Goal: Communication & Community: Answer question/provide support

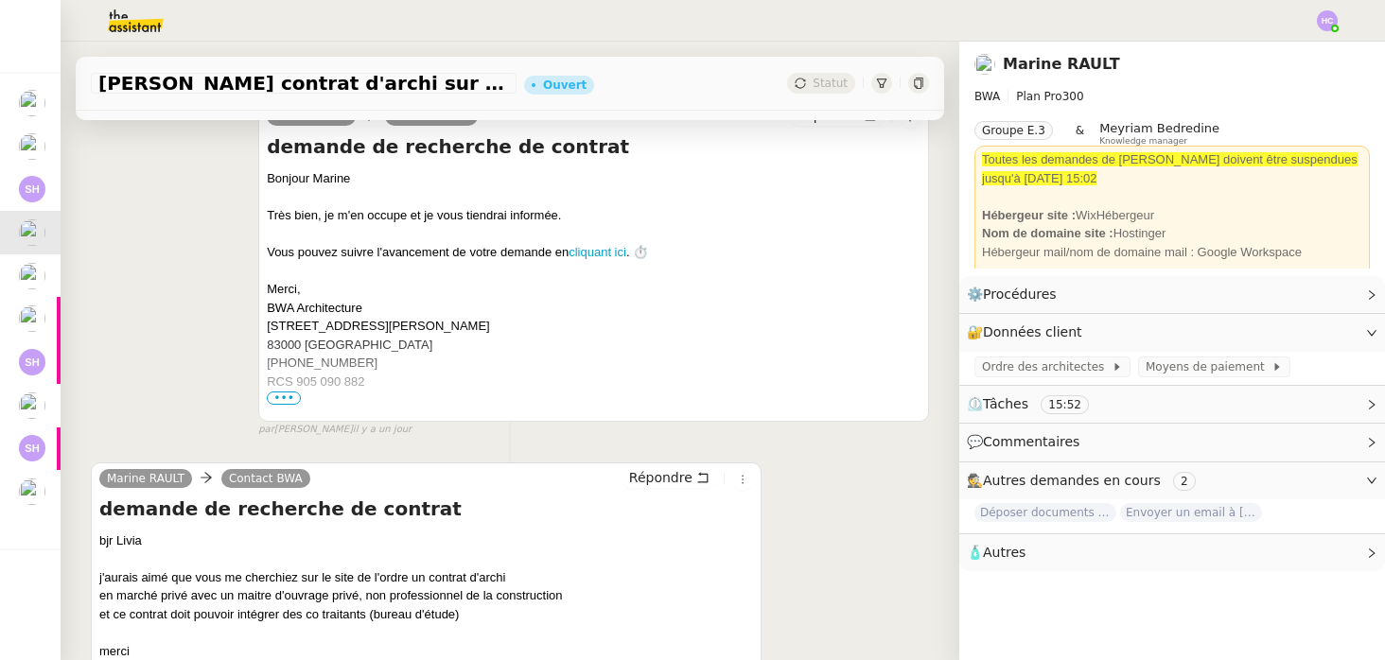
scroll to position [512, 0]
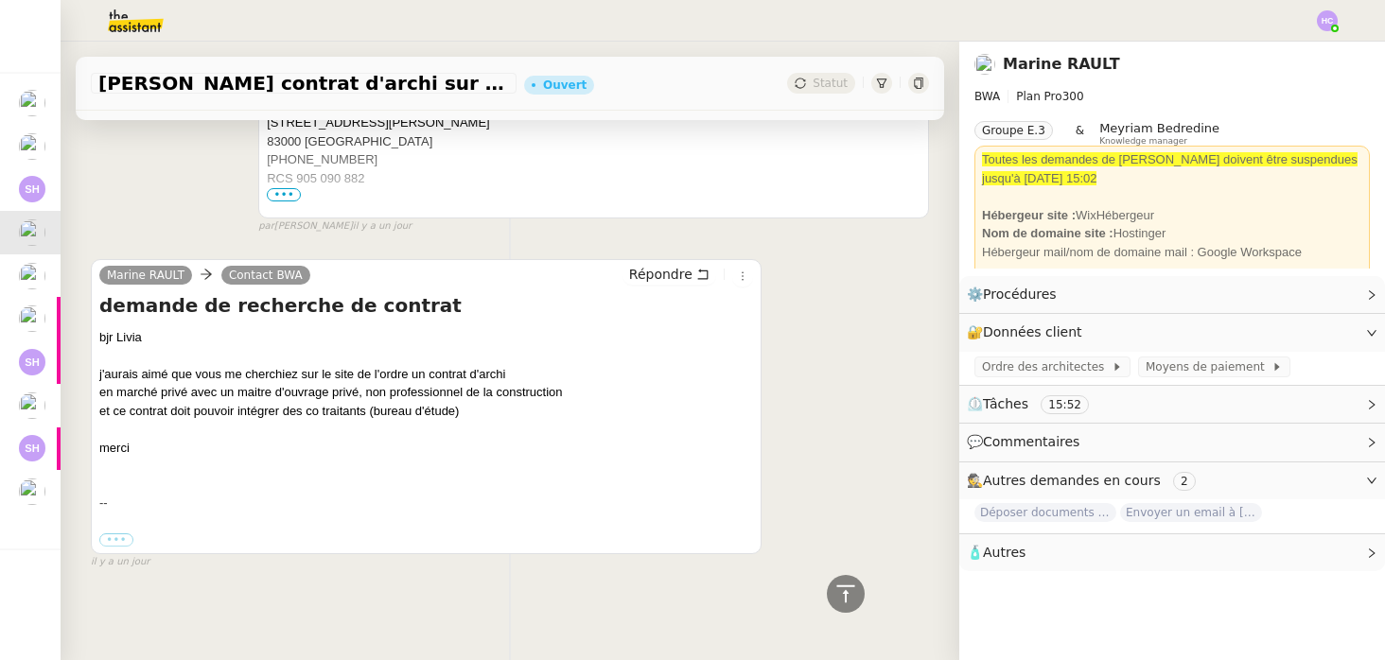
click at [513, 407] on div "et ce contrat doit pouvoir intégrer des co traitants (bureau d'étude)" at bounding box center [425, 411] width 653 height 19
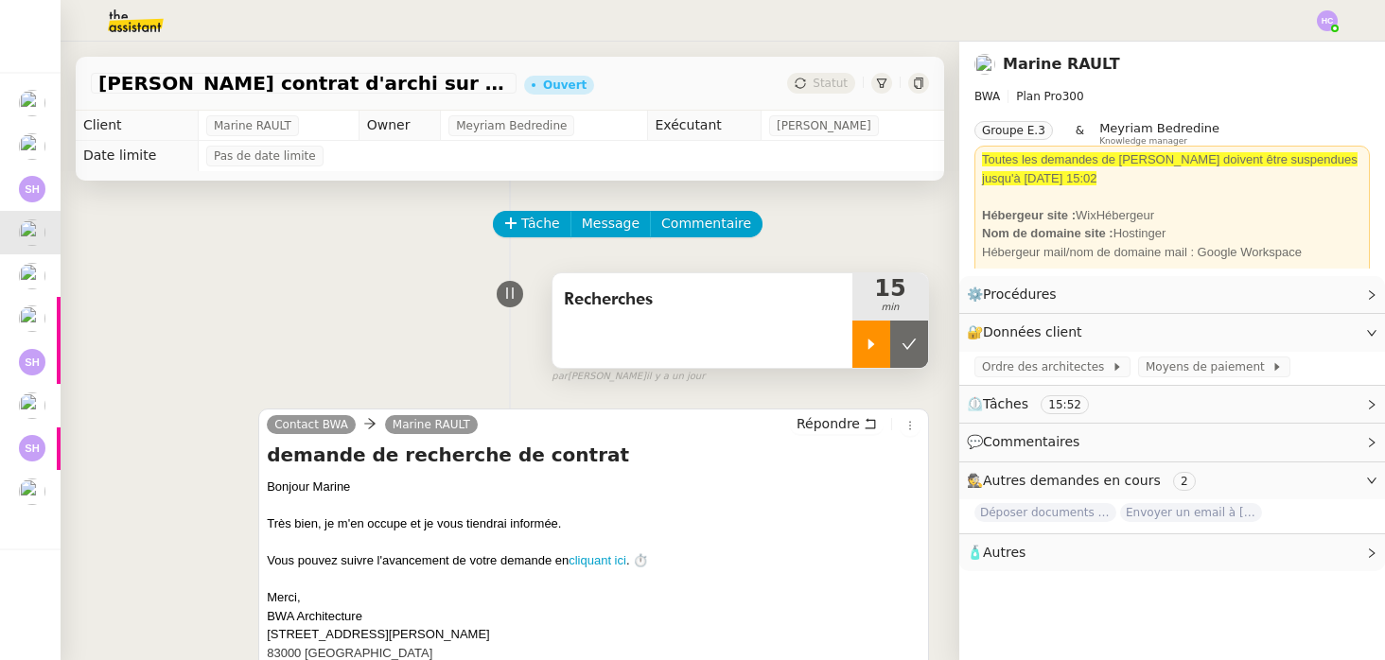
click at [866, 352] on div at bounding box center [871, 344] width 38 height 47
click at [839, 421] on span "Répondre" at bounding box center [827, 423] width 63 height 19
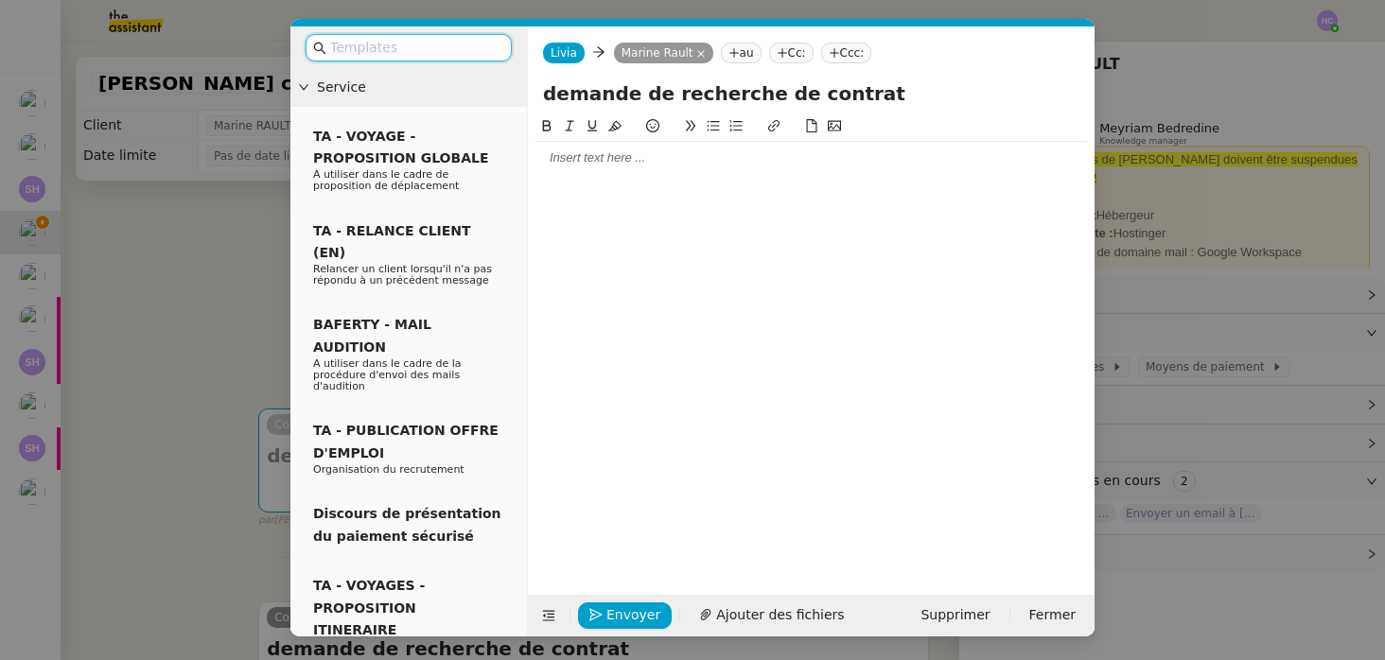
click at [593, 167] on div at bounding box center [810, 158] width 551 height 32
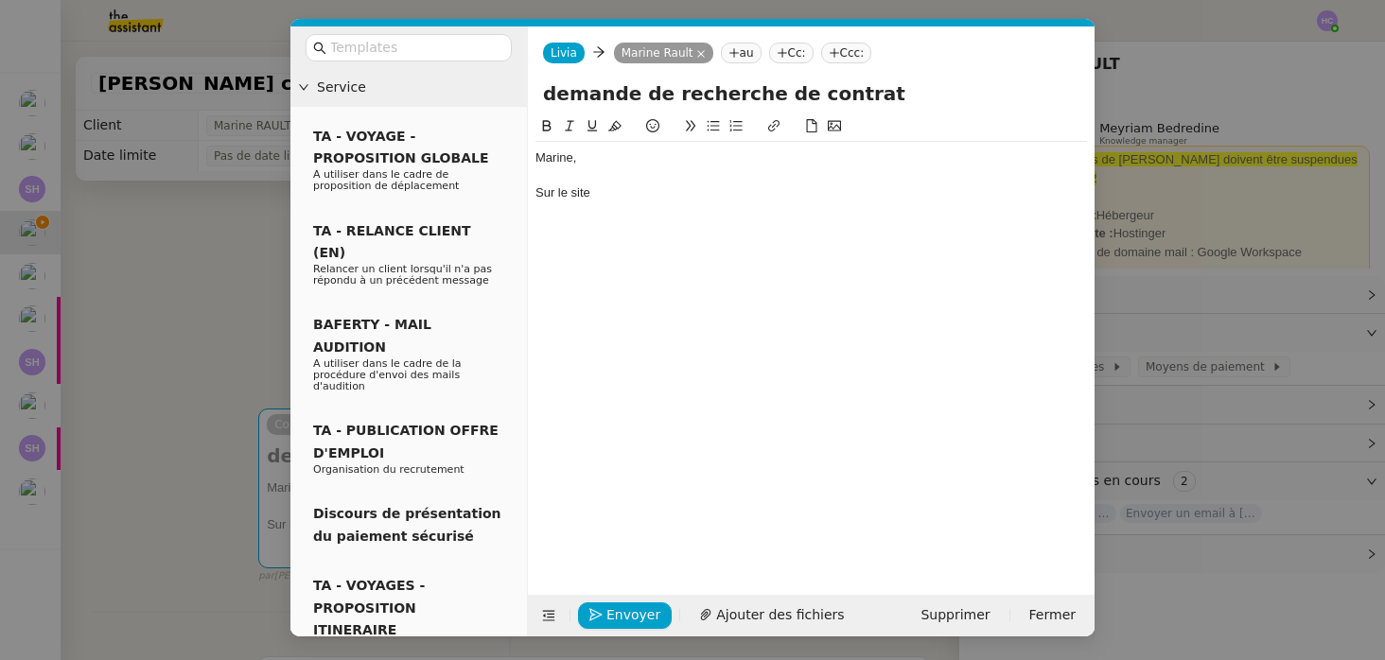
click at [212, 339] on nz-modal-container "Service TA - VOYAGE - PROPOSITION GLOBALE A utiliser dans le cadre de propositi…" at bounding box center [692, 330] width 1385 height 660
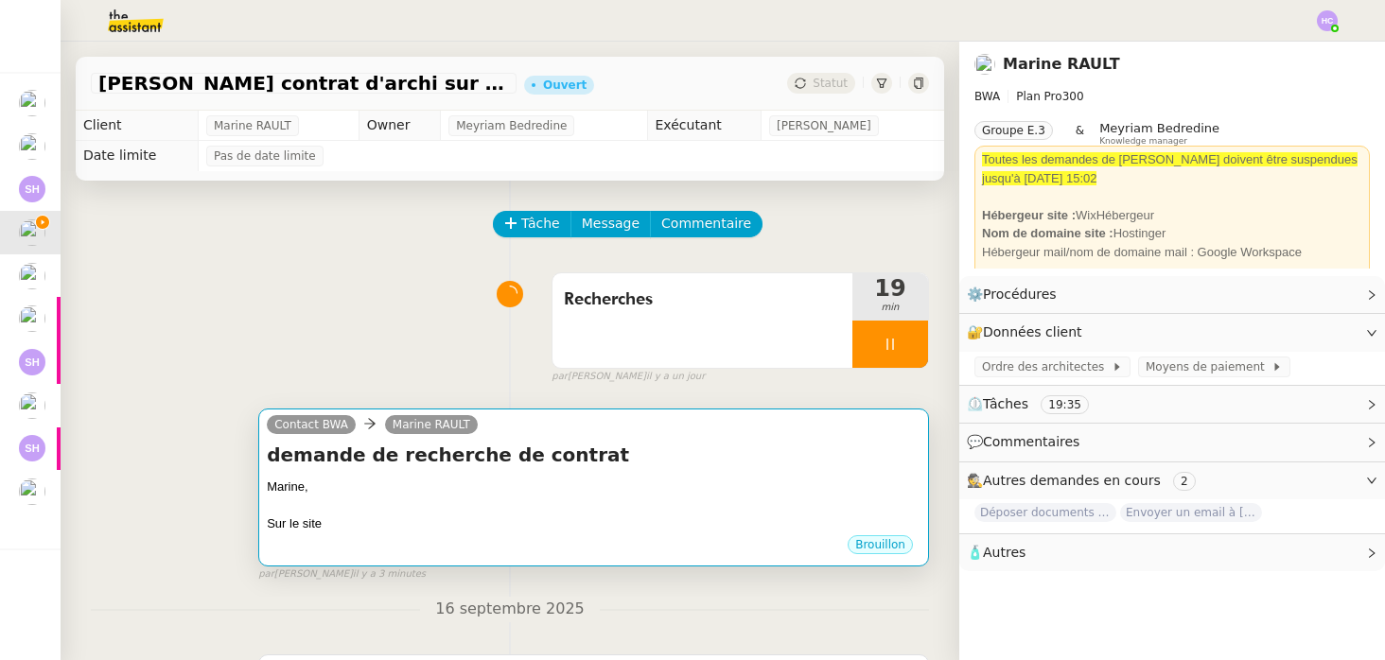
click at [541, 468] on h4 "demande de recherche de contrat" at bounding box center [593, 455] width 653 height 26
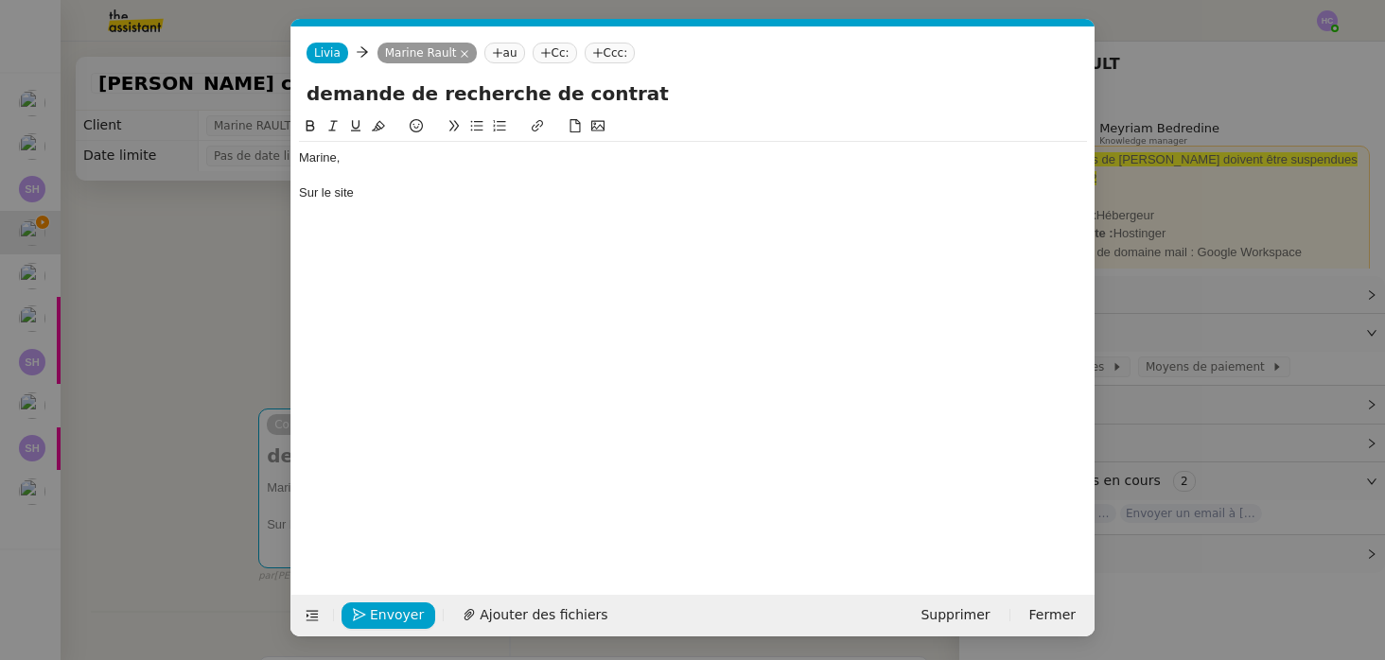
scroll to position [0, 40]
drag, startPoint x: 364, startPoint y: 198, endPoint x: 301, endPoint y: 193, distance: 63.5
click at [301, 193] on div "Sur le site" at bounding box center [693, 192] width 788 height 17
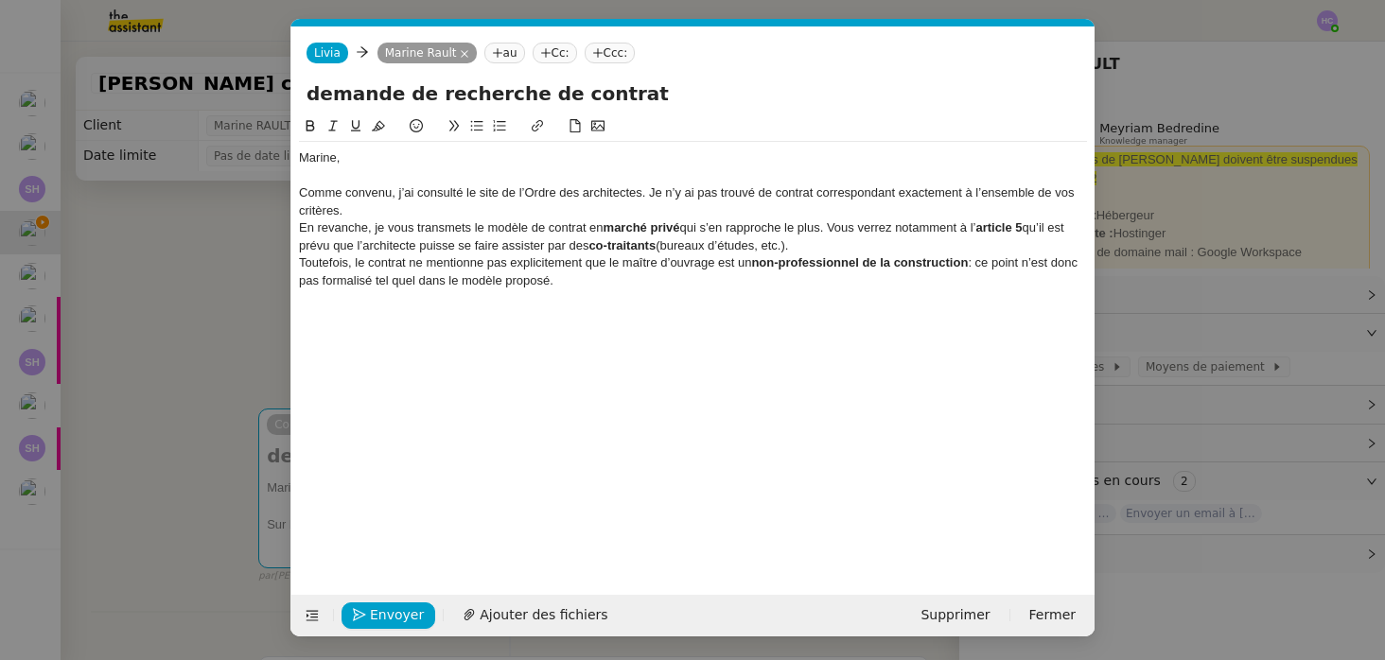
scroll to position [0, 0]
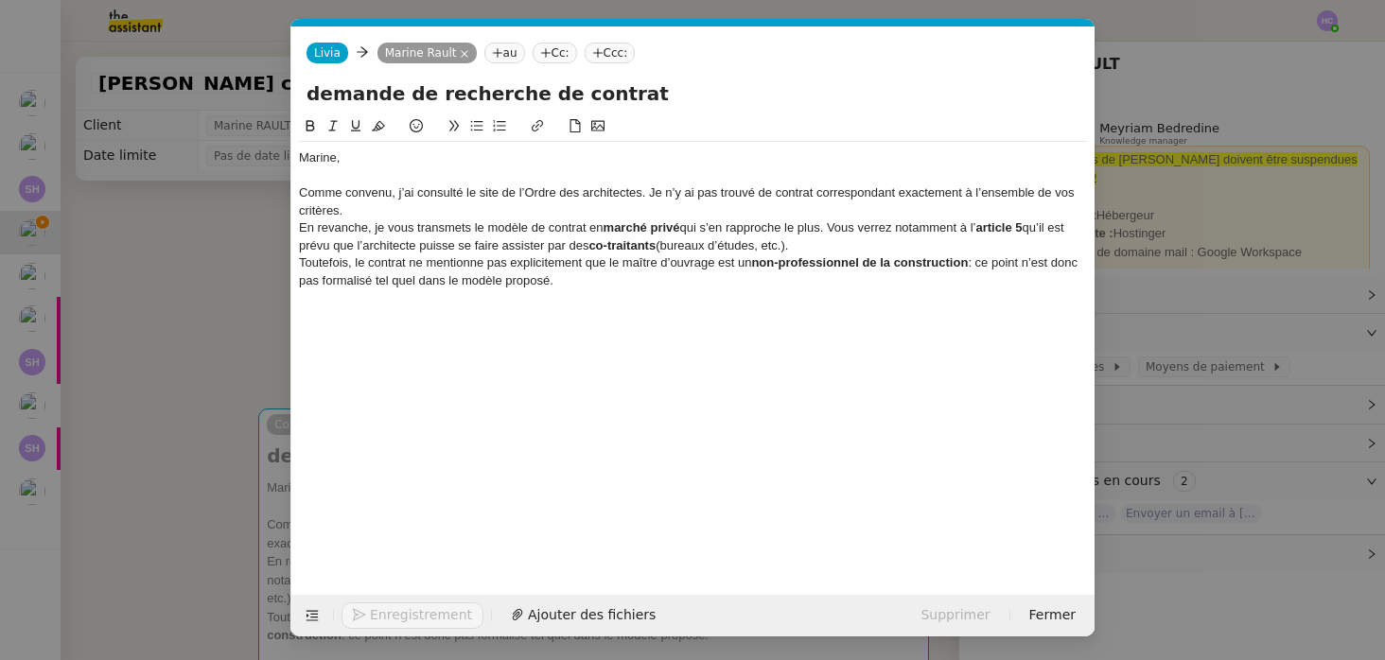
click at [372, 206] on div "Comme convenu, j’ai consulté le site de l’Ordre des architectes. Je n’y ai pas …" at bounding box center [693, 201] width 788 height 35
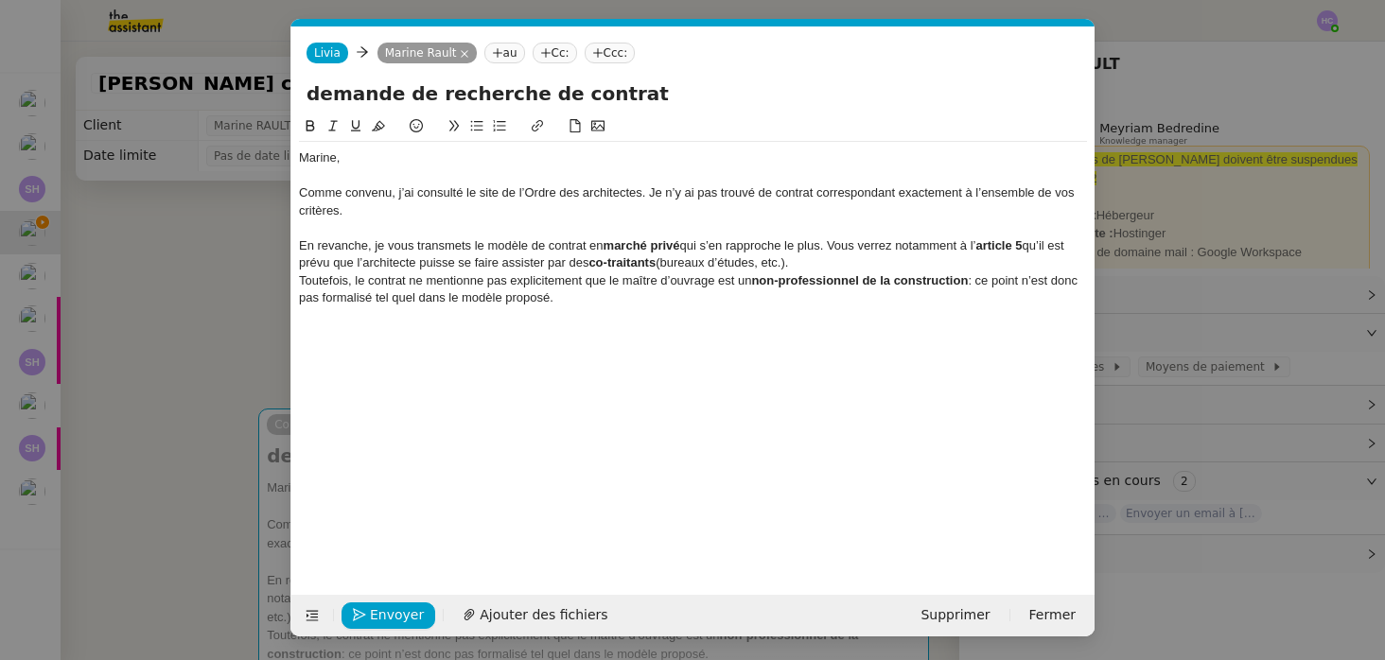
click at [598, 299] on div "Toutefois, le contrat ne mentionne pas explicitement que le maître d’ouvrage es…" at bounding box center [693, 289] width 788 height 35
click at [823, 269] on div "En revanche, je vous transmets le modèle de contrat en marché privé qui s’en ra…" at bounding box center [693, 254] width 788 height 35
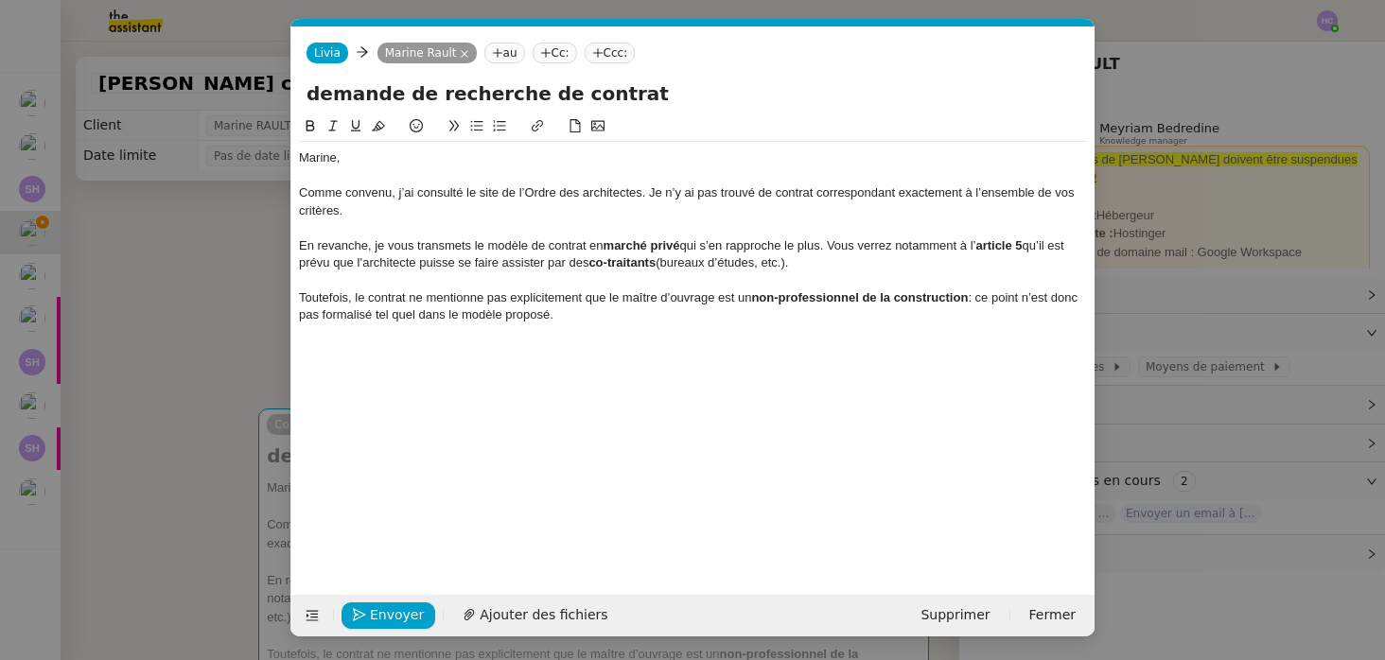
click at [664, 313] on div "Toutefois, le contrat ne mentionne pas explicitement que le maître d’ouvrage es…" at bounding box center [693, 306] width 788 height 35
click at [325, 182] on div at bounding box center [693, 175] width 788 height 17
click at [435, 211] on div "Comme convenu, j’ai consulté le site de l’Ordre des architectes. Je n’y ai pas …" at bounding box center [693, 201] width 788 height 35
click at [540, 612] on span "Ajouter des fichiers" at bounding box center [543, 615] width 128 height 22
click at [378, 614] on span "Envoyer" at bounding box center [397, 615] width 54 height 22
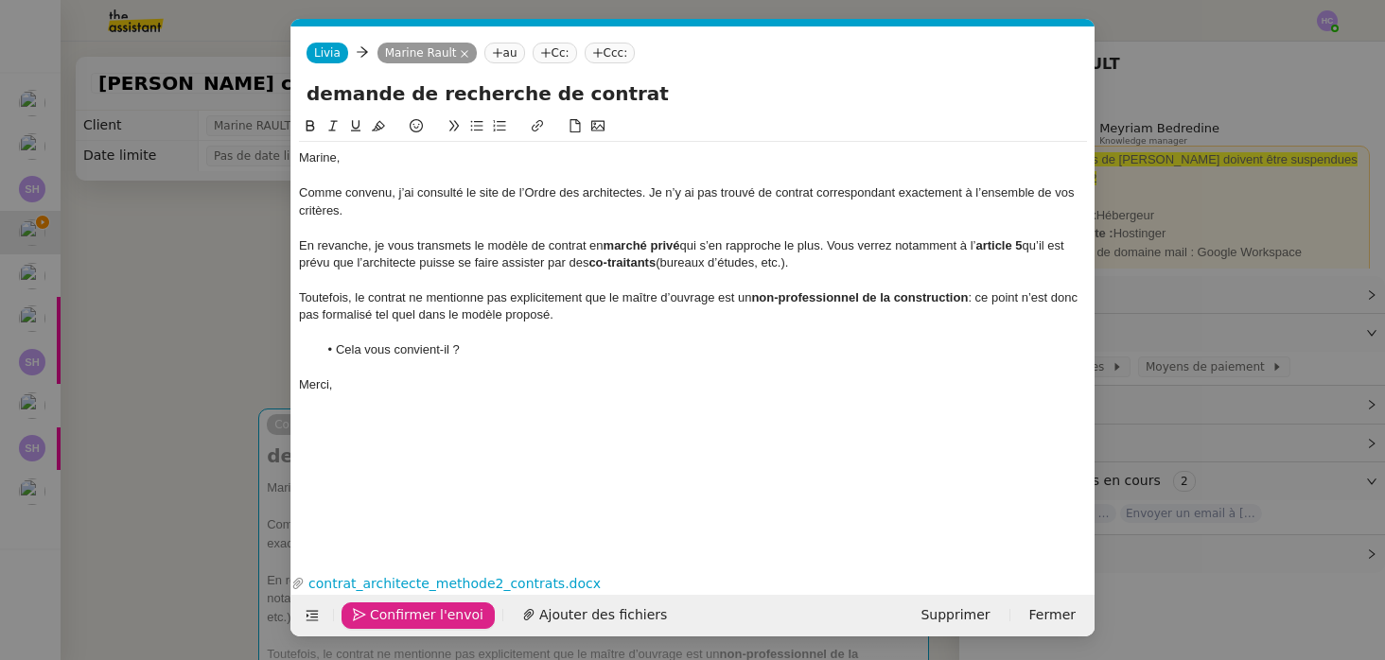
click at [388, 610] on span "Confirmer l'envoi" at bounding box center [426, 615] width 113 height 22
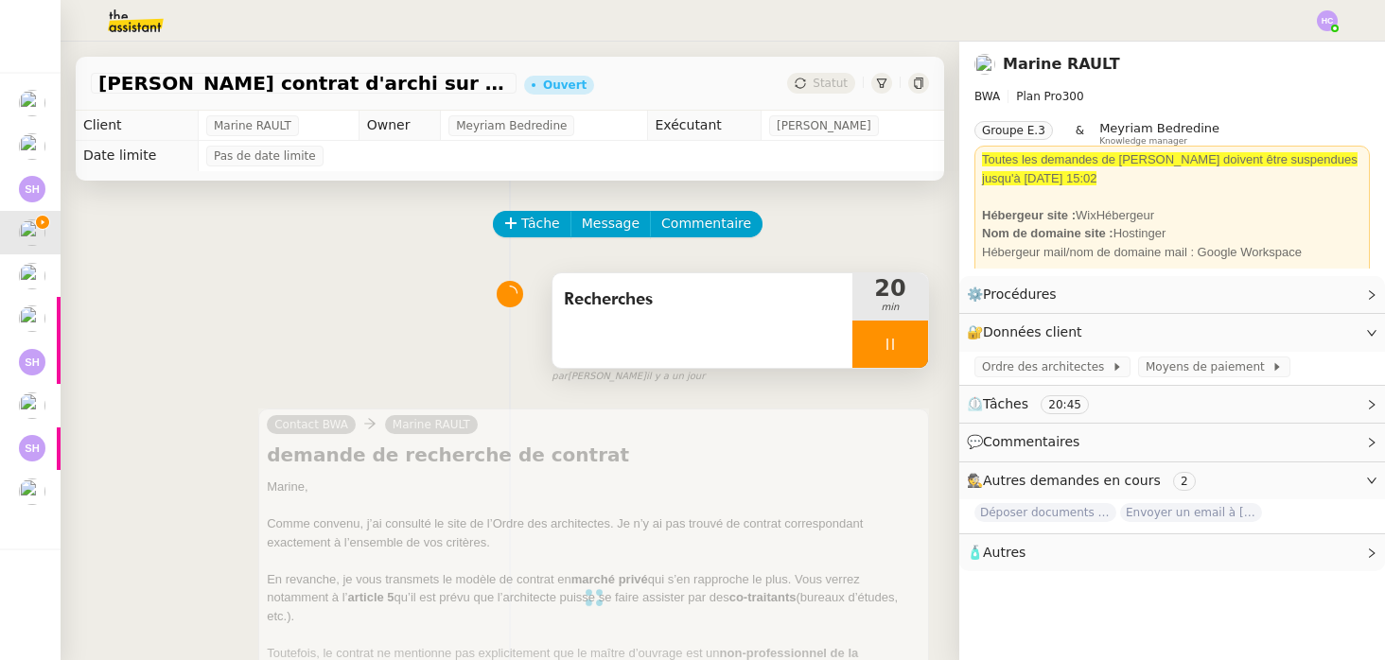
click at [903, 350] on div at bounding box center [890, 344] width 76 height 47
click at [906, 350] on icon at bounding box center [908, 344] width 15 height 15
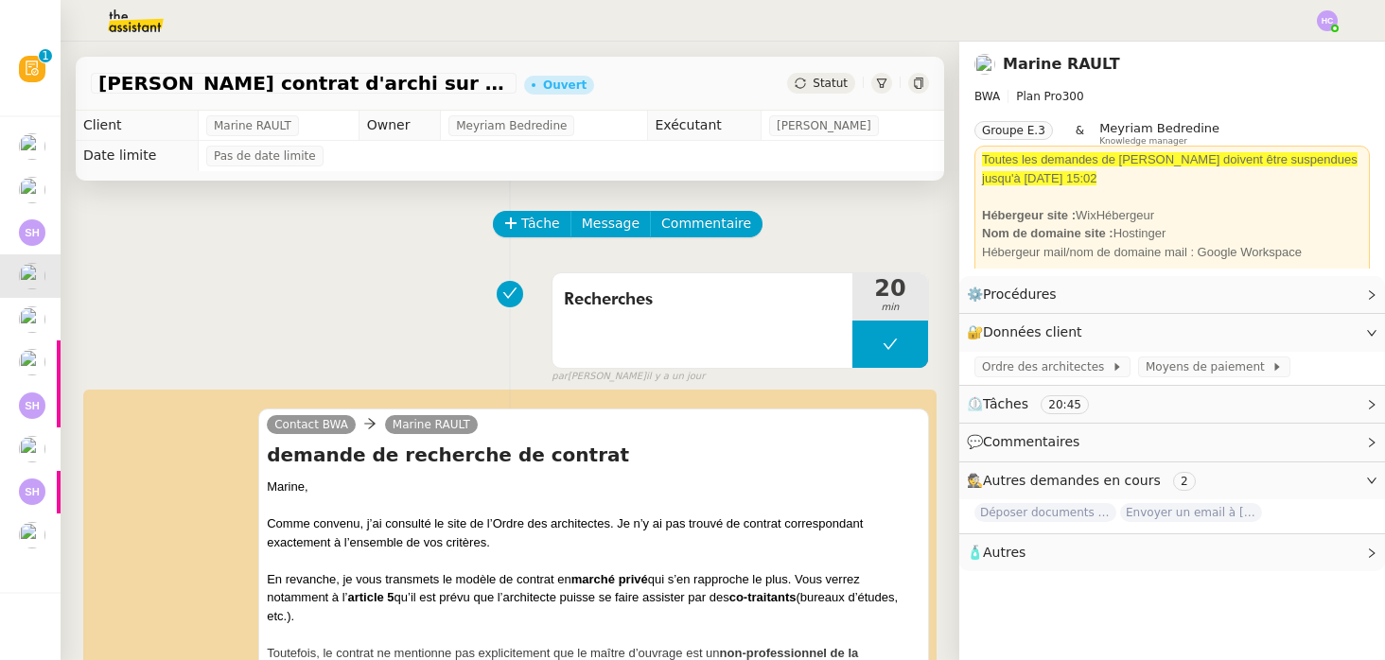
click at [825, 82] on span "Statut" at bounding box center [829, 83] width 35 height 13
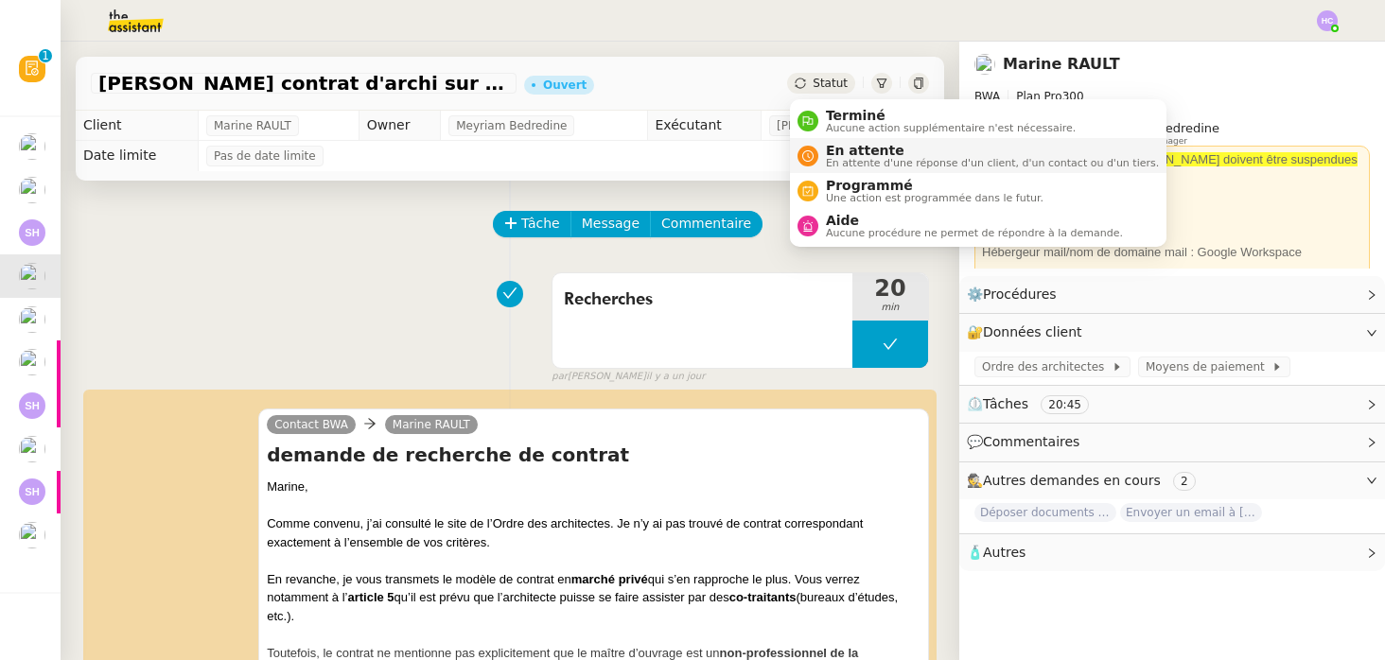
click at [863, 156] on span "En attente" at bounding box center [992, 150] width 333 height 15
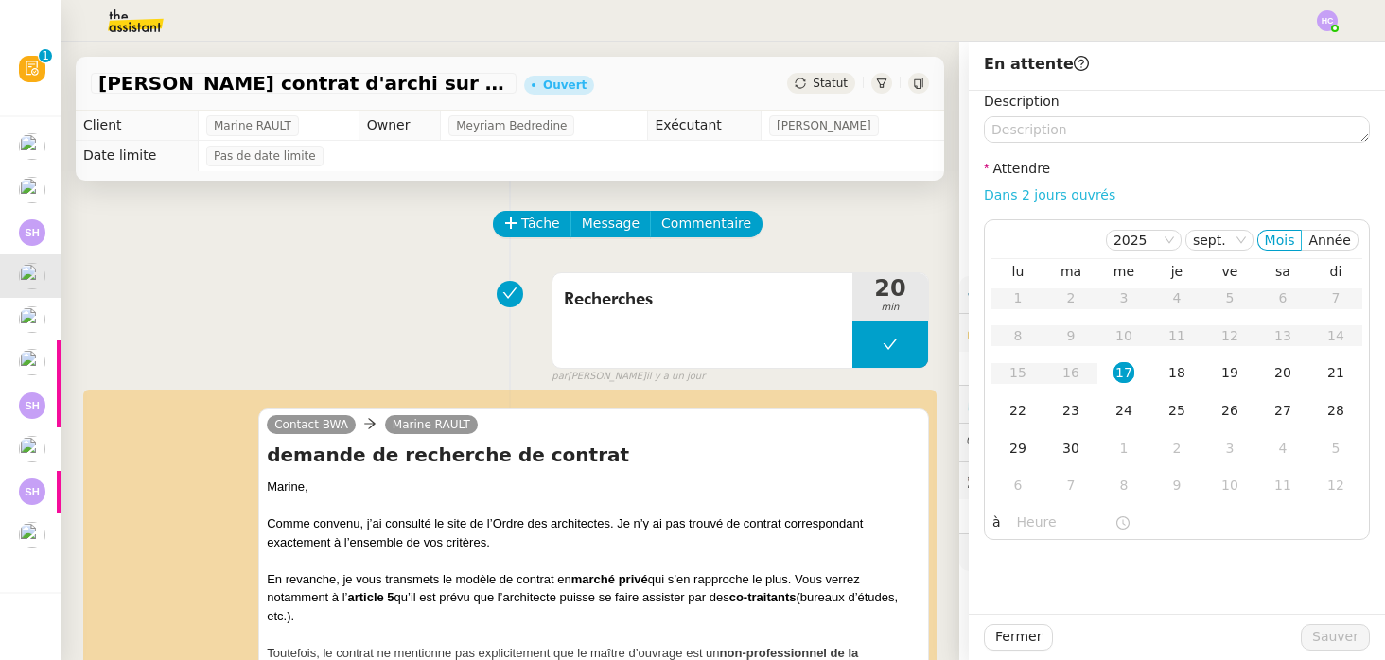
click at [1013, 195] on link "Dans 2 jours ouvrés" at bounding box center [1049, 194] width 131 height 15
type input "07:00"
click at [1326, 633] on span "Sauver" at bounding box center [1335, 637] width 46 height 22
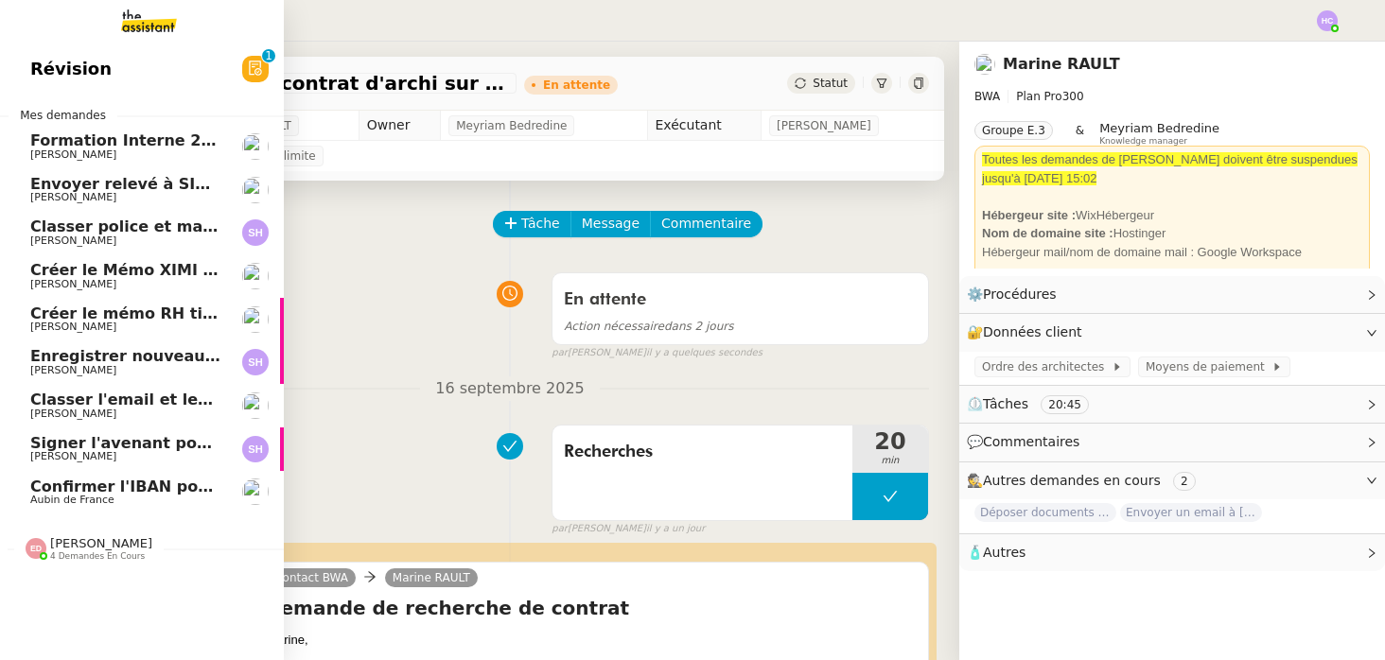
click at [117, 223] on span "Classer police et mandat dans brokin" at bounding box center [189, 227] width 318 height 18
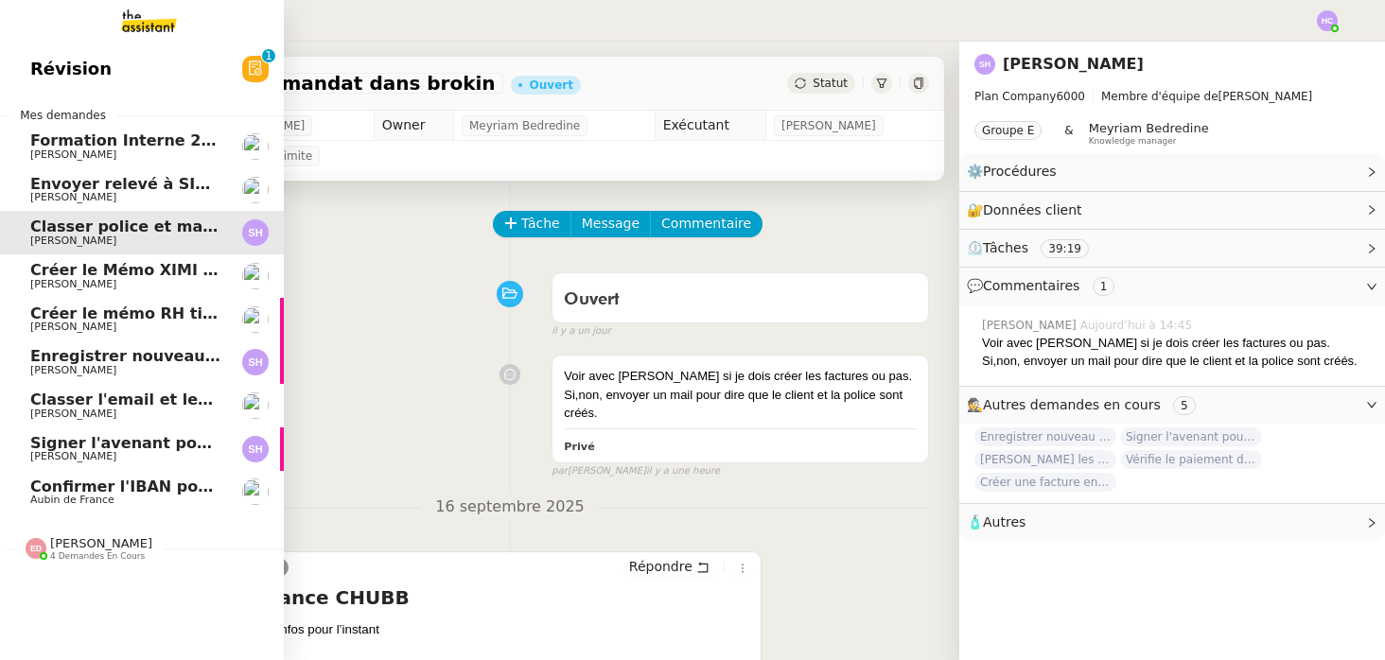
click at [113, 281] on span "[PERSON_NAME]" at bounding box center [73, 284] width 86 height 12
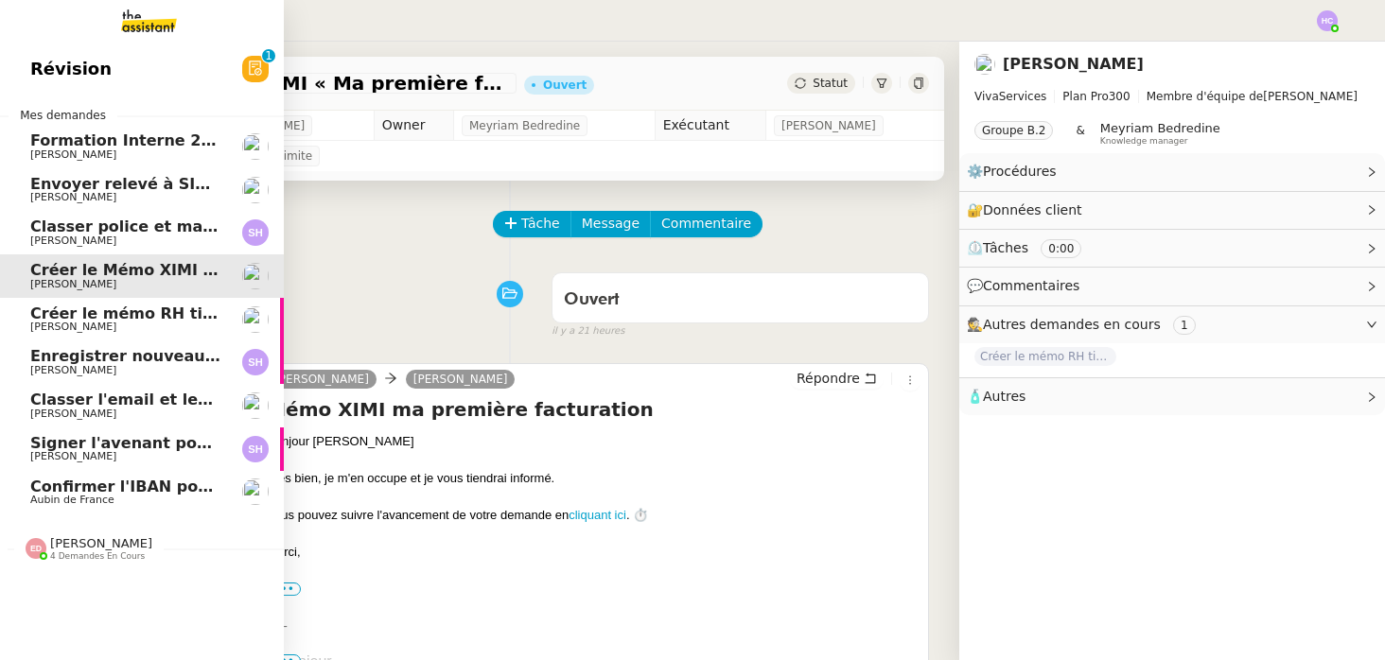
click at [94, 277] on span "Créer le Mémo XIMI « Ma première facturation »" at bounding box center [235, 270] width 411 height 18
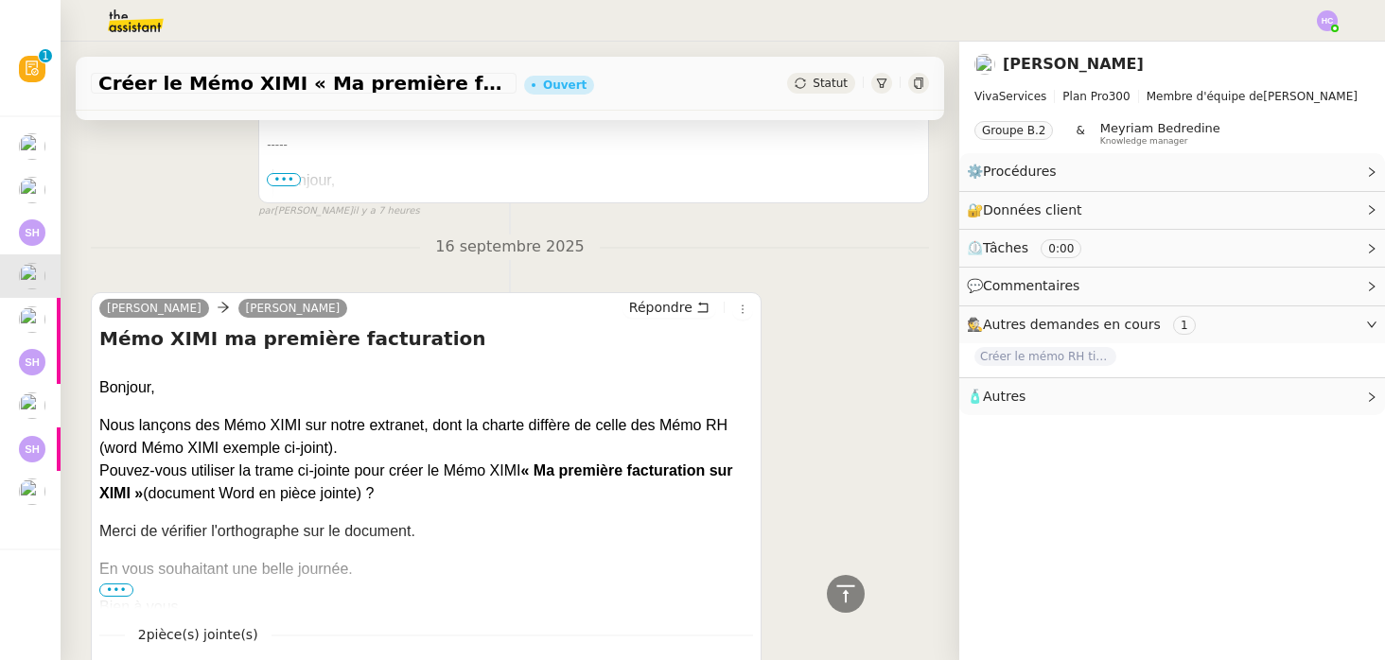
scroll to position [482, 0]
click at [116, 584] on span "•••" at bounding box center [116, 589] width 34 height 13
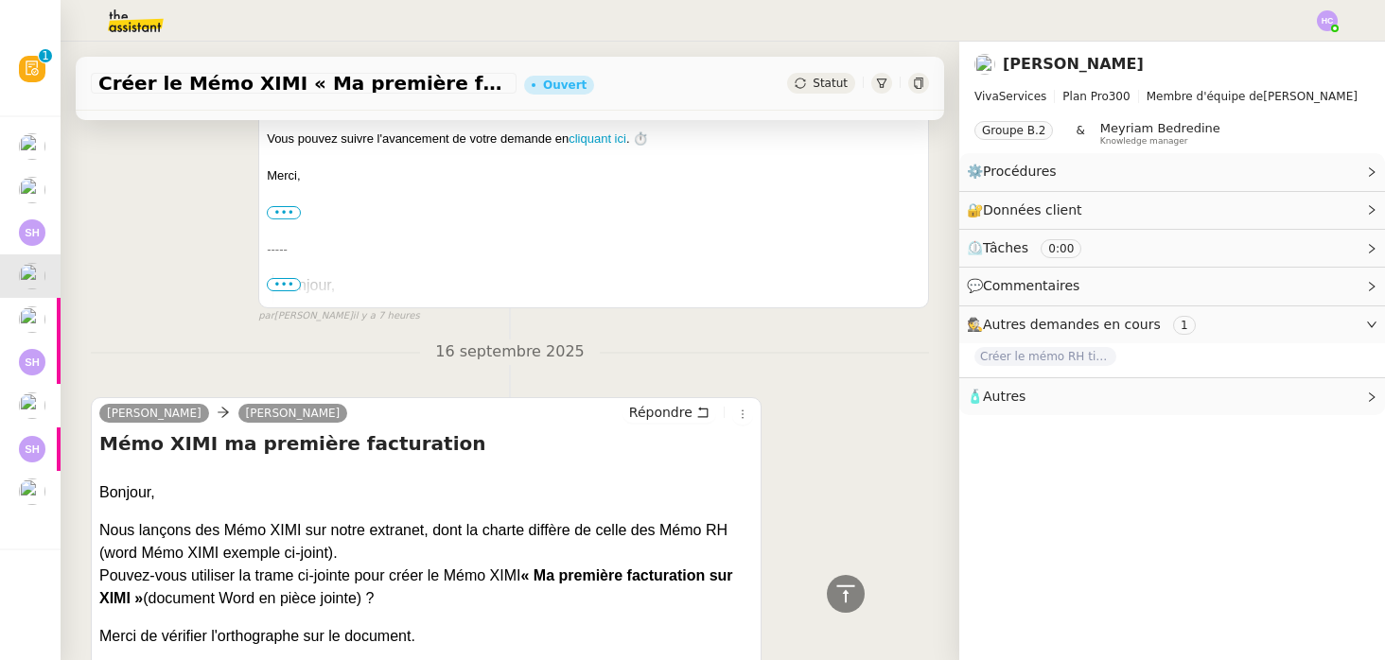
scroll to position [0, 0]
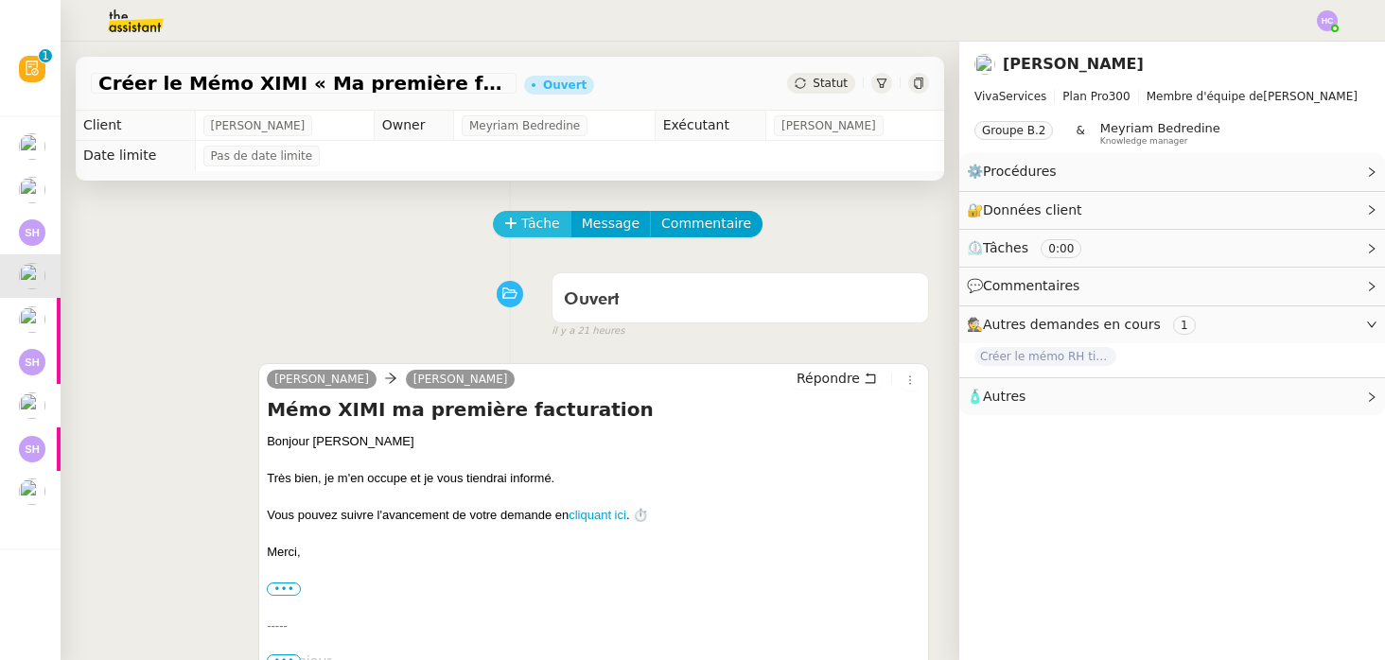
click at [523, 211] on button "Tâche" at bounding box center [532, 224] width 78 height 26
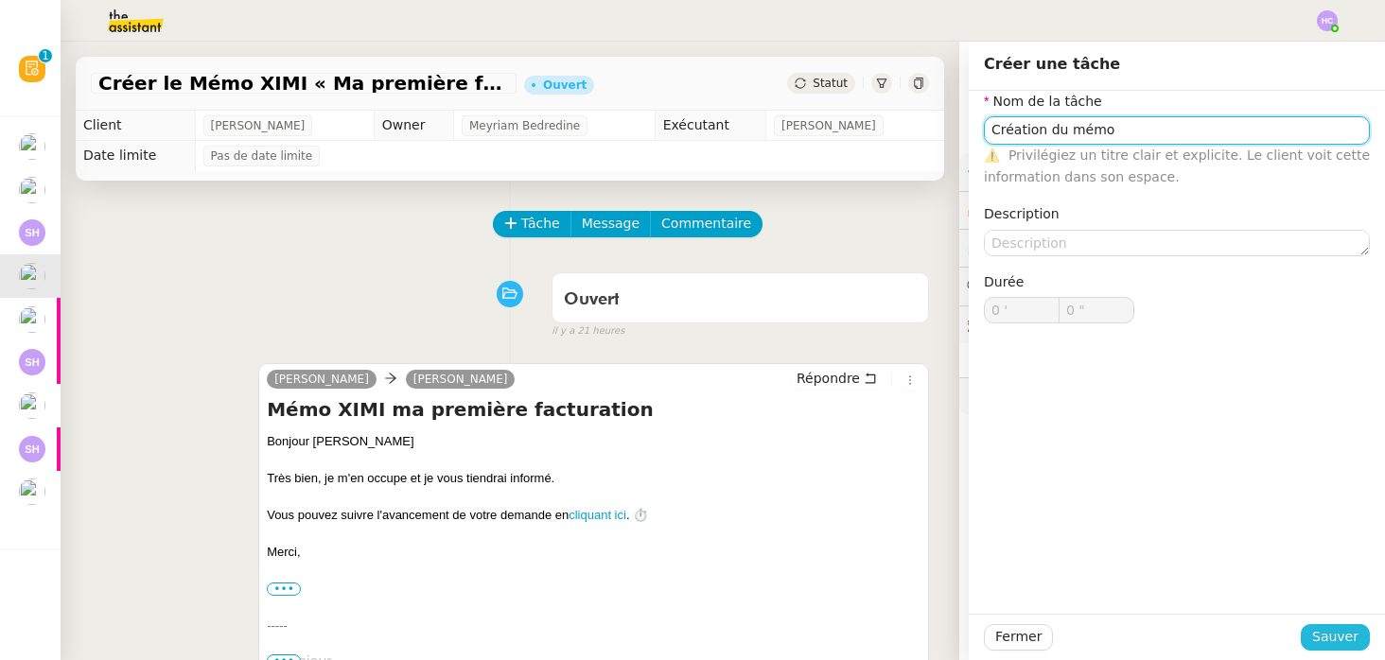
type input "Création du mémo"
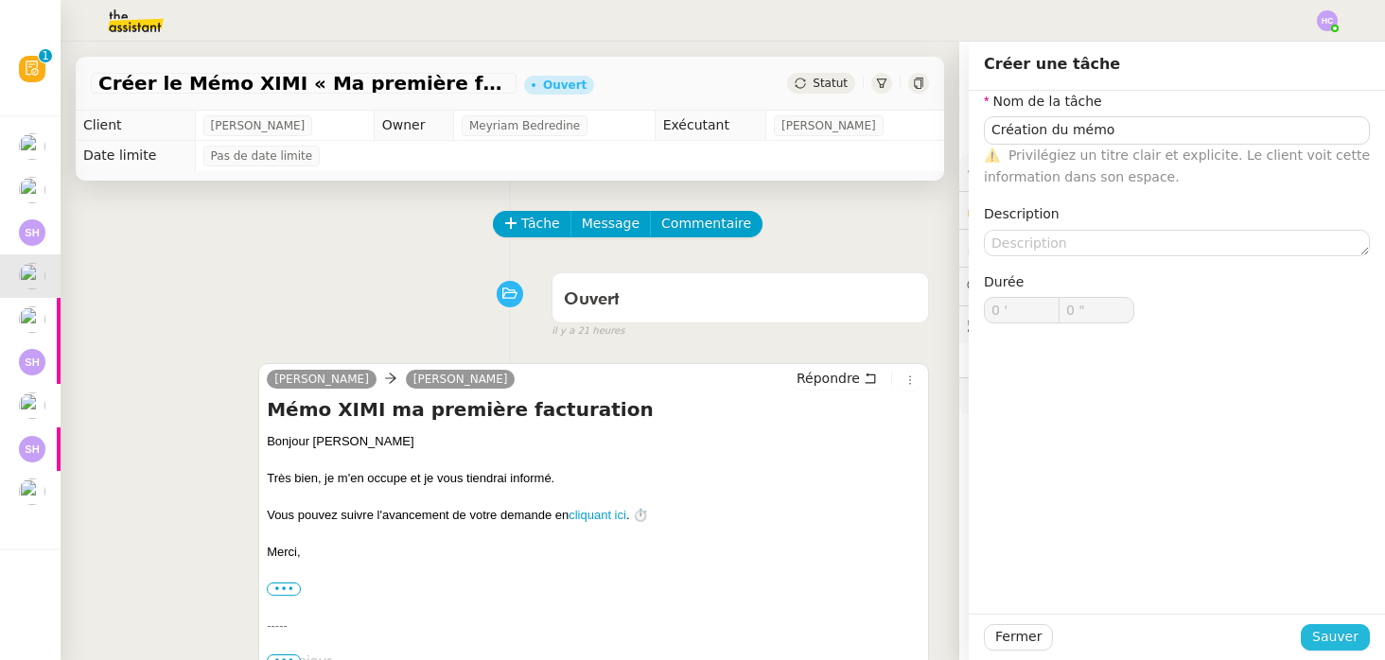
click at [1338, 629] on span "Sauver" at bounding box center [1335, 637] width 46 height 22
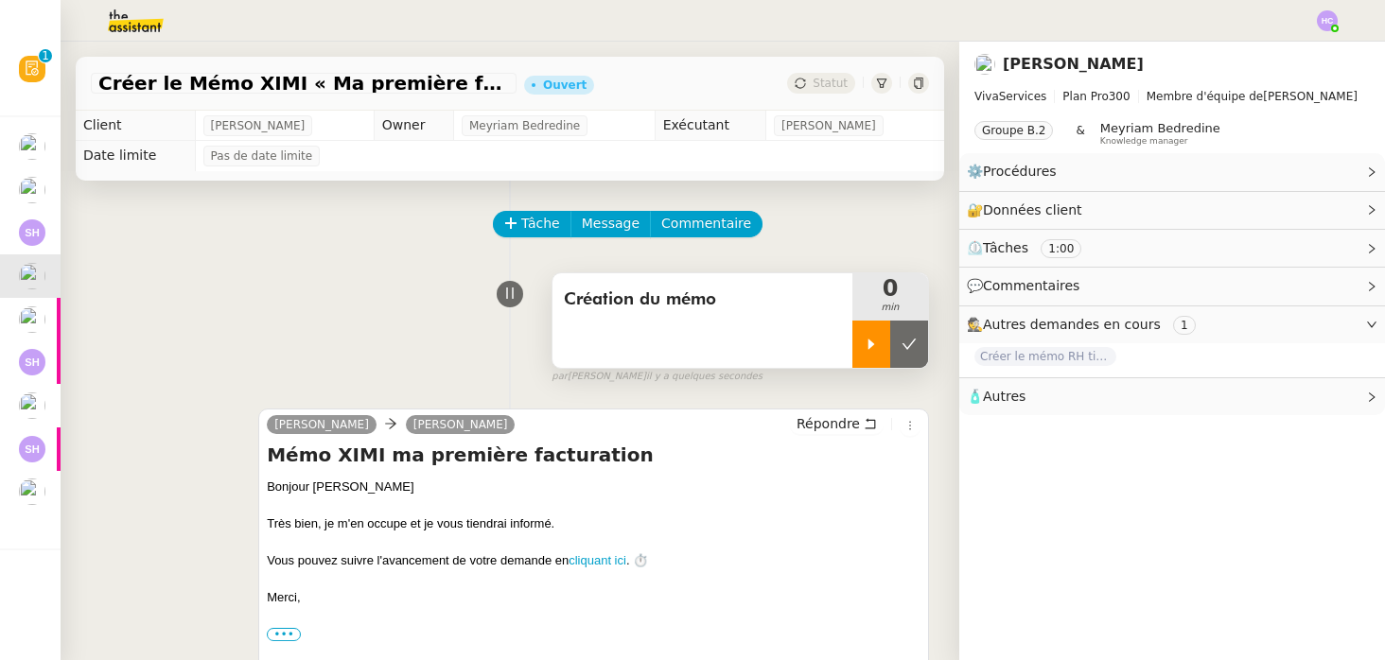
click at [872, 348] on icon at bounding box center [870, 344] width 15 height 15
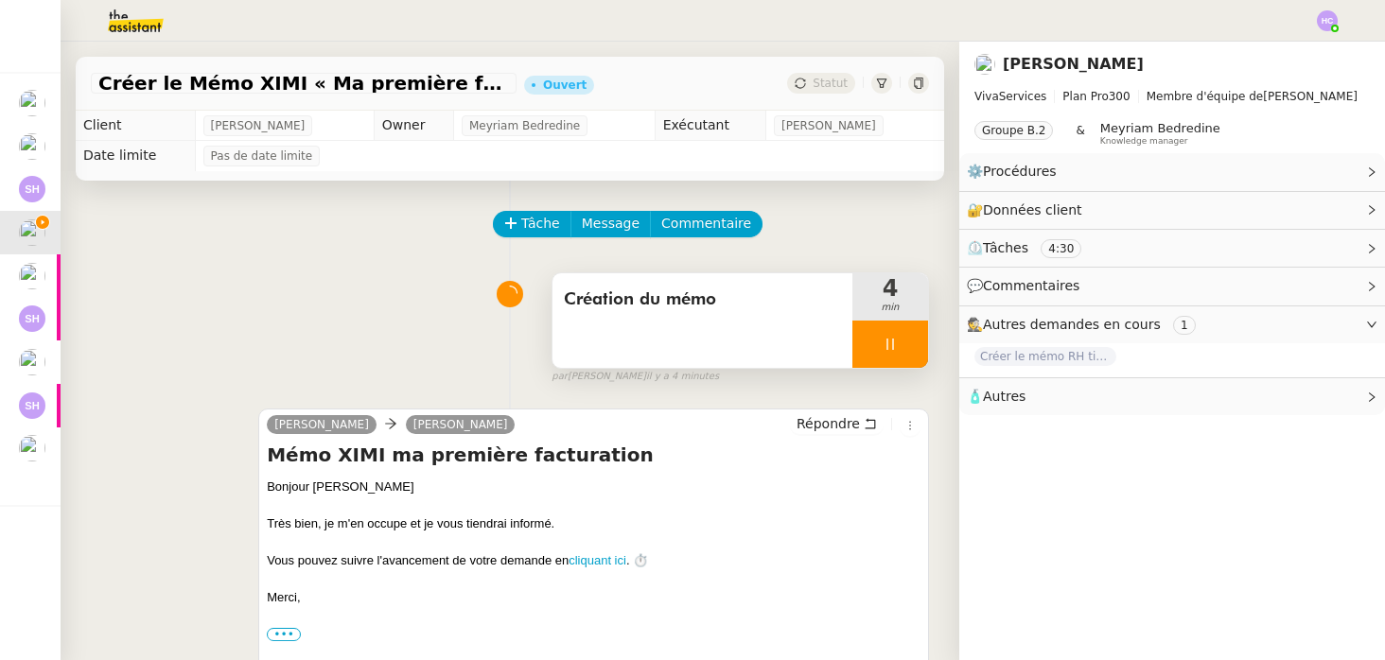
click at [889, 348] on icon at bounding box center [889, 344] width 15 height 15
click at [871, 341] on icon at bounding box center [871, 344] width 7 height 10
click at [888, 337] on icon at bounding box center [889, 344] width 15 height 15
click at [863, 345] on icon at bounding box center [870, 344] width 15 height 15
click at [906, 347] on div at bounding box center [890, 344] width 76 height 47
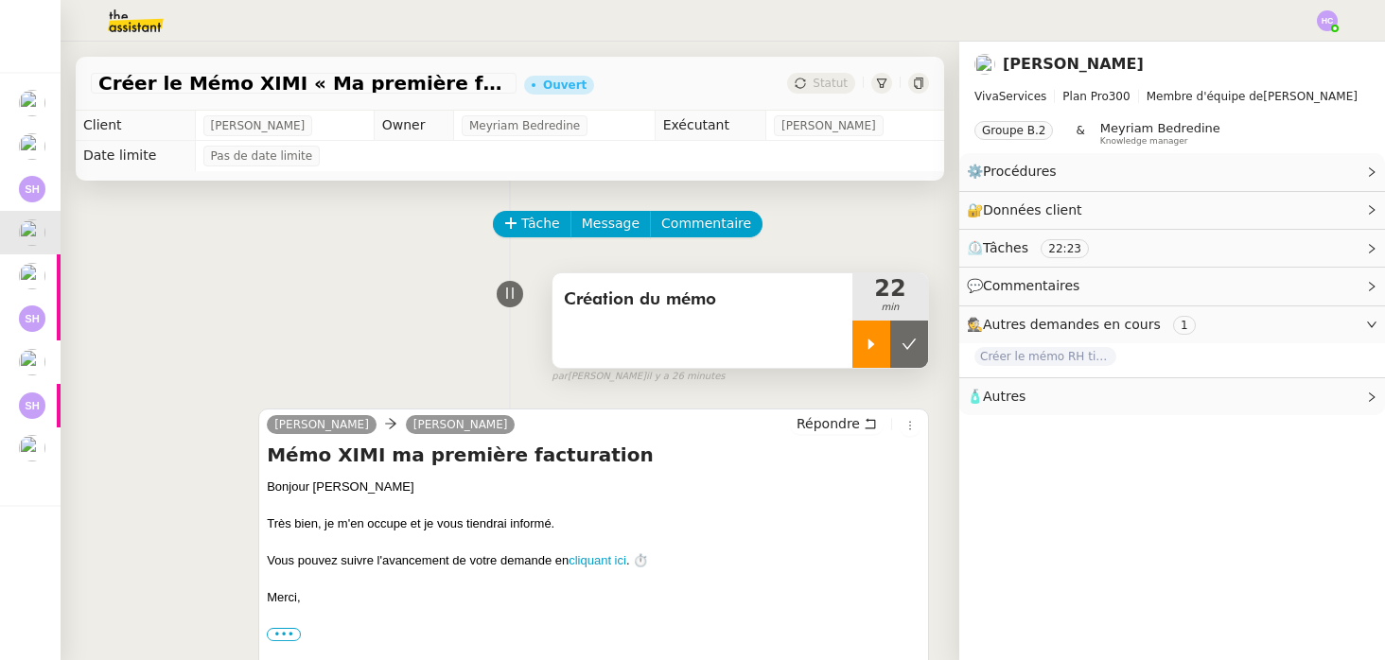
click at [864, 334] on div at bounding box center [871, 344] width 38 height 47
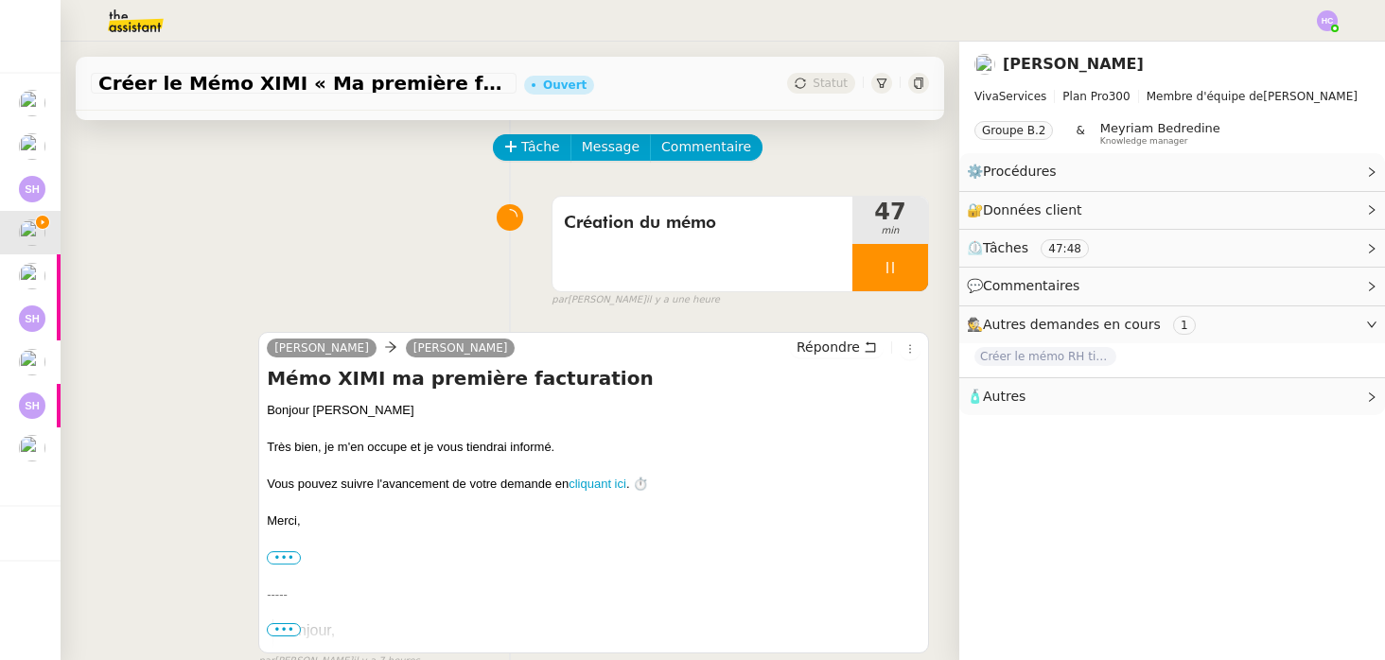
scroll to position [125, 0]
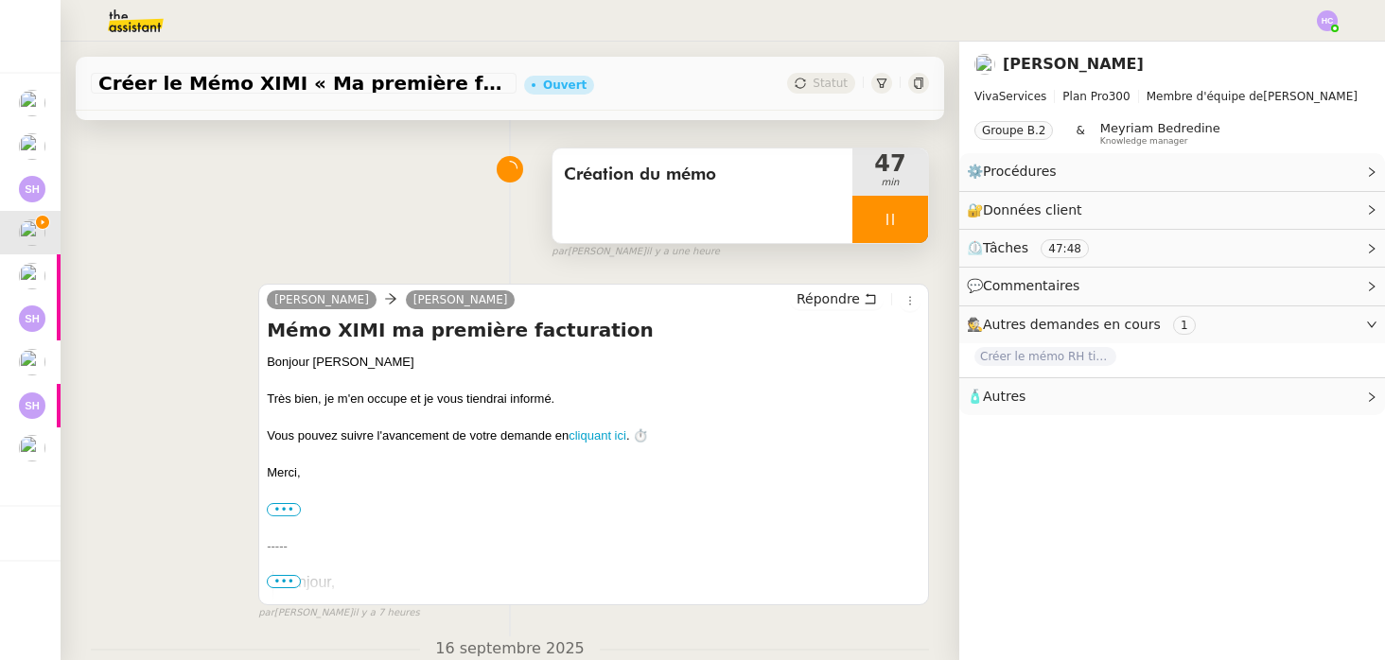
click at [888, 229] on div at bounding box center [890, 219] width 76 height 47
click at [913, 228] on button at bounding box center [909, 219] width 38 height 47
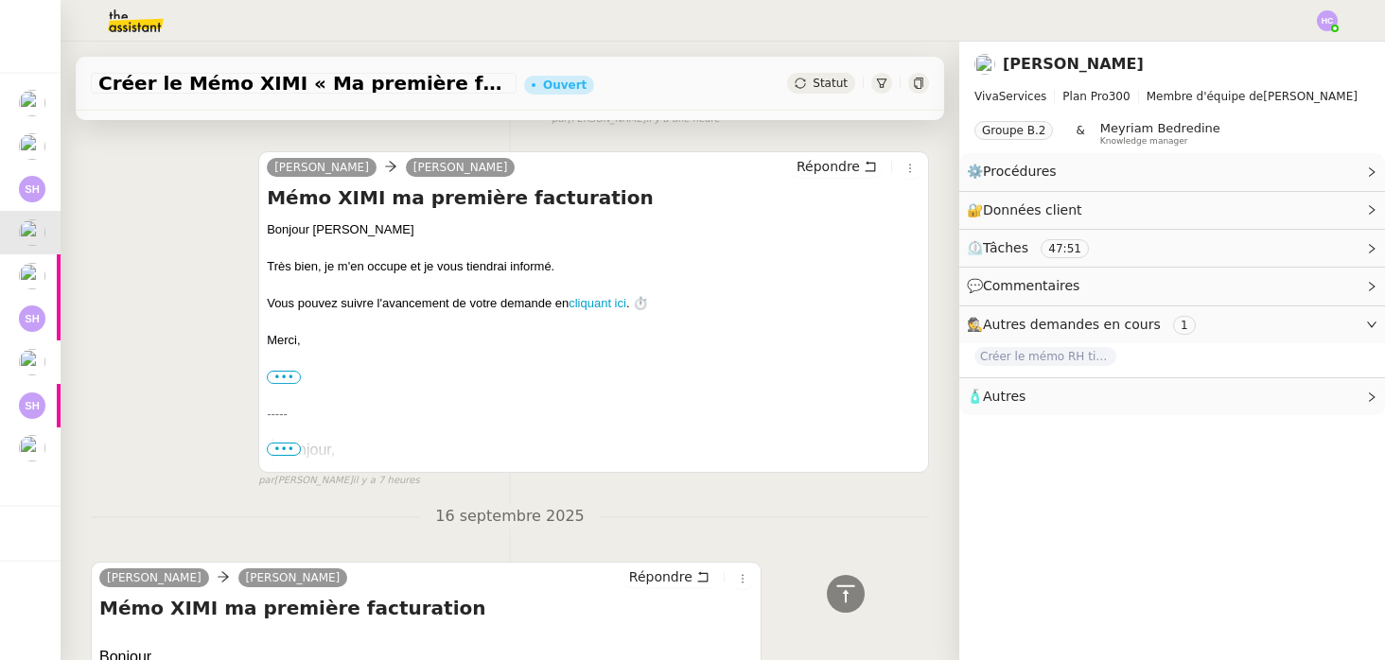
scroll to position [184, 0]
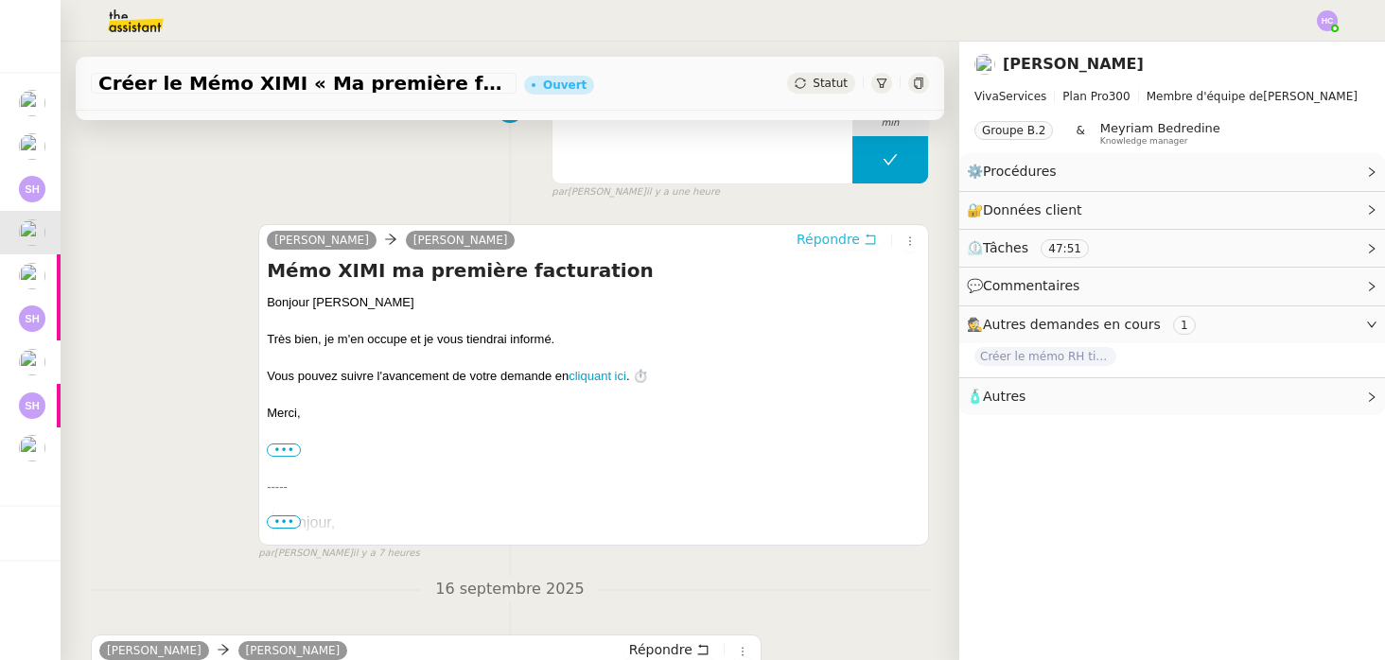
click at [835, 243] on span "Répondre" at bounding box center [827, 239] width 63 height 19
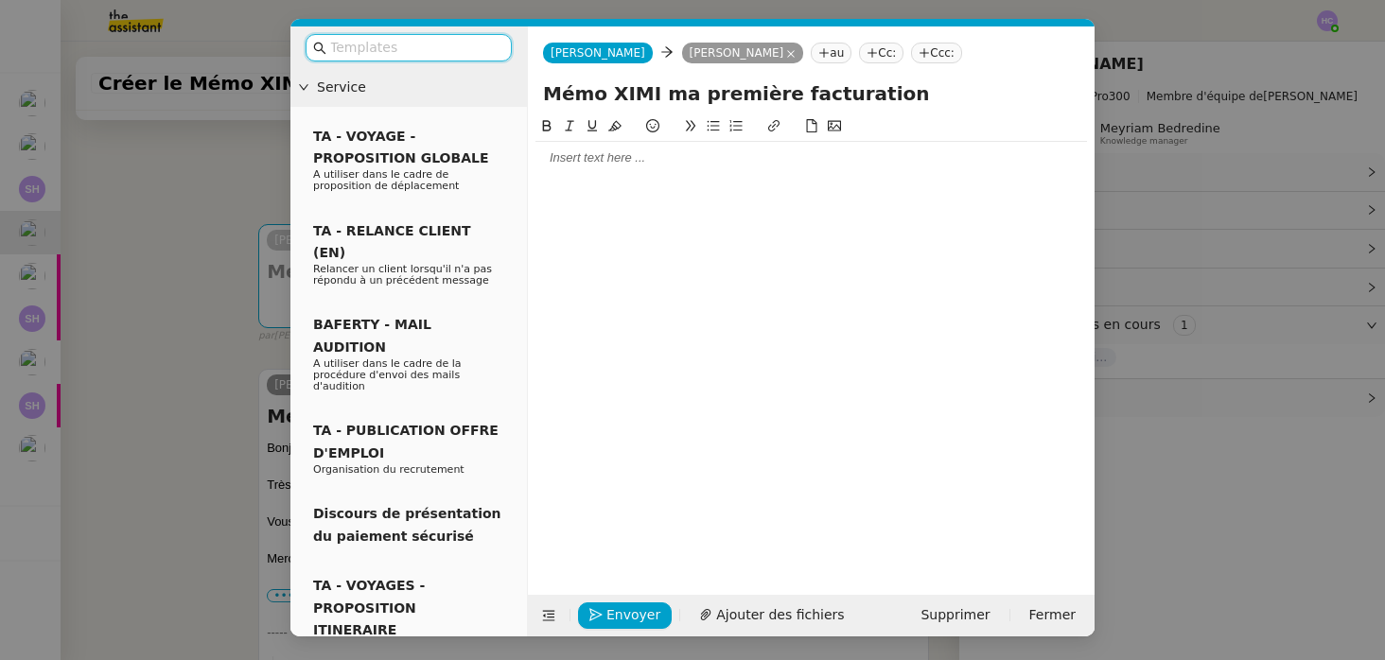
click at [623, 166] on div at bounding box center [810, 157] width 551 height 17
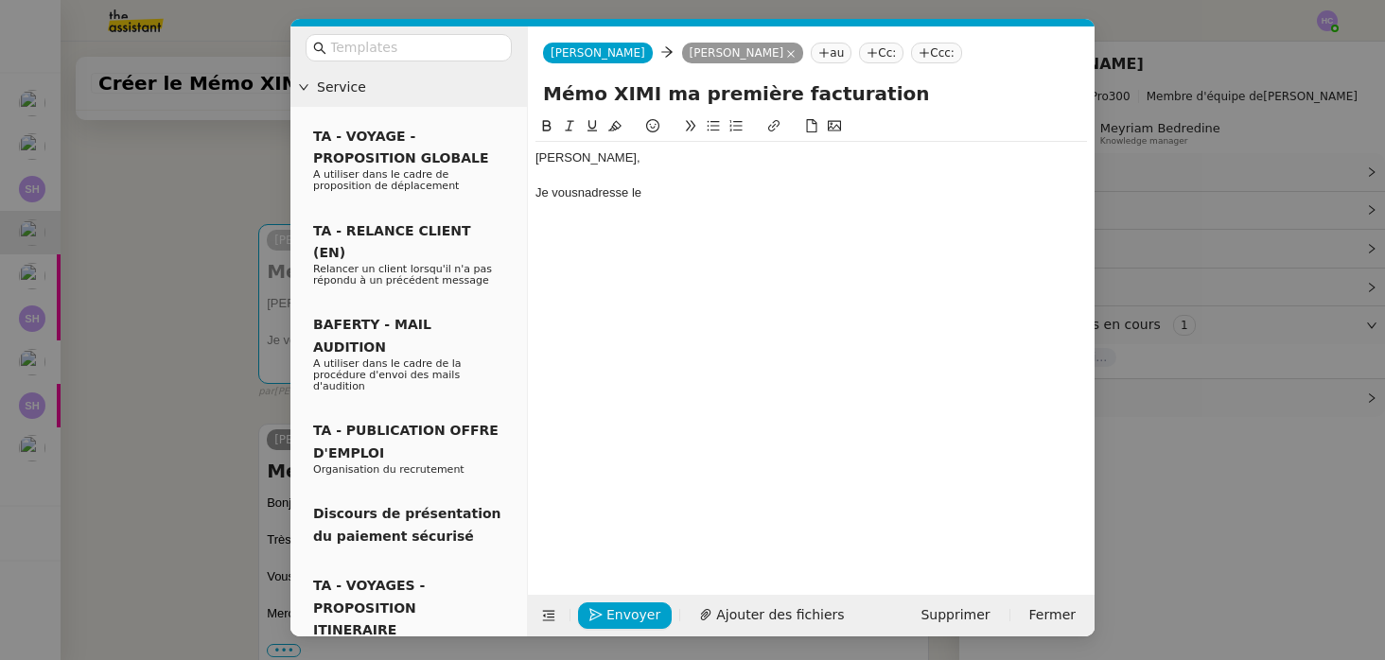
drag, startPoint x: 868, startPoint y: 94, endPoint x: 534, endPoint y: 93, distance: 333.8
click at [534, 93] on div "Mémo XIMI ma première facturation" at bounding box center [811, 97] width 566 height 36
click at [661, 200] on div "Je vousnadresse le" at bounding box center [810, 192] width 551 height 17
drag, startPoint x: 841, startPoint y: 197, endPoint x: 682, endPoint y: 201, distance: 159.0
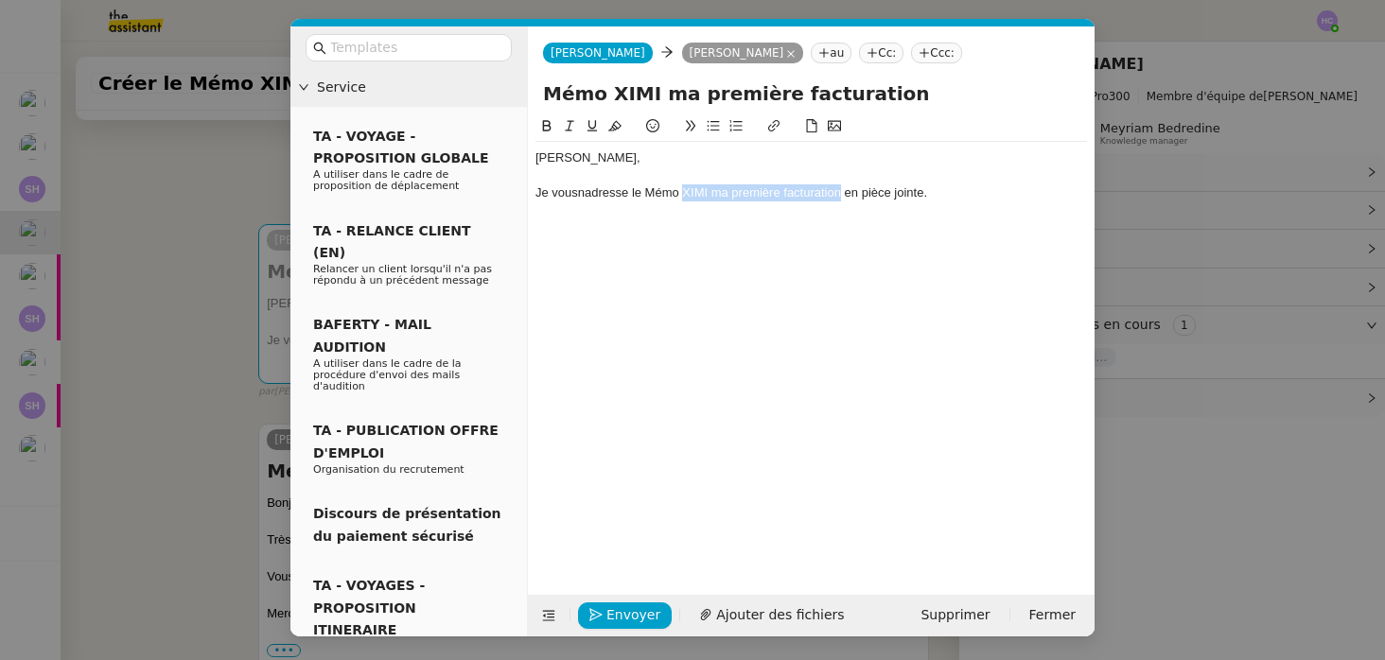
click at [682, 201] on div "Je vousnadresse le Mémo XIMI ma première facturation en pièce jointe." at bounding box center [810, 192] width 551 height 17
click at [873, 194] on div "Je vousnadresse le Mémo XIMI ma première facturation en pièce jointe." at bounding box center [810, 192] width 551 height 17
click at [941, 196] on div "Je vousnadresse le Mémo XIMI ma première facturation en pièce jointe." at bounding box center [810, 192] width 551 height 17
click at [582, 200] on div "Je vousnadresse le Mémo XIMI ma première facturation en pièce jointe. L'orthogr…" at bounding box center [810, 192] width 551 height 17
click at [1054, 193] on div "Je vous adresse le Mémo XIMI ma première facturation en pièce jointe. L'orthogr…" at bounding box center [810, 192] width 551 height 17
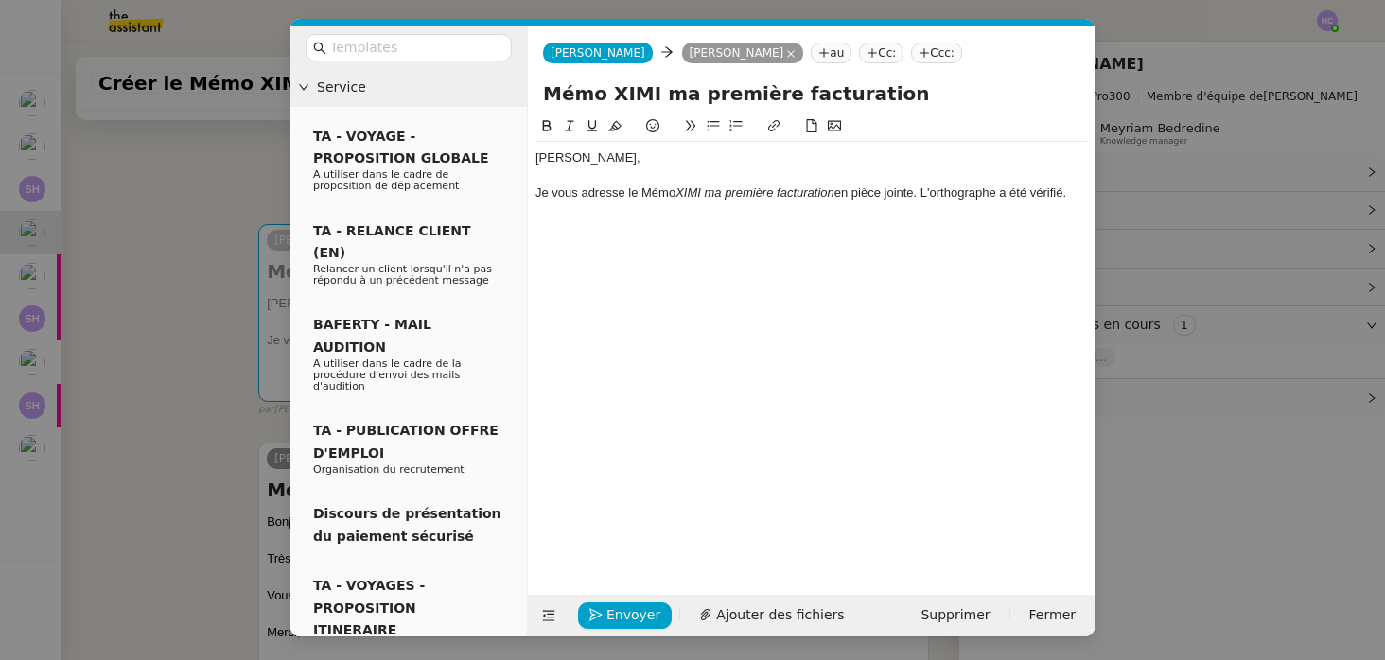
click at [0, 0] on lt-span "vérifié e" at bounding box center [0, 0] width 0 height 0
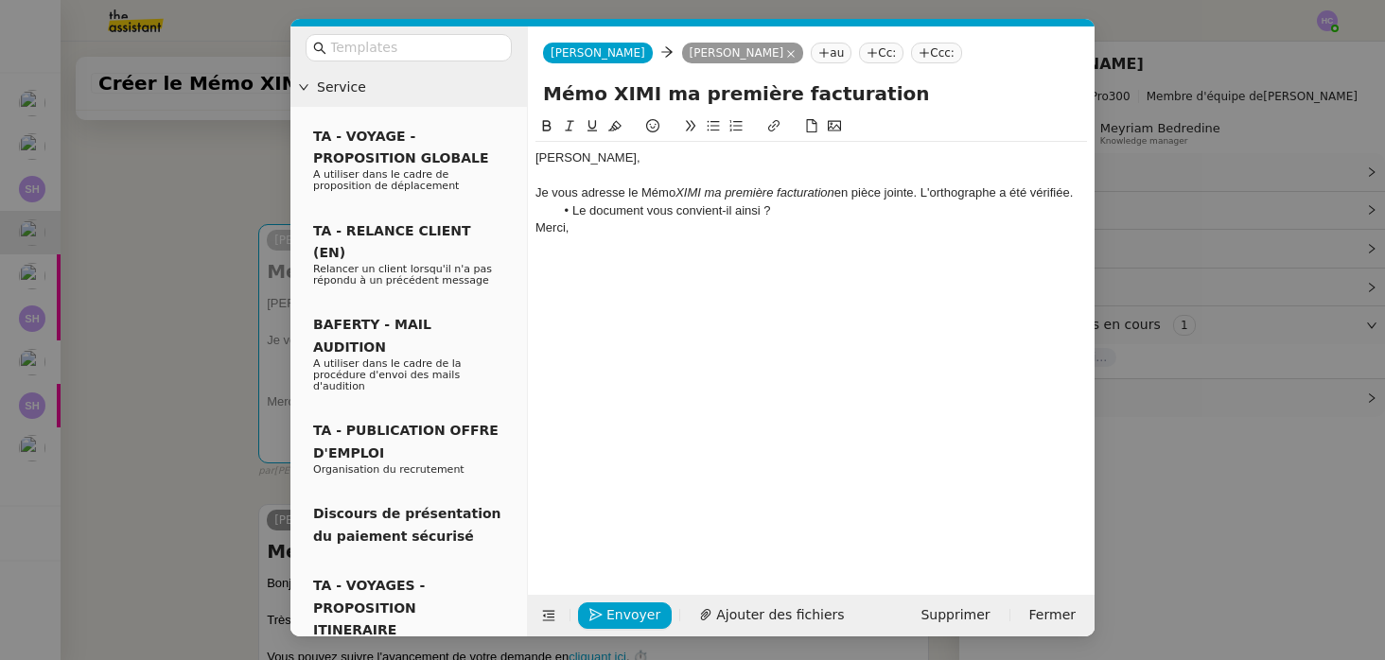
click at [1082, 191] on div "Je vous adresse le Mémo XIMI ma première facturation en pièce jointe. L'orthogr…" at bounding box center [810, 192] width 551 height 17
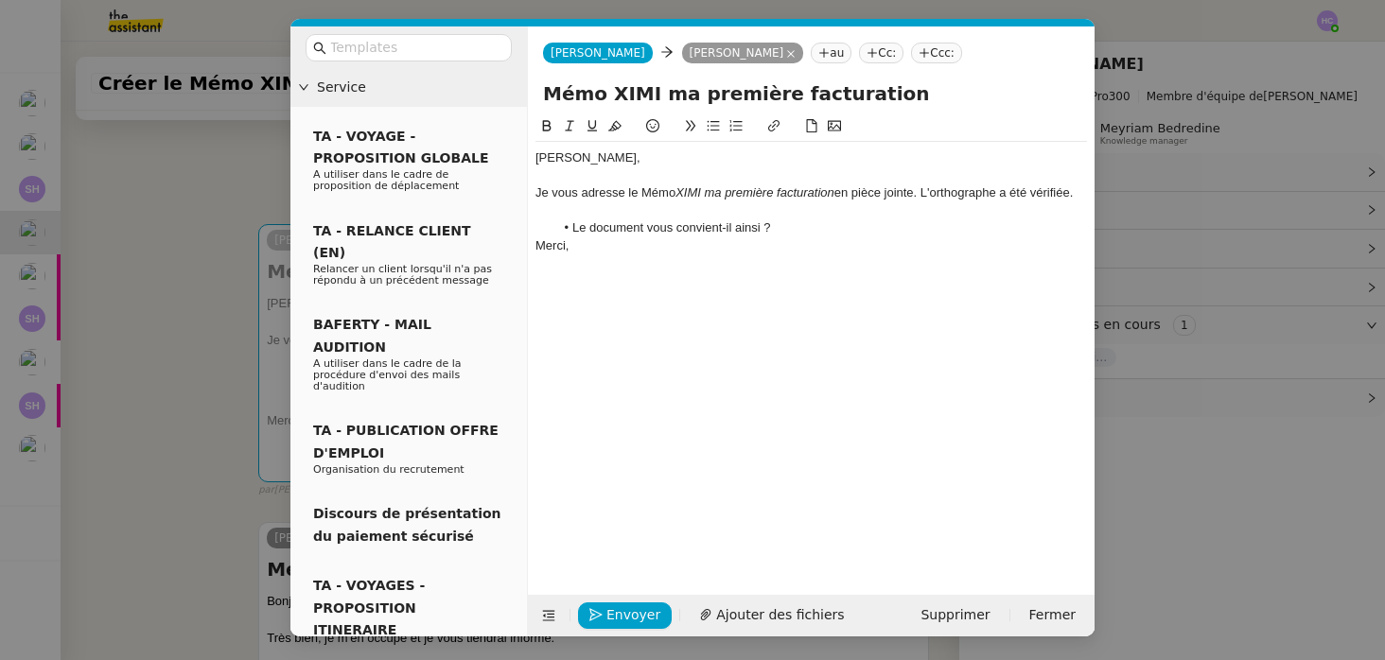
click at [821, 226] on li "Le document vous convient-il ainsi ?" at bounding box center [820, 227] width 533 height 17
click at [726, 612] on span "Ajouter des fichiers" at bounding box center [780, 615] width 128 height 22
click at [727, 609] on span "Ajouter des fichiers" at bounding box center [780, 615] width 128 height 22
click at [750, 619] on span "Ajouter des fichiers" at bounding box center [780, 615] width 128 height 22
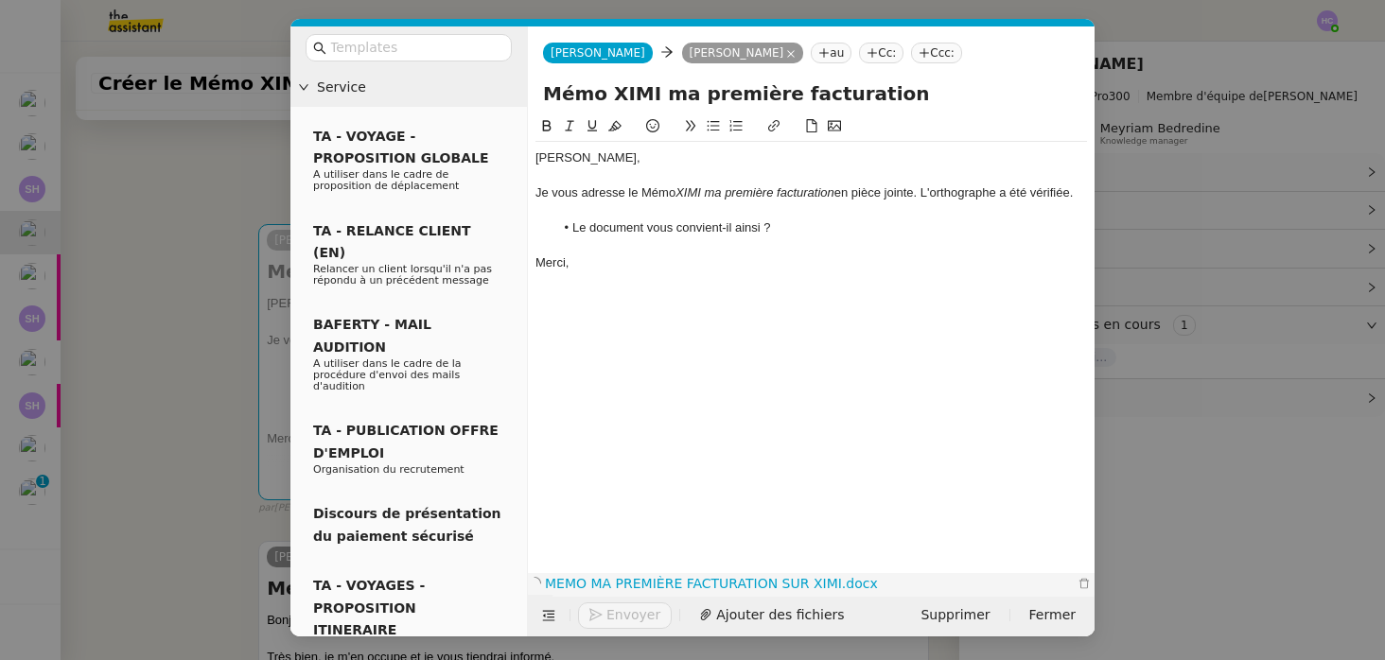
click at [656, 588] on div at bounding box center [823, 595] width 542 height 22
click at [717, 584] on link "MEMO MA PREMIÈRE FACTURATION SUR XIMI.docx" at bounding box center [797, 584] width 512 height 22
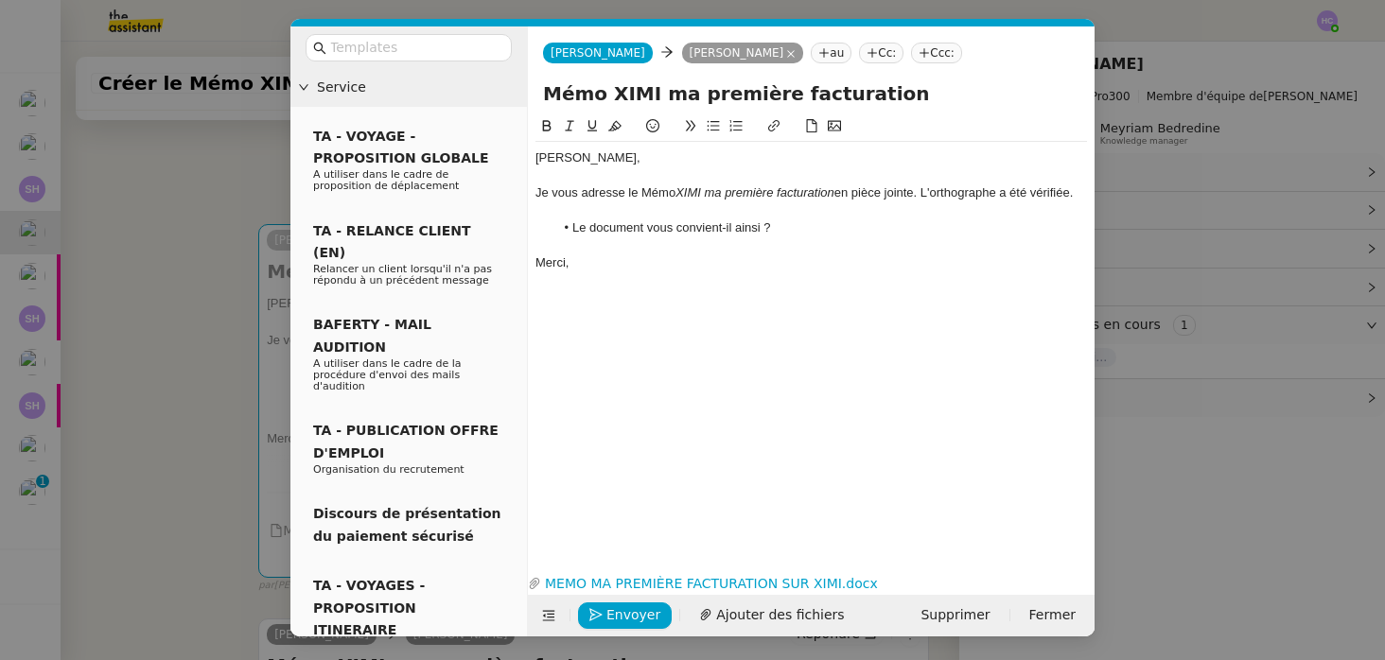
click at [720, 262] on div "Merci," at bounding box center [810, 262] width 551 height 17
click at [622, 615] on span "Envoyer" at bounding box center [633, 615] width 54 height 22
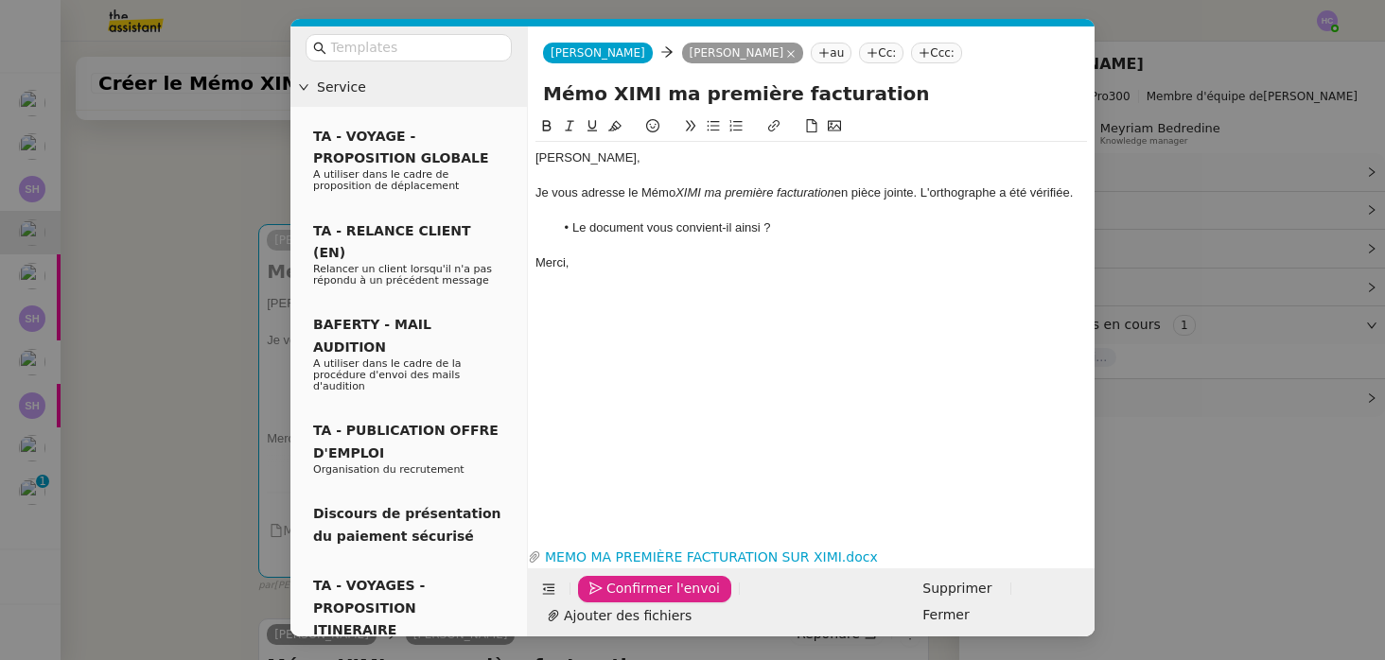
click at [622, 600] on span "Confirmer l'envoi" at bounding box center [662, 589] width 113 height 22
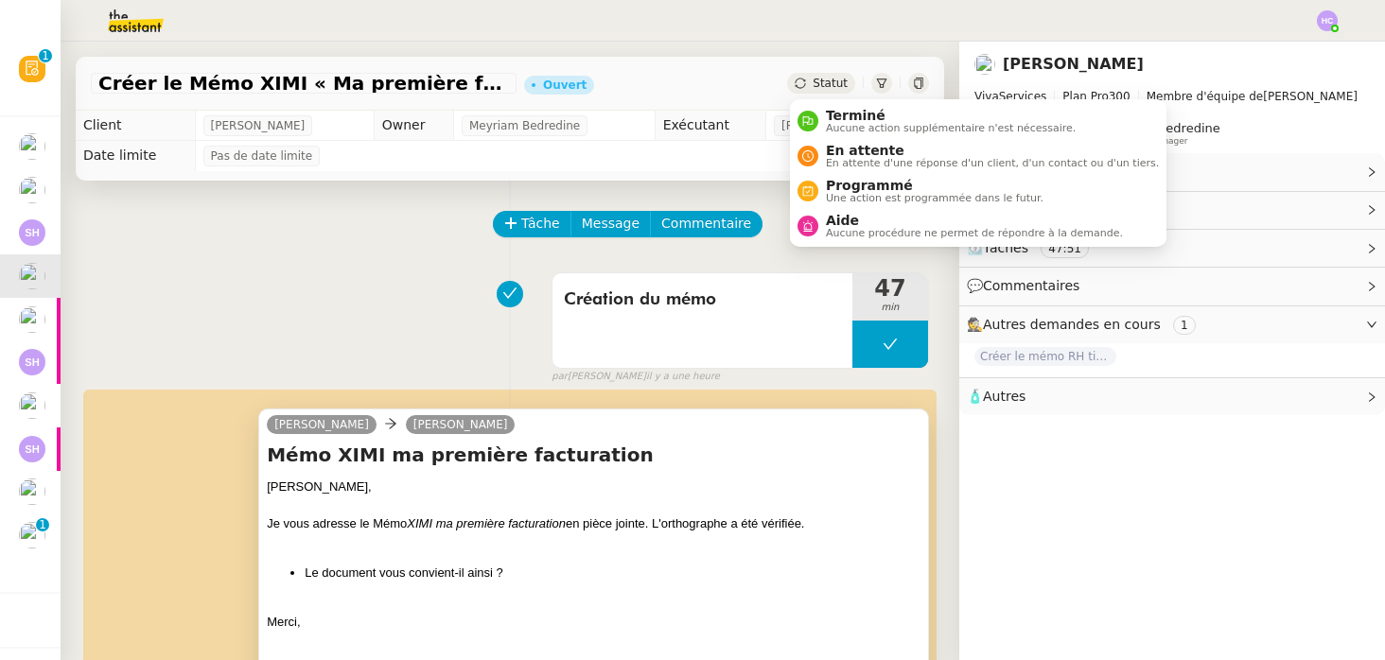
click at [819, 83] on span "Statut" at bounding box center [829, 83] width 35 height 13
click at [854, 162] on span "En attente d'une réponse d'un client, d'un contact ou d'un tiers." at bounding box center [992, 163] width 333 height 10
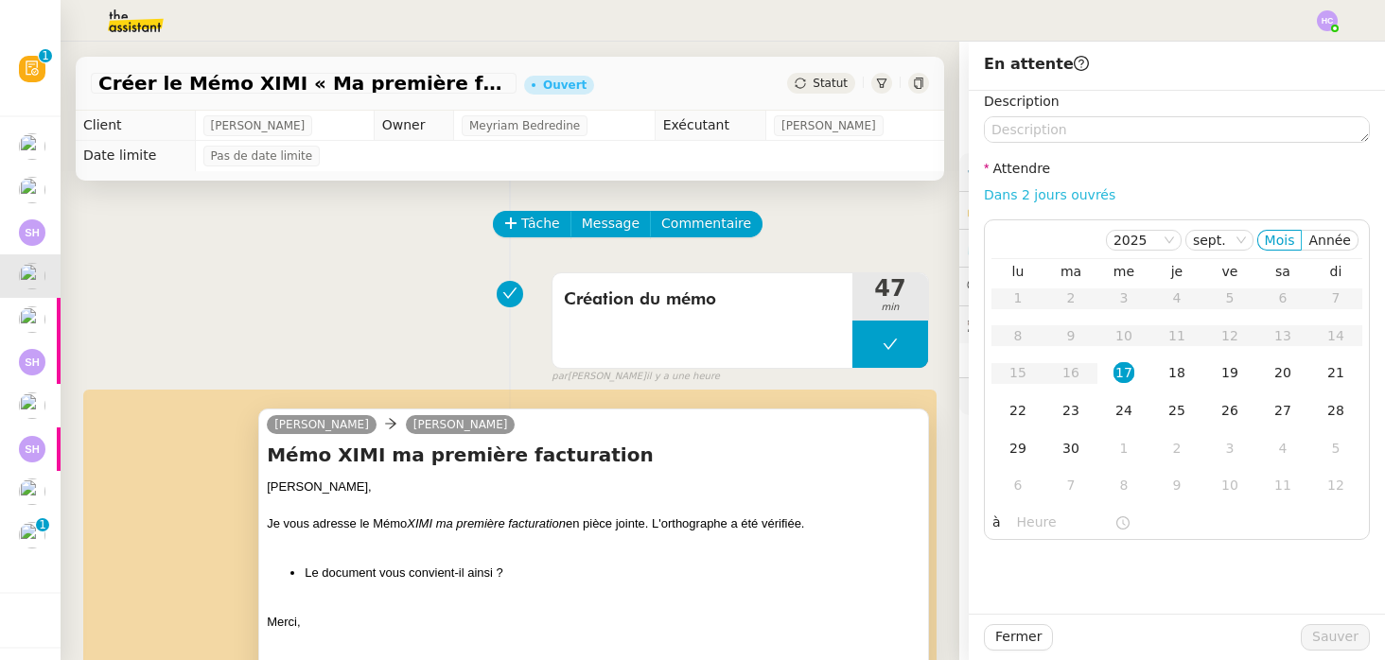
click at [1076, 197] on link "Dans 2 jours ouvrés" at bounding box center [1049, 194] width 131 height 15
type input "07:00"
click at [1319, 638] on span "Sauver" at bounding box center [1335, 637] width 46 height 22
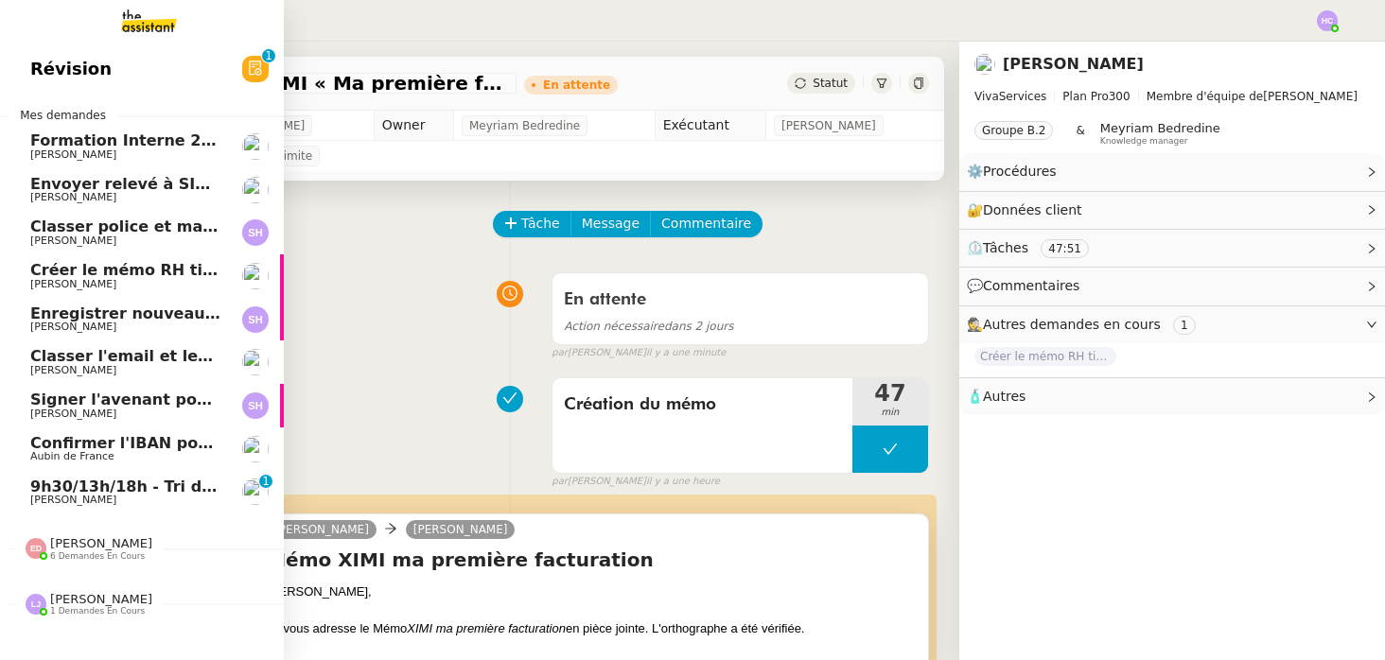
click at [134, 189] on span "Envoyer relevé à SIP pour [PERSON_NAME]" at bounding box center [213, 184] width 367 height 18
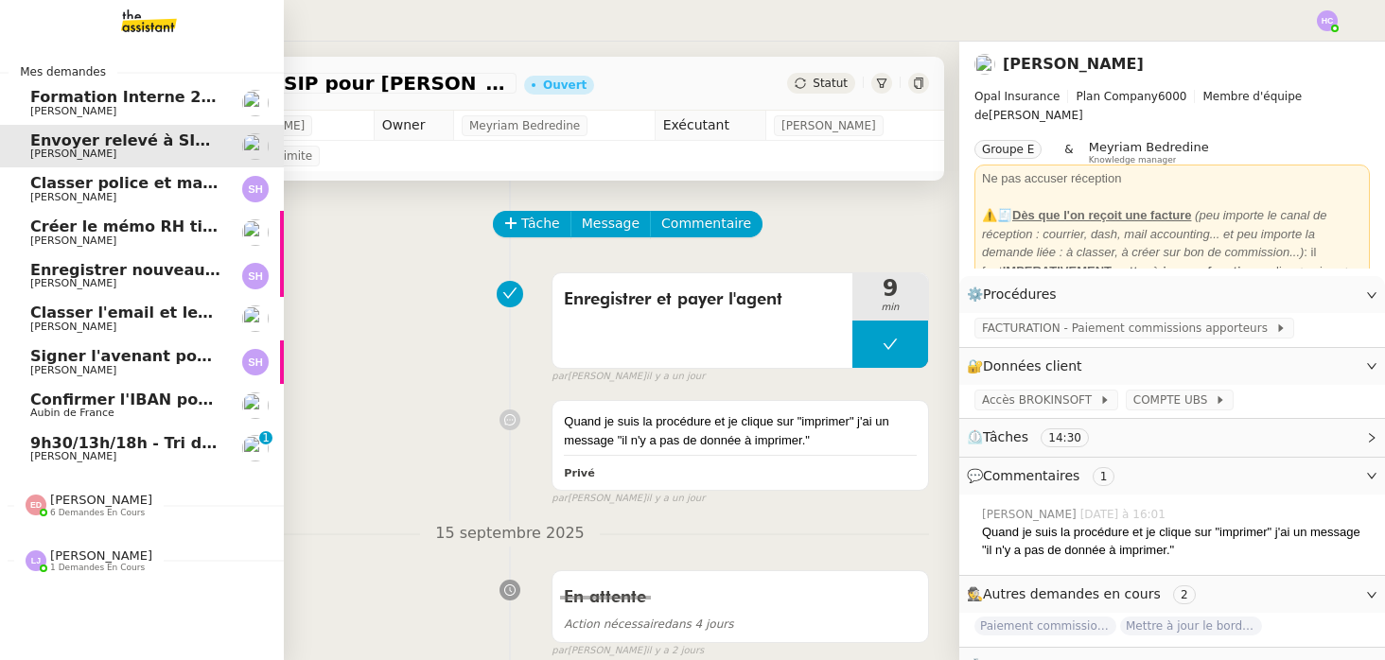
click at [42, 448] on span "9h30/13h/18h - Tri de la boite mail PRO - 12 septembre 2025" at bounding box center [288, 443] width 516 height 18
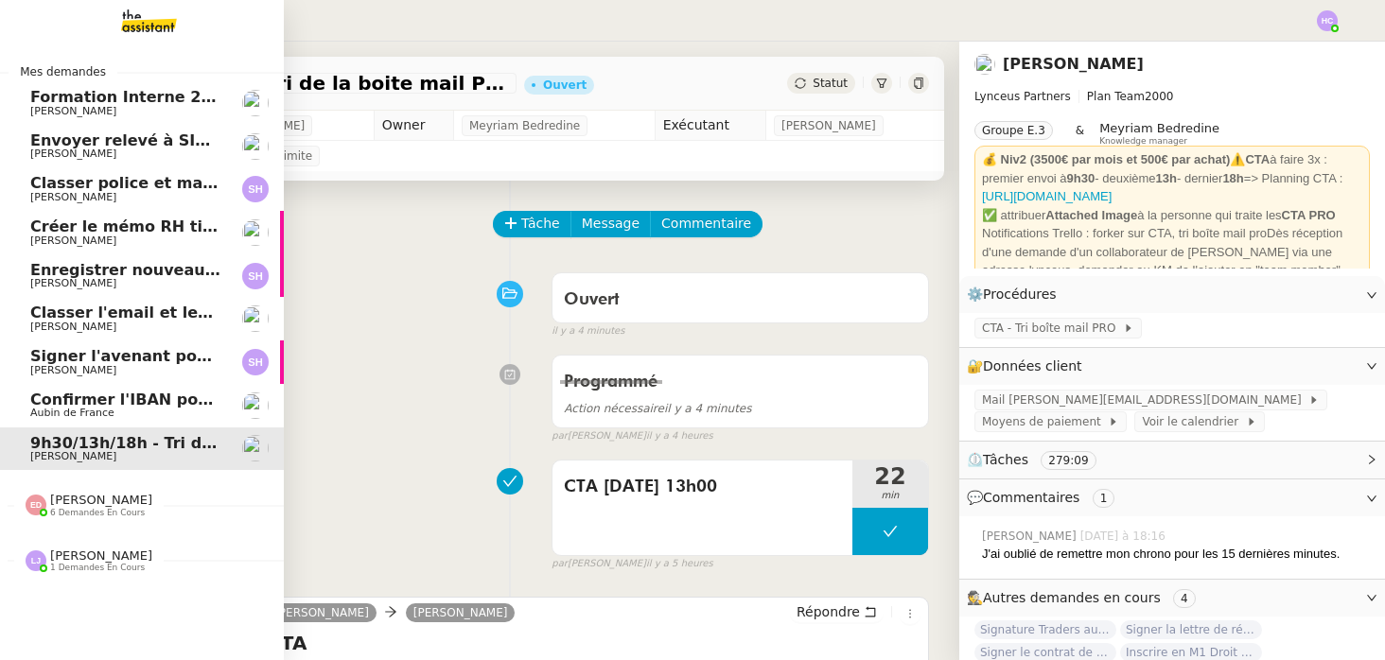
click at [109, 226] on span "Créer le mémo RH tickets restaurant" at bounding box center [186, 227] width 313 height 18
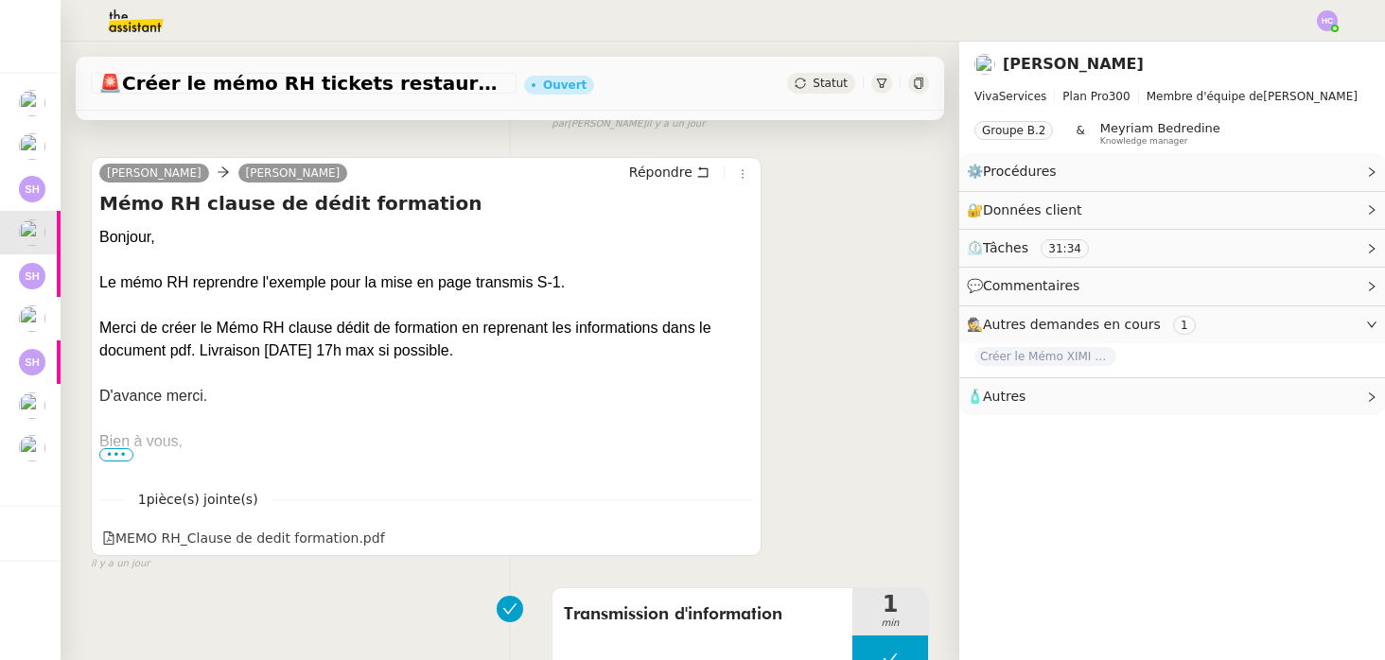
scroll to position [291, 0]
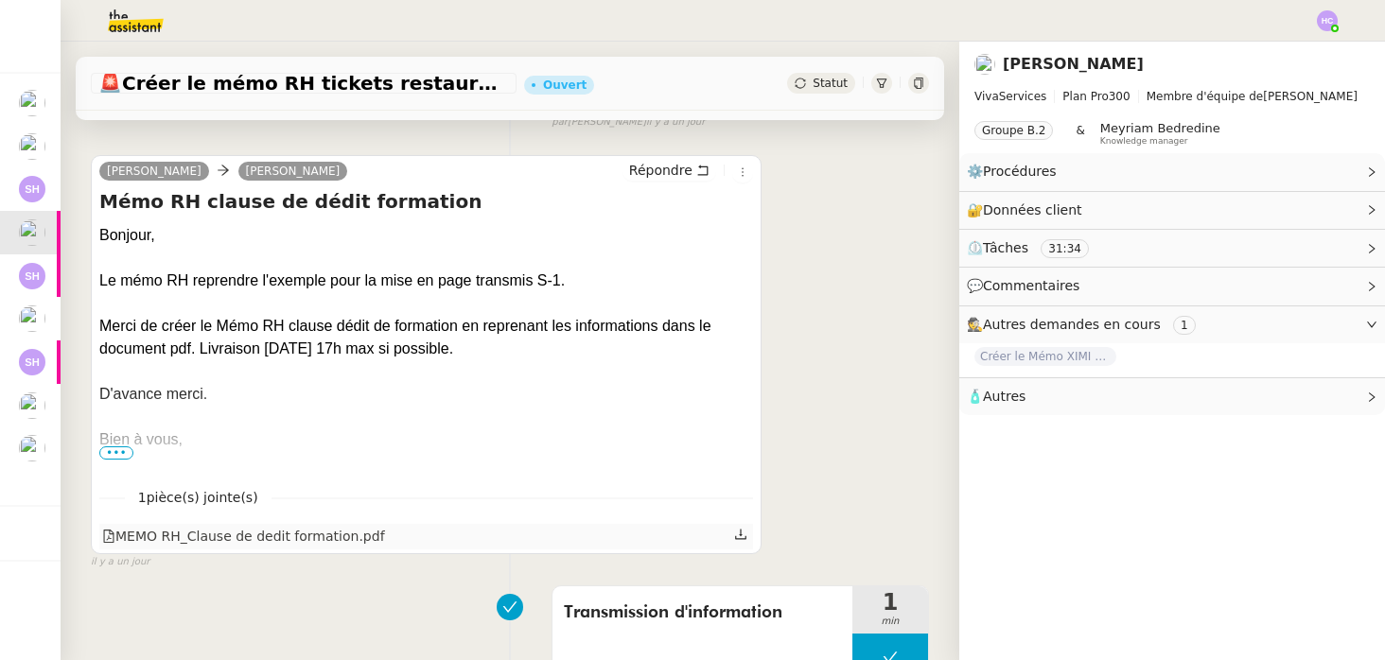
click at [741, 534] on icon at bounding box center [740, 535] width 11 height 10
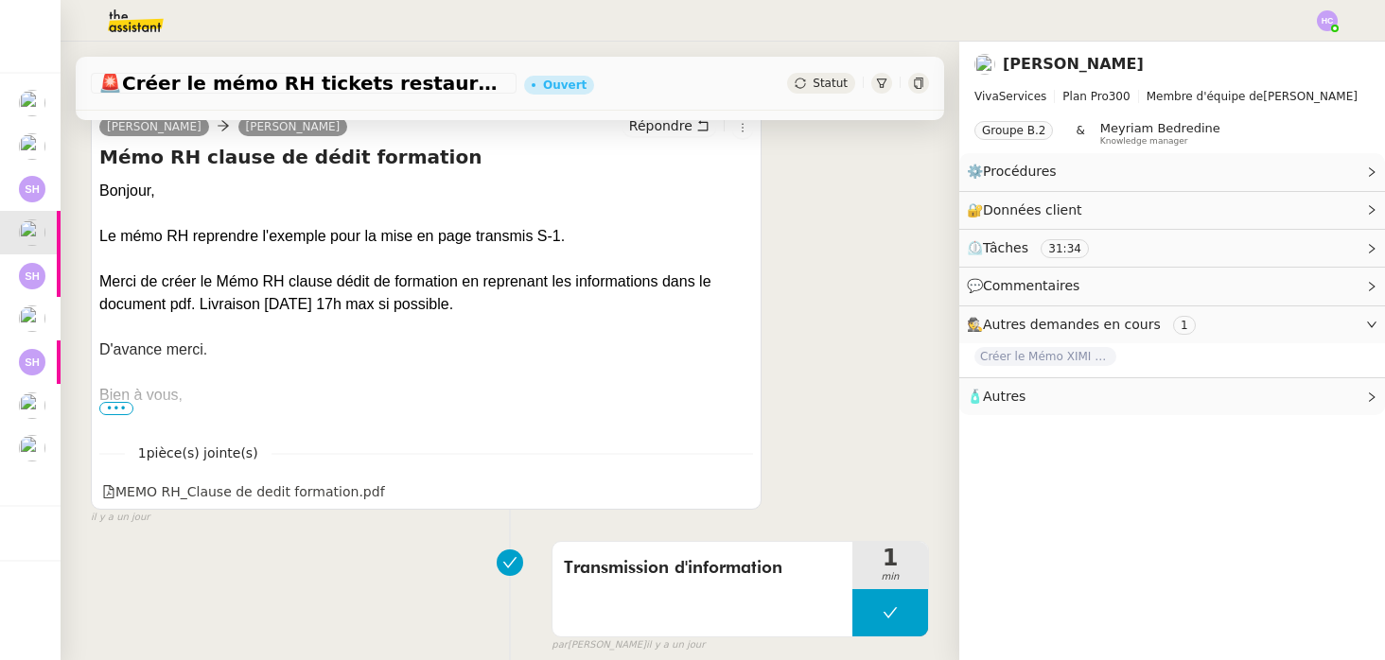
scroll to position [0, 0]
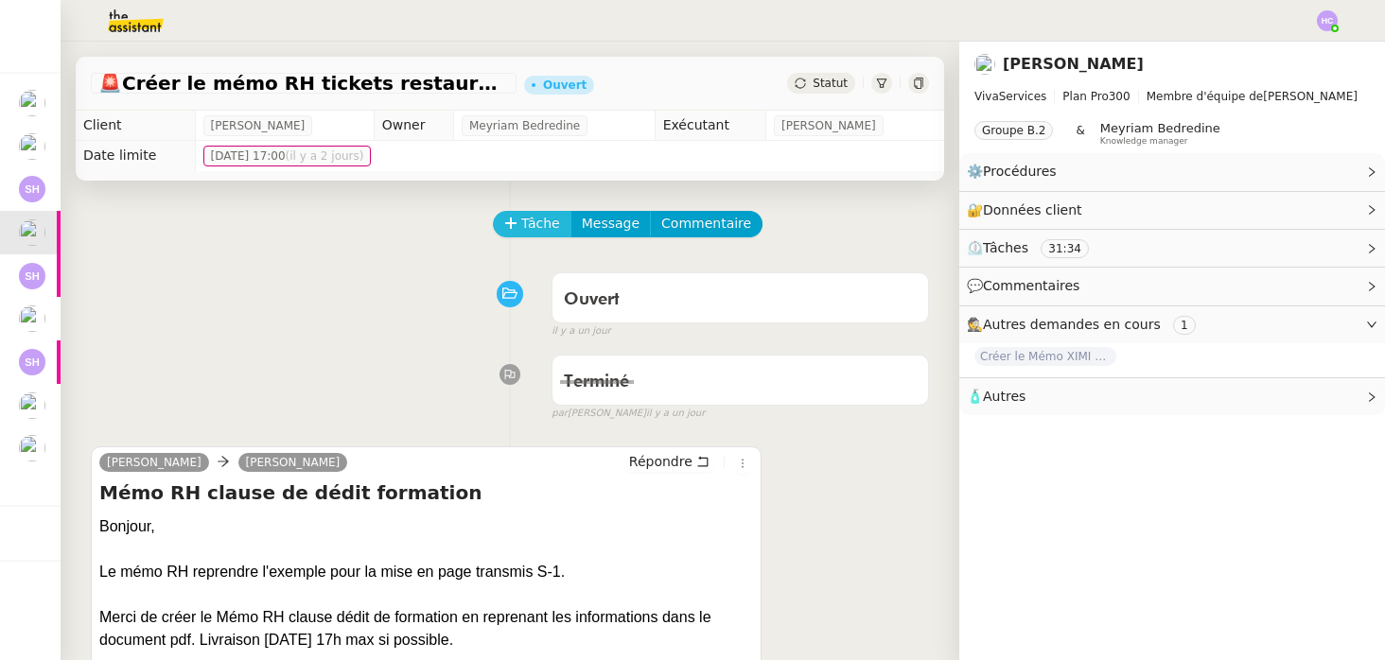
click at [535, 213] on span "Tâche" at bounding box center [540, 224] width 39 height 22
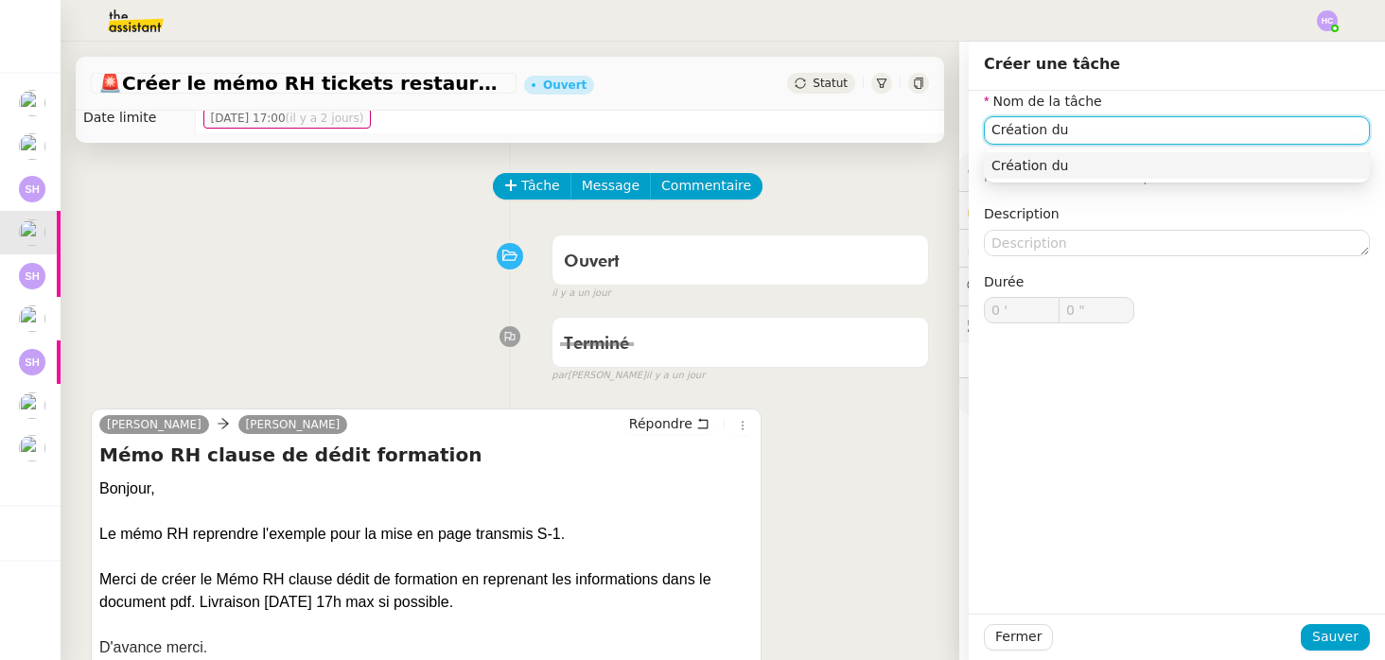
scroll to position [61, 0]
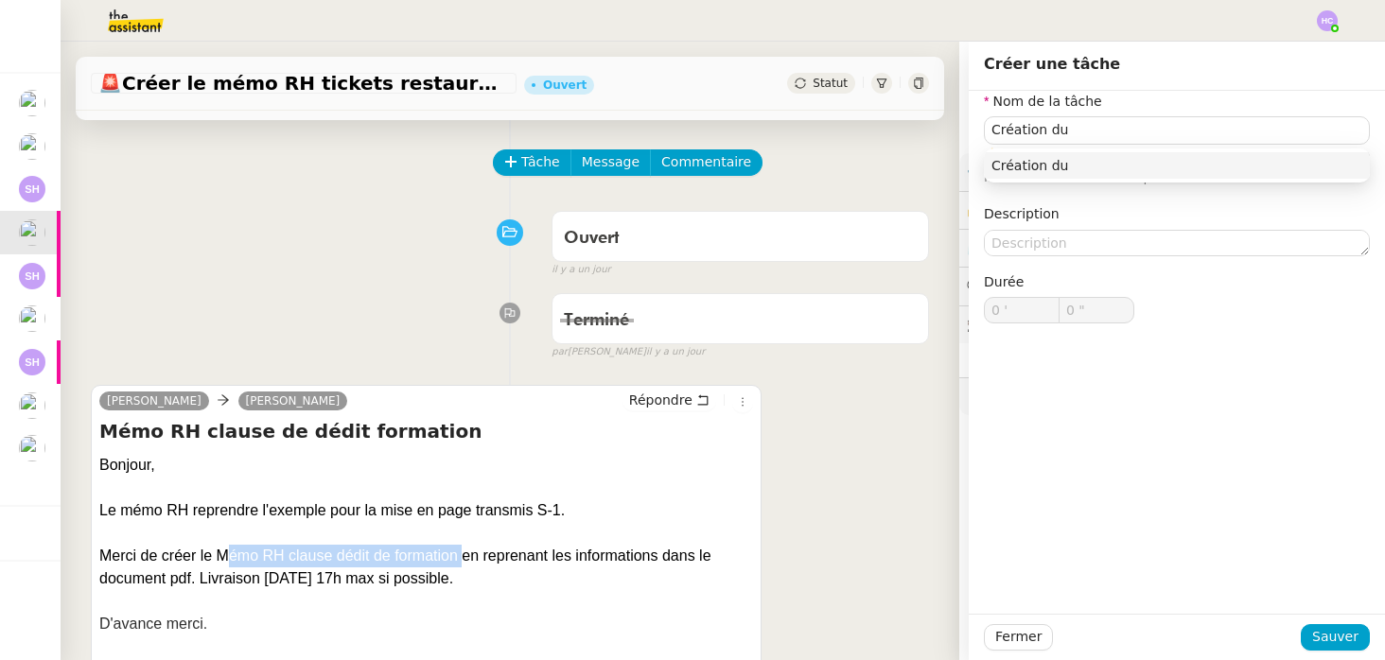
drag, startPoint x: 217, startPoint y: 559, endPoint x: 457, endPoint y: 564, distance: 240.3
click at [457, 564] on div "Merci de créer le Mémo RH clause dédit de formation en reprenant les informatio…" at bounding box center [425, 567] width 653 height 45
copy div "Mémo RH clause dédit de formation"
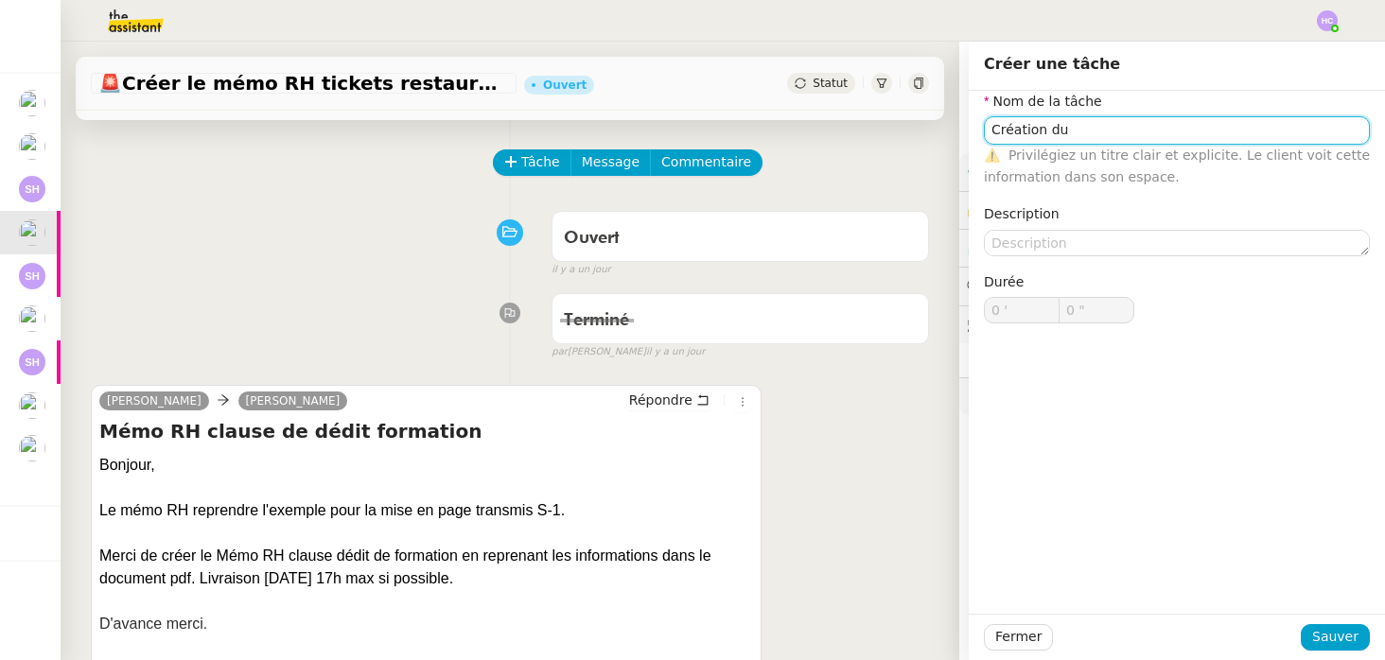
click at [1110, 135] on input "Création du" at bounding box center [1177, 129] width 386 height 27
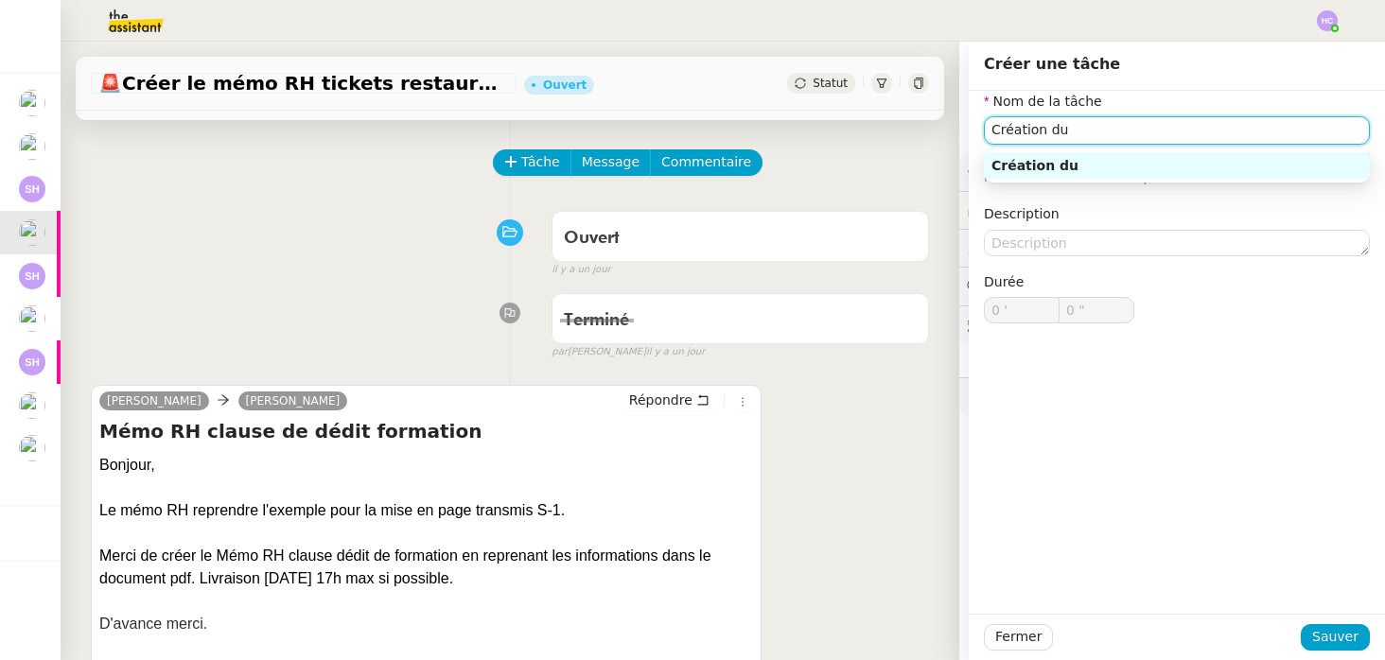
paste input "Mémo RH clause dédit de formation"
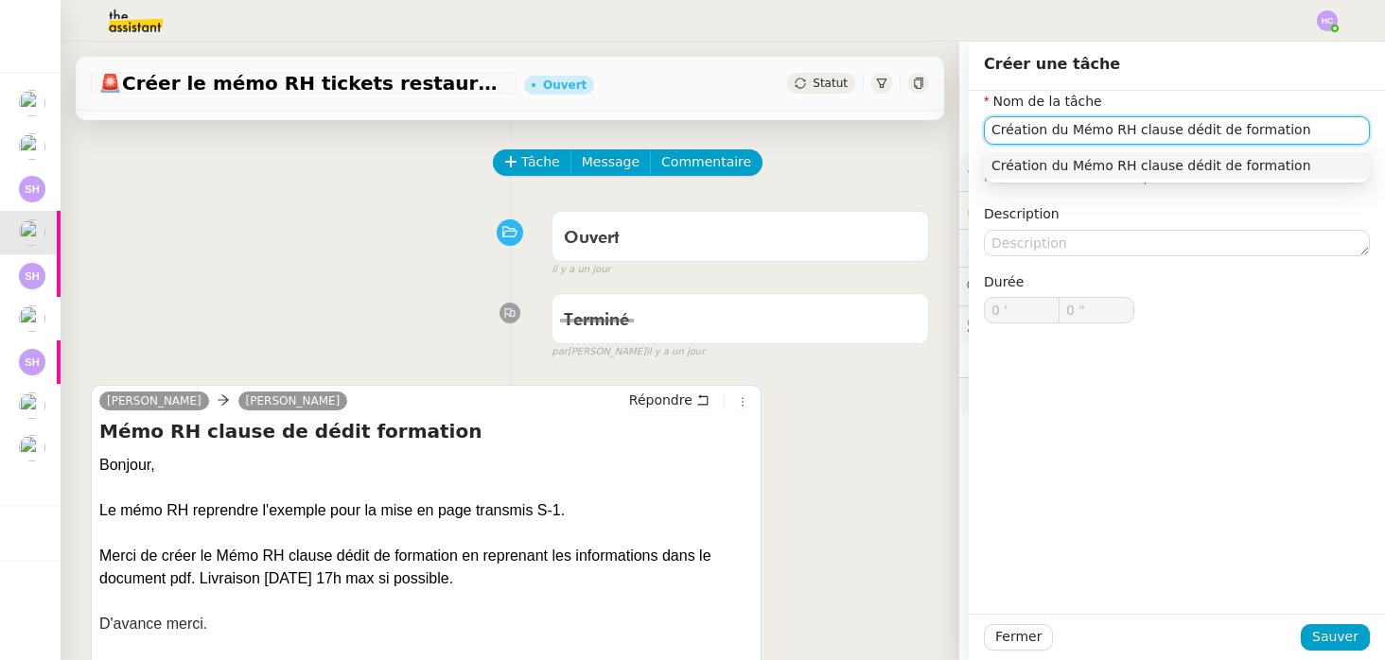
click at [1223, 129] on input "Création du Mémo RH clause dédit de formation" at bounding box center [1177, 129] width 386 height 27
type input "Création du Mémo RH clause dédit-formation"
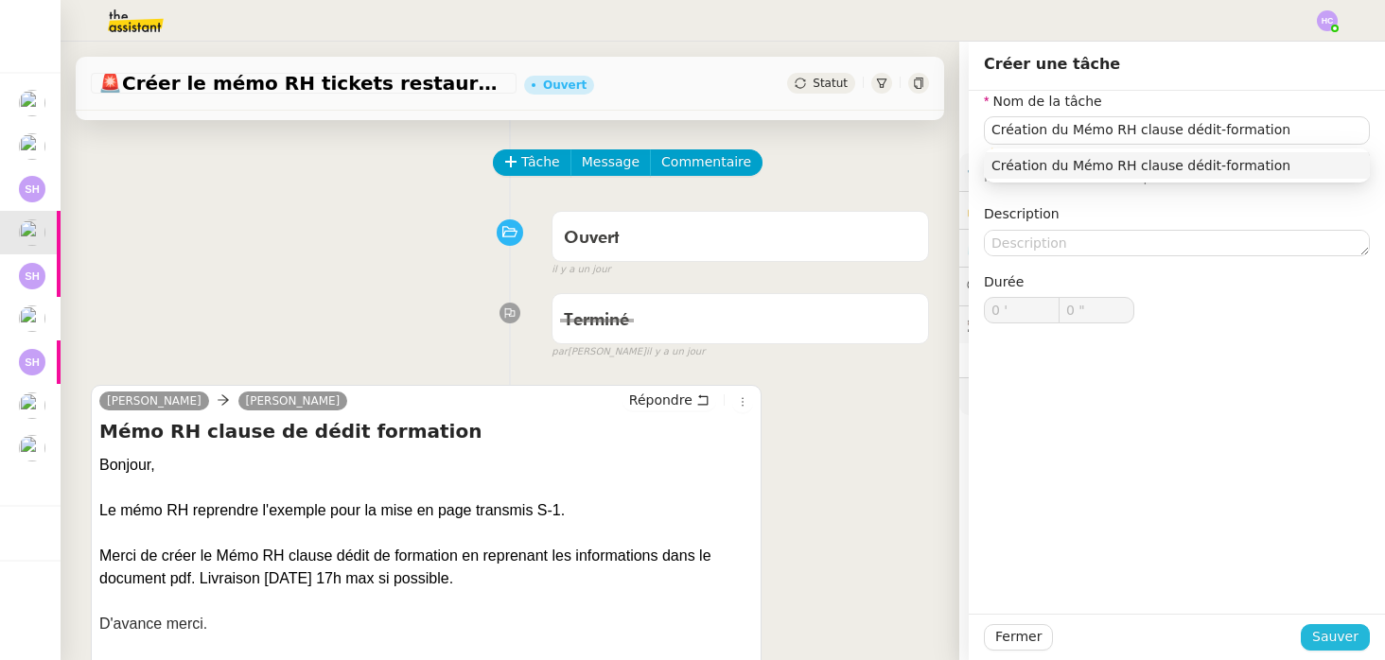
click at [1340, 634] on span "Sauver" at bounding box center [1335, 637] width 46 height 22
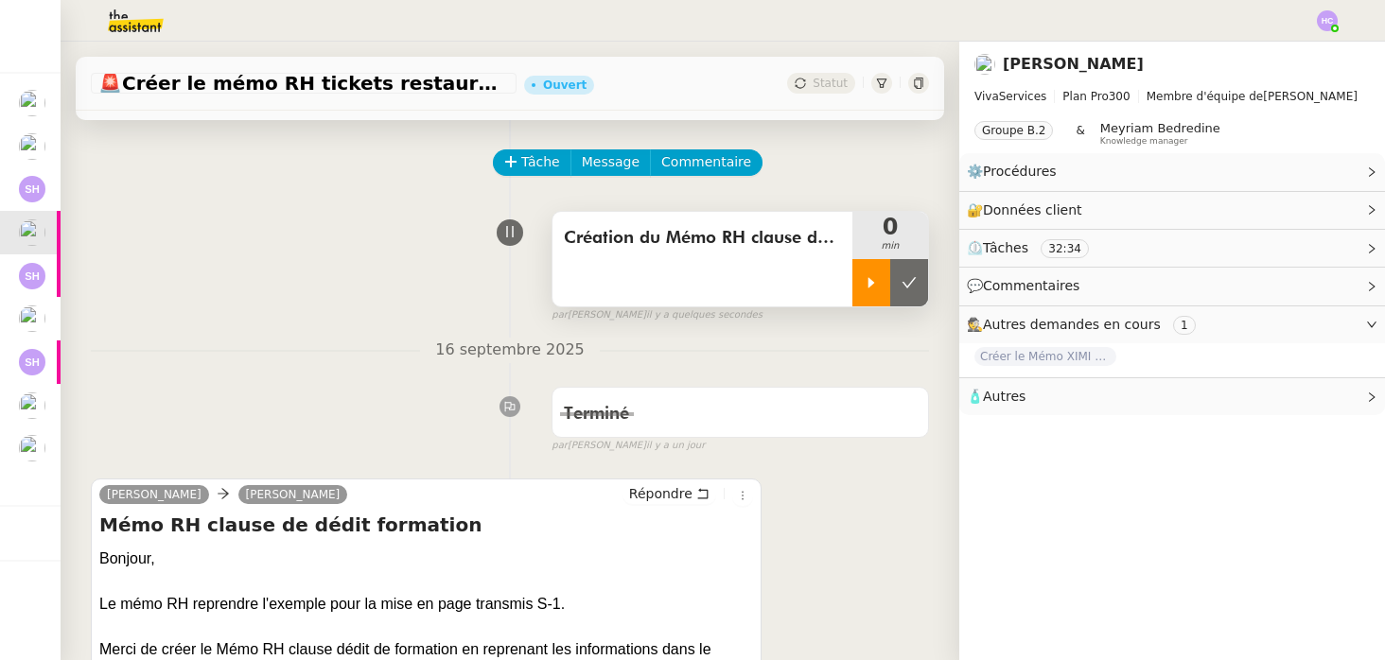
click at [869, 287] on icon at bounding box center [870, 282] width 15 height 15
click at [913, 290] on div at bounding box center [890, 282] width 76 height 47
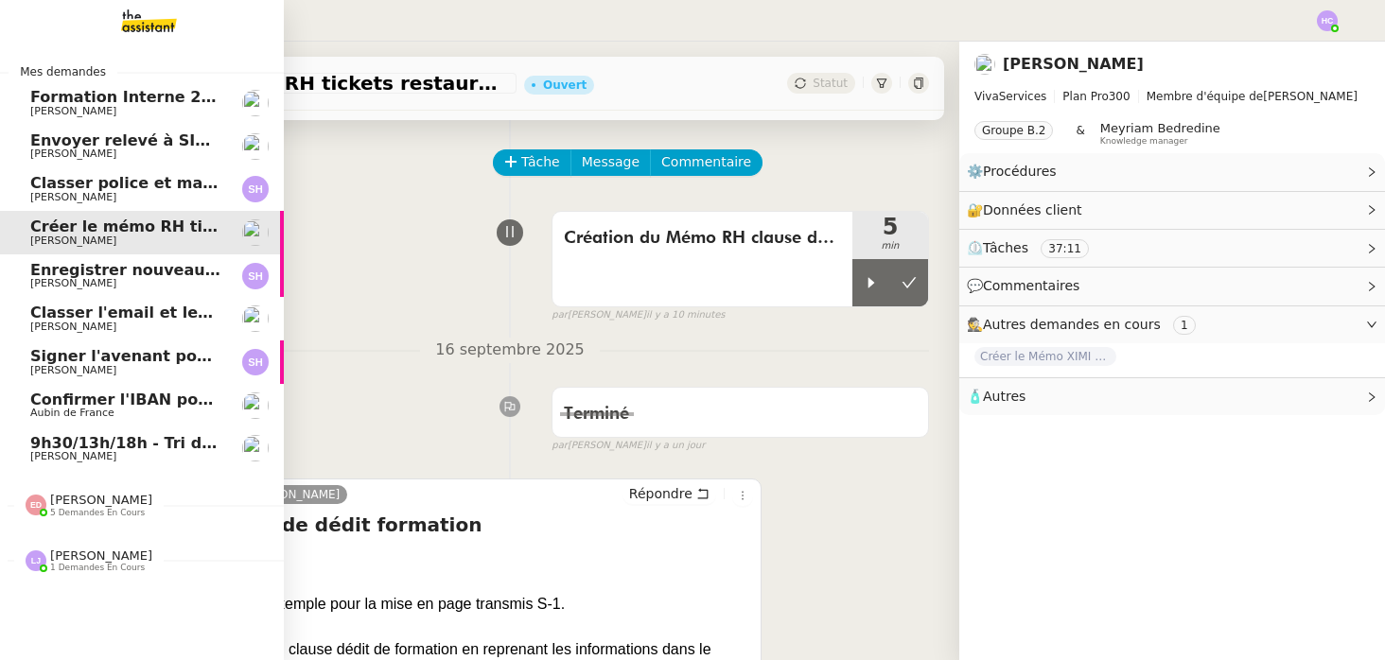
click at [79, 189] on span "Classer police et mandat dans brokin" at bounding box center [189, 183] width 318 height 18
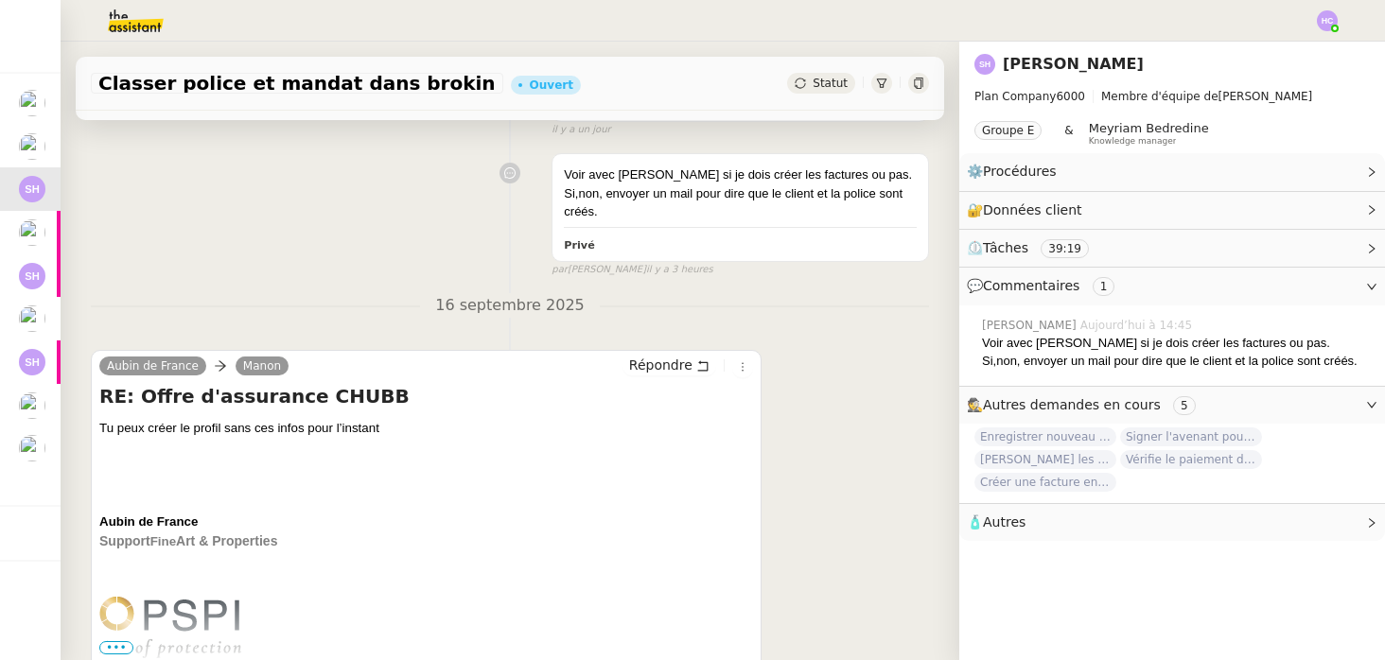
scroll to position [184, 0]
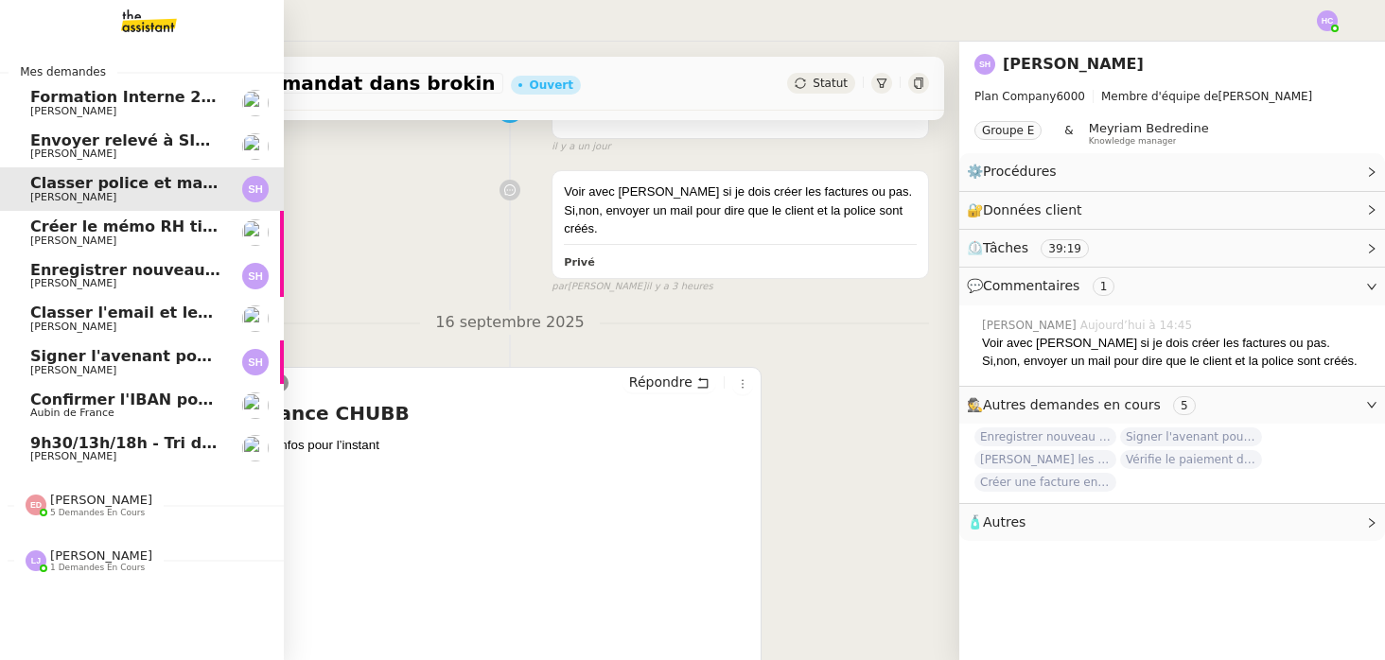
click at [69, 144] on span "Envoyer relevé à SIP pour [PERSON_NAME]" at bounding box center [213, 140] width 367 height 18
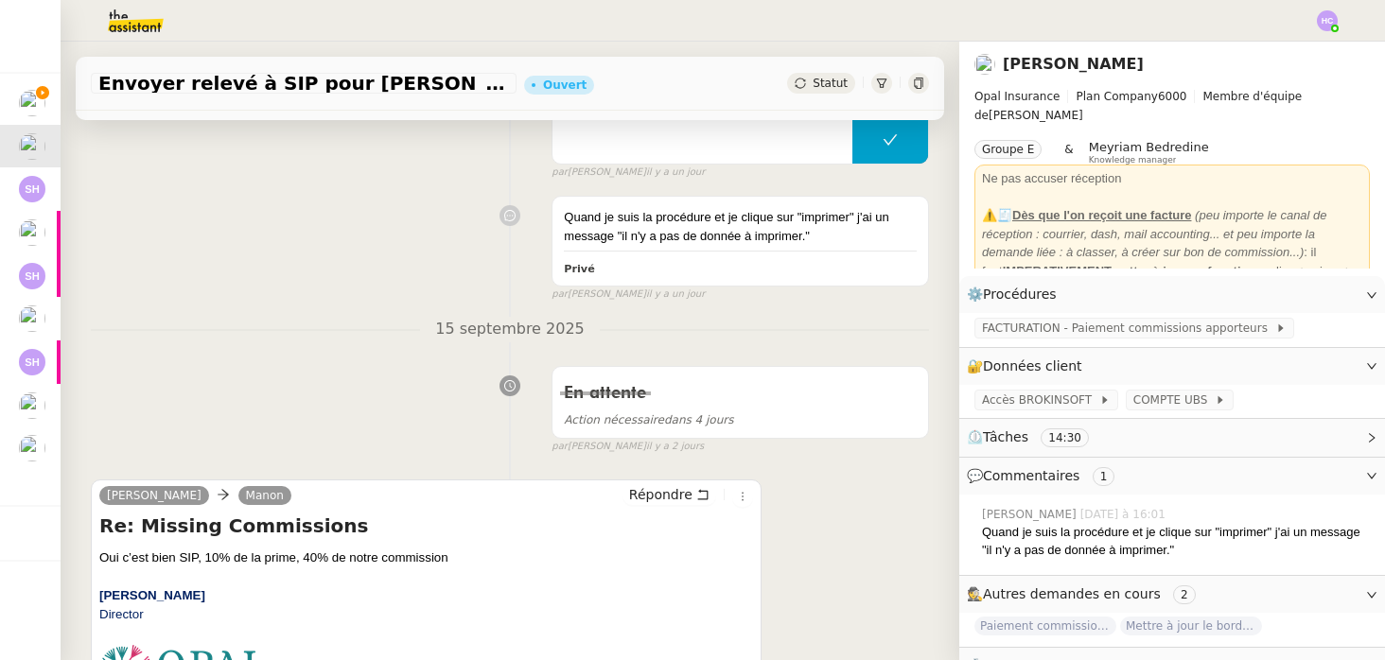
scroll to position [202, 0]
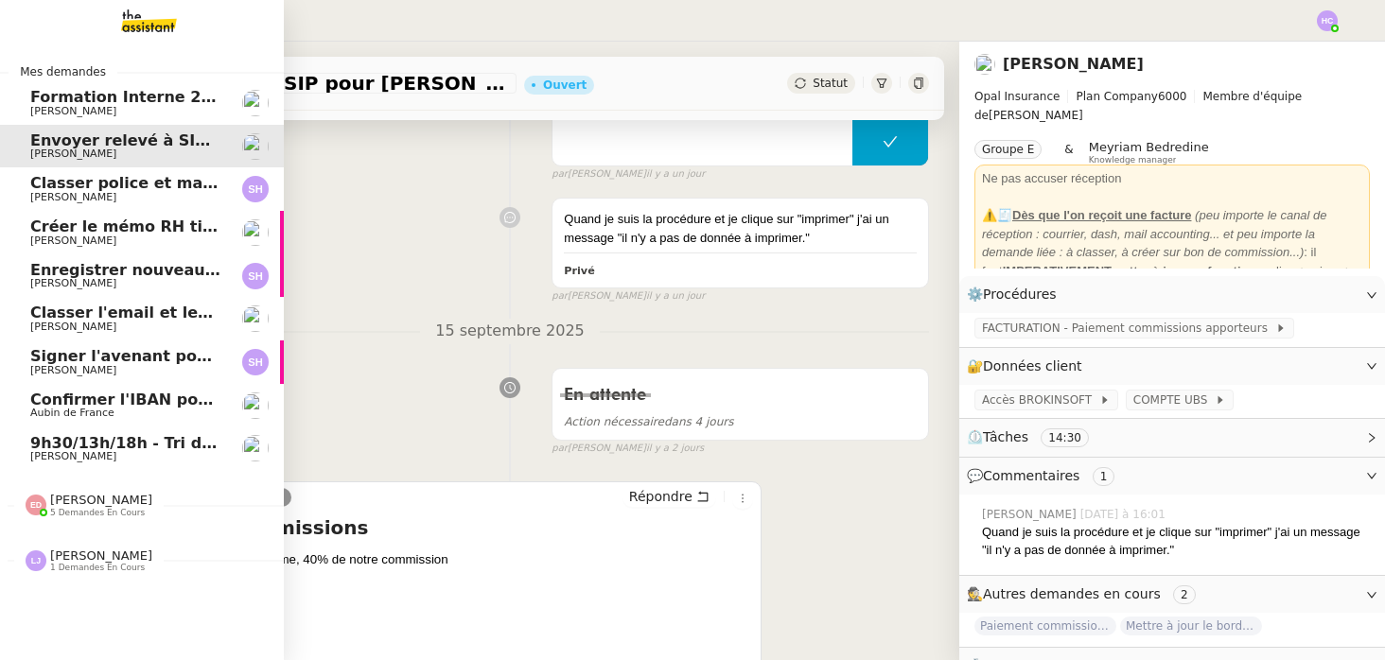
click at [39, 443] on span "9h30/13h/18h - Tri de la boite mail PRO - 12 septembre 2025" at bounding box center [288, 443] width 516 height 18
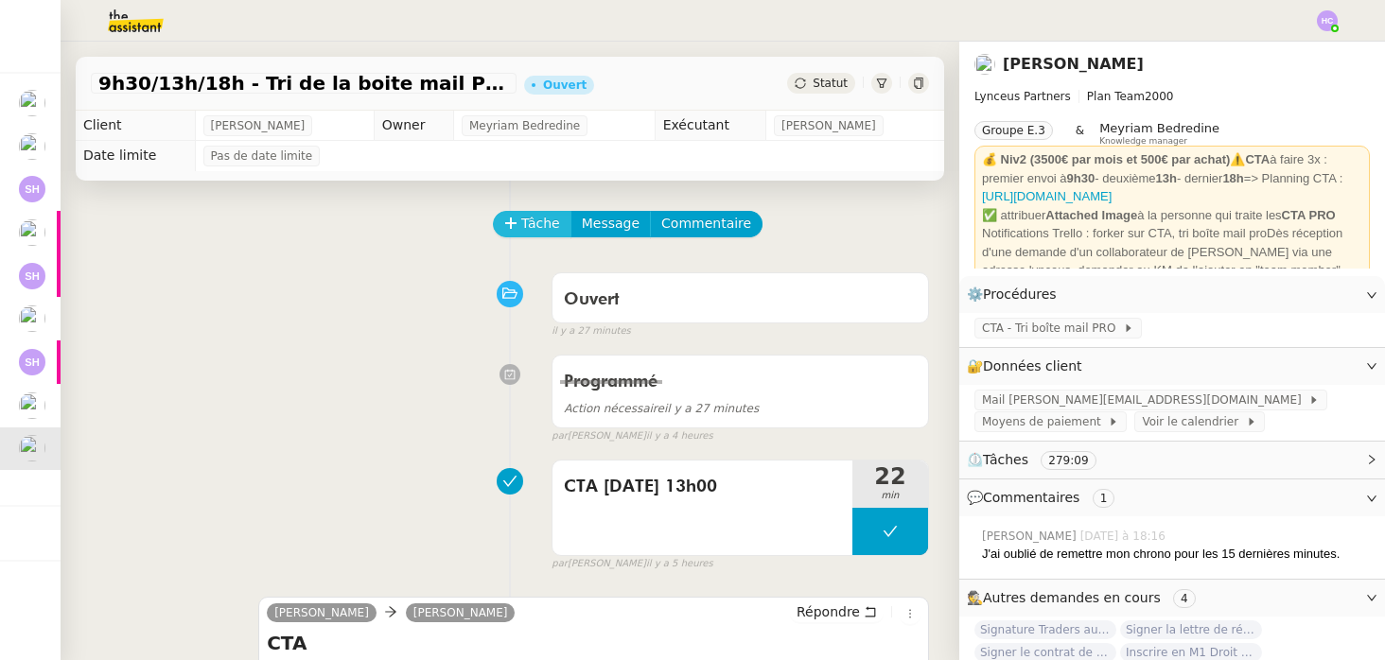
click at [531, 221] on span "Tâche" at bounding box center [540, 224] width 39 height 22
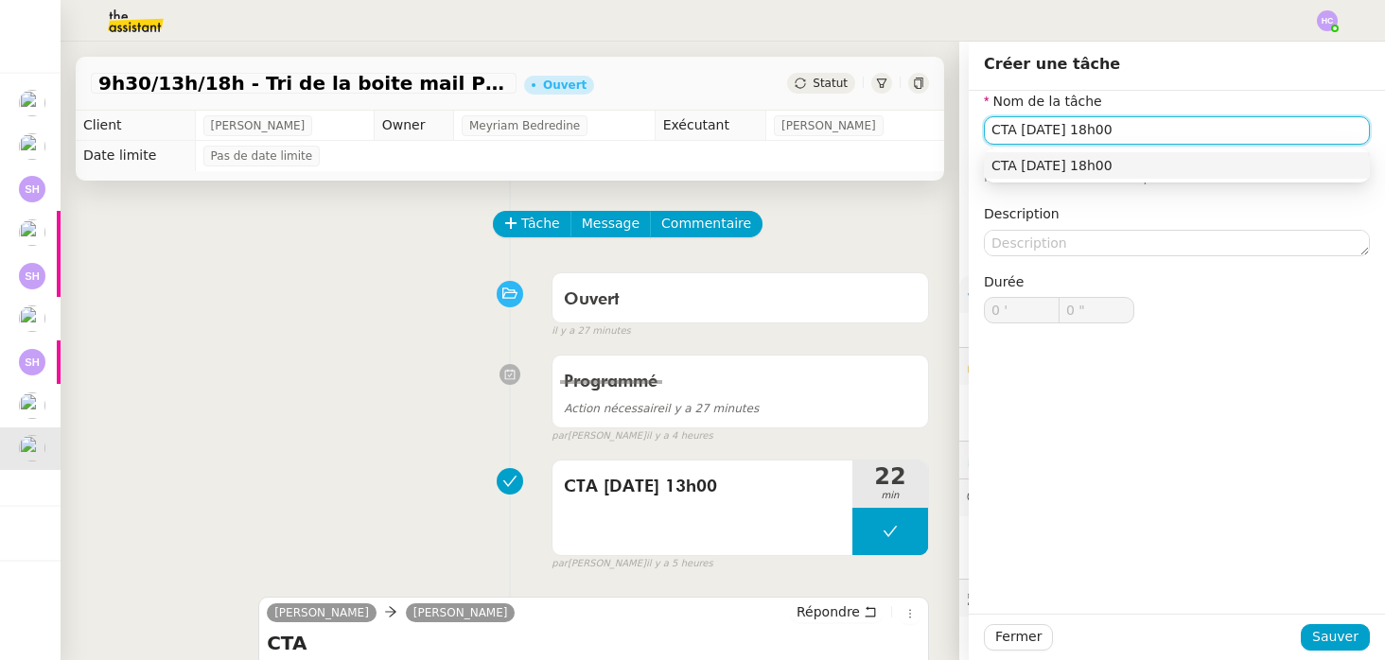
drag, startPoint x: 1100, startPoint y: 164, endPoint x: 1151, endPoint y: 339, distance: 182.3
click at [1100, 164] on div "CTA [DATE] 18h00" at bounding box center [1176, 165] width 371 height 17
type input "CTA [DATE] 18h00"
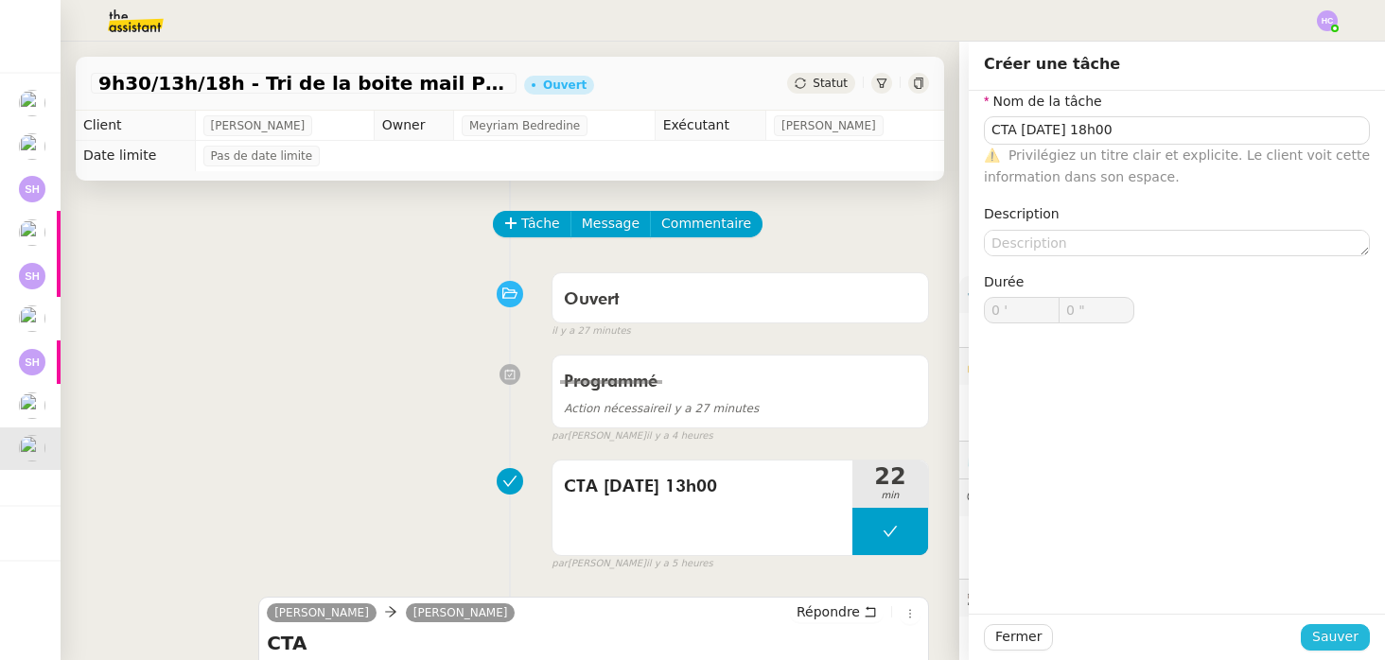
click at [1325, 642] on span "Sauver" at bounding box center [1335, 637] width 46 height 22
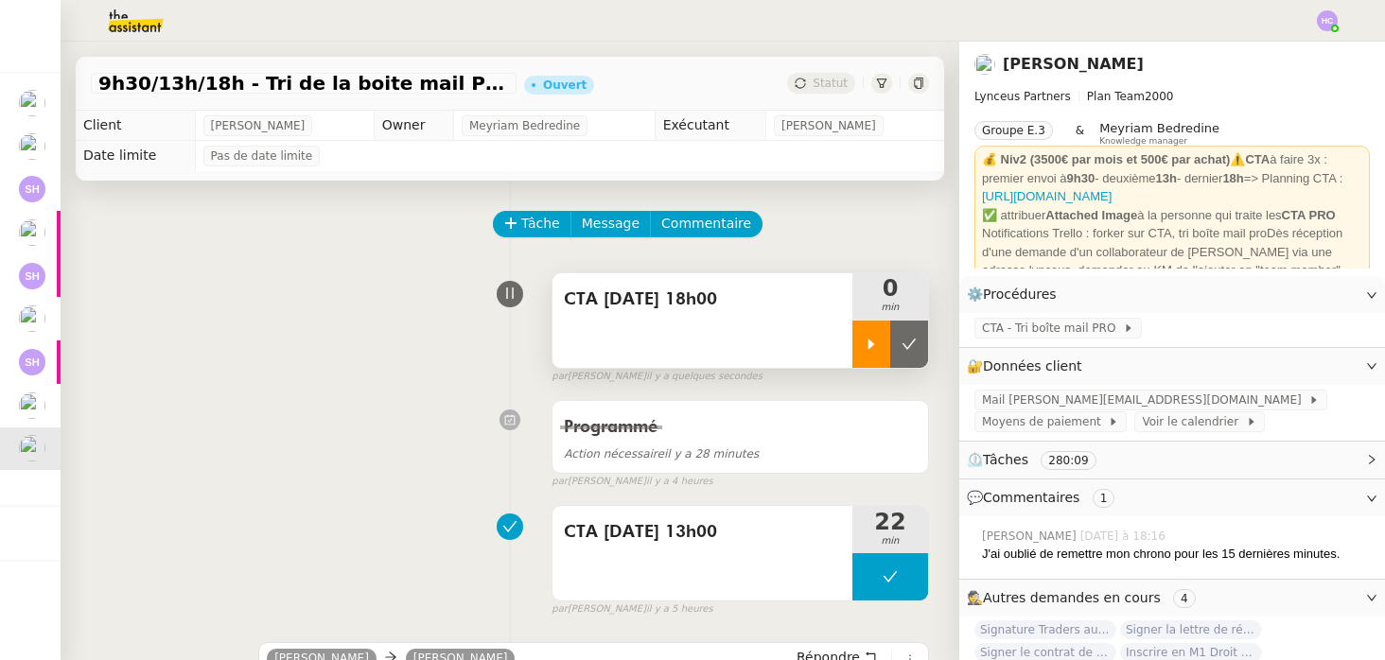
click at [879, 341] on div at bounding box center [871, 344] width 38 height 47
click at [880, 347] on div at bounding box center [890, 344] width 76 height 47
click at [873, 341] on icon at bounding box center [870, 344] width 15 height 15
click at [900, 343] on div at bounding box center [890, 344] width 76 height 47
click at [869, 349] on icon at bounding box center [870, 344] width 15 height 15
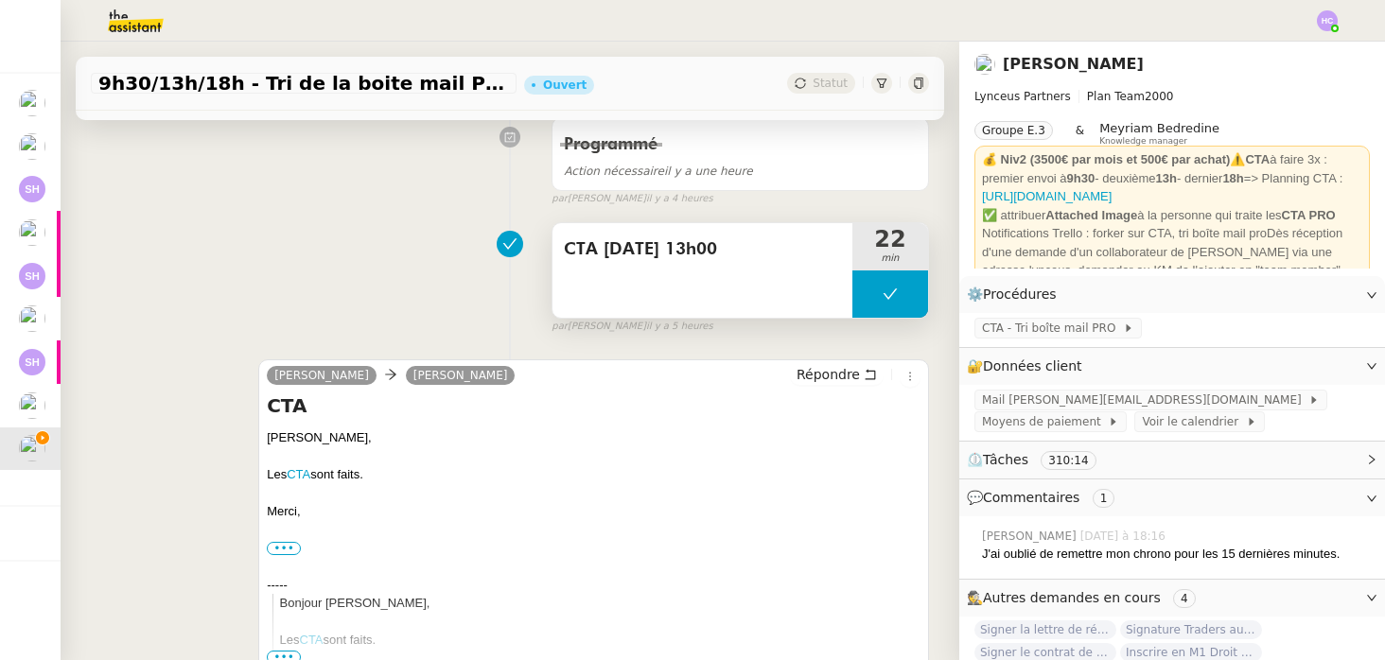
scroll to position [290, 0]
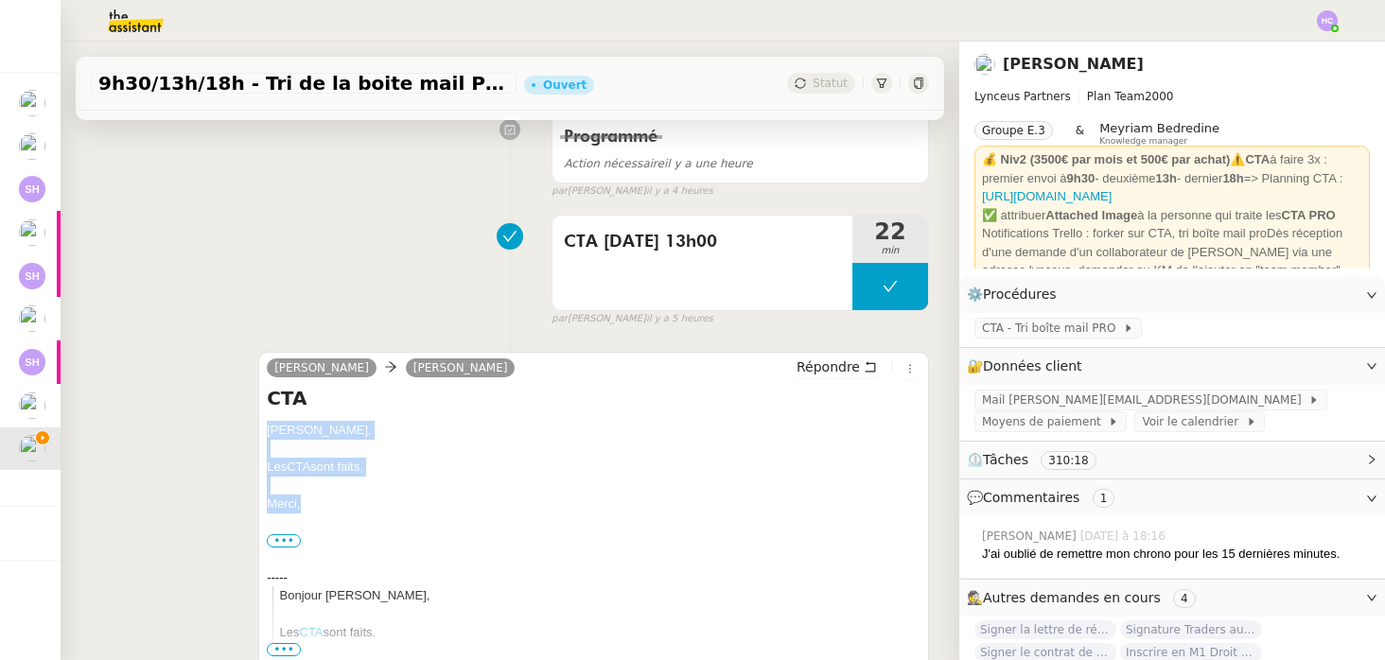
drag, startPoint x: 314, startPoint y: 509, endPoint x: 267, endPoint y: 432, distance: 90.0
copy div "[PERSON_NAME], Les CTA sont faits. [GEOGRAPHIC_DATA],"
click at [836, 365] on span "Répondre" at bounding box center [827, 366] width 63 height 19
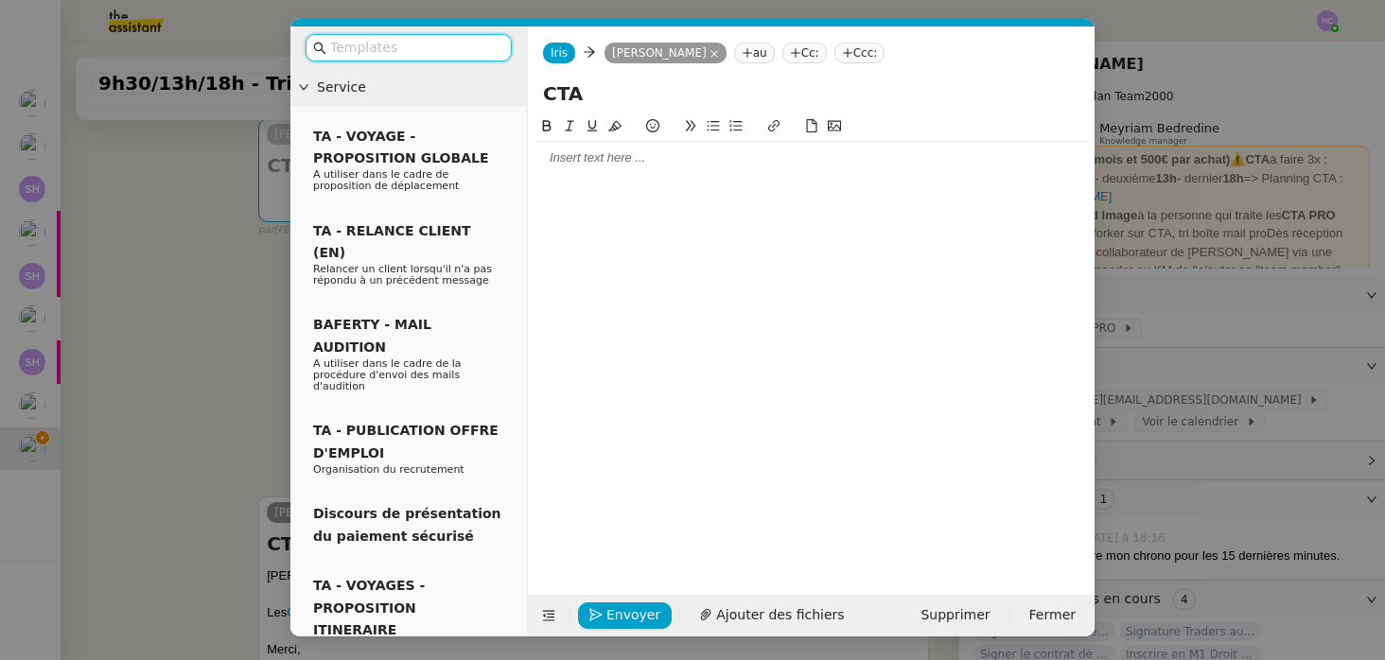
click at [594, 156] on div at bounding box center [810, 157] width 551 height 17
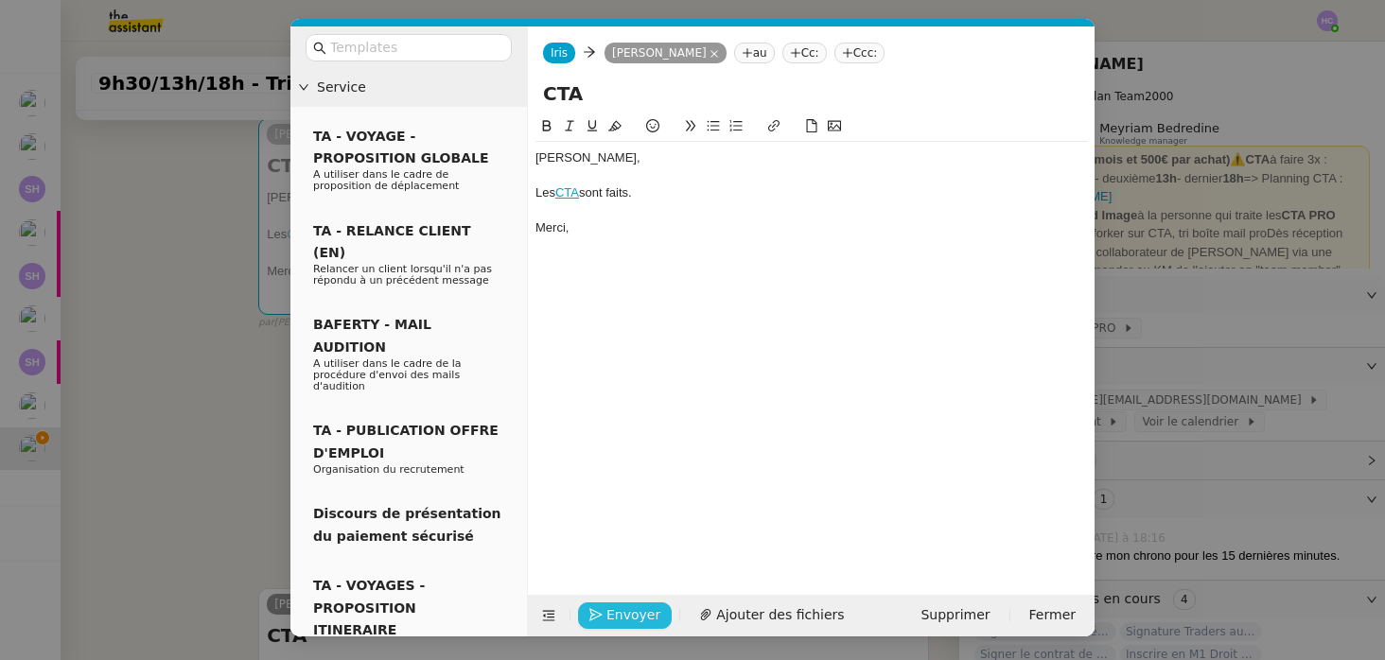
click at [628, 610] on span "Envoyer" at bounding box center [633, 615] width 54 height 22
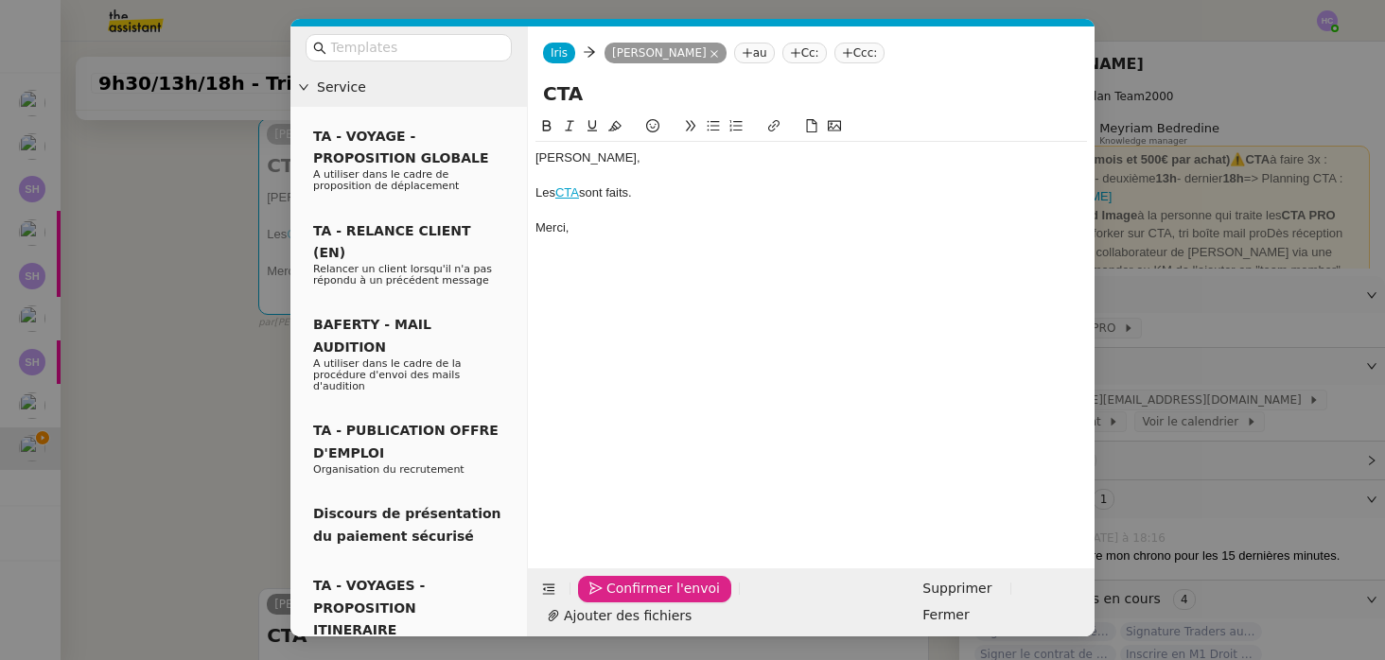
click at [628, 600] on span "Confirmer l'envoi" at bounding box center [662, 589] width 113 height 22
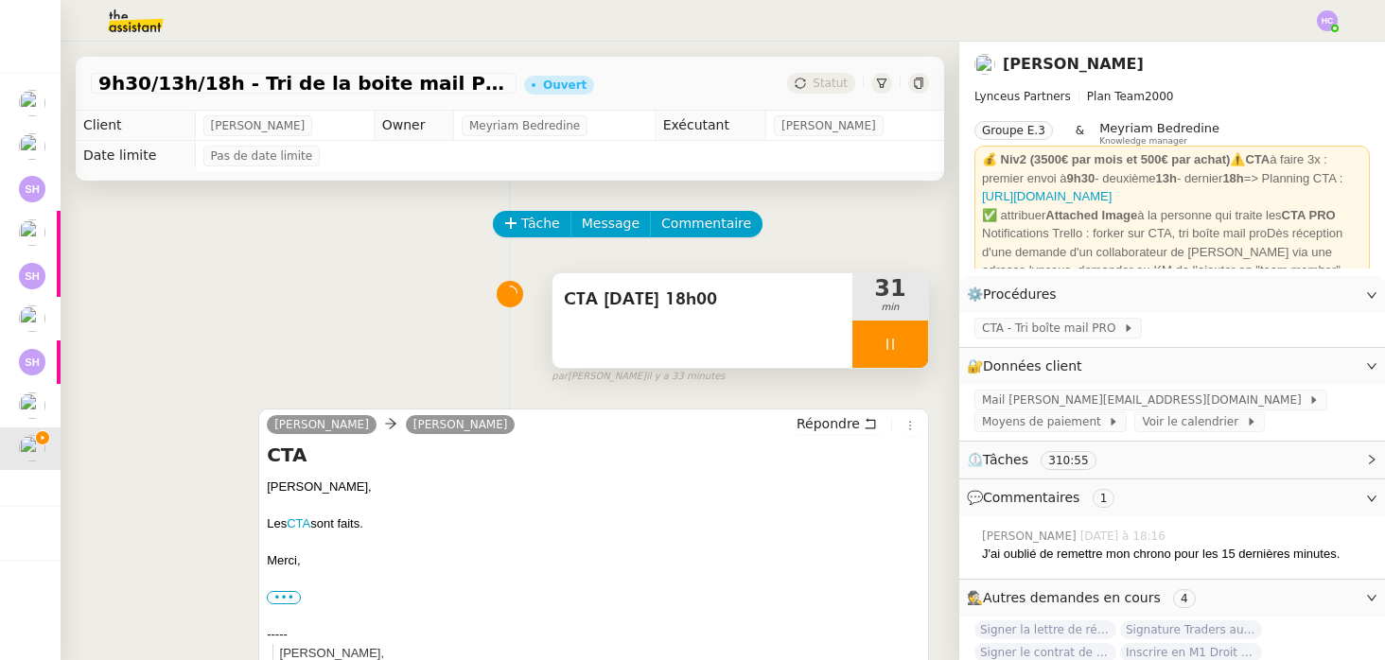
click at [864, 340] on div at bounding box center [890, 344] width 76 height 47
click at [899, 343] on button at bounding box center [909, 344] width 38 height 47
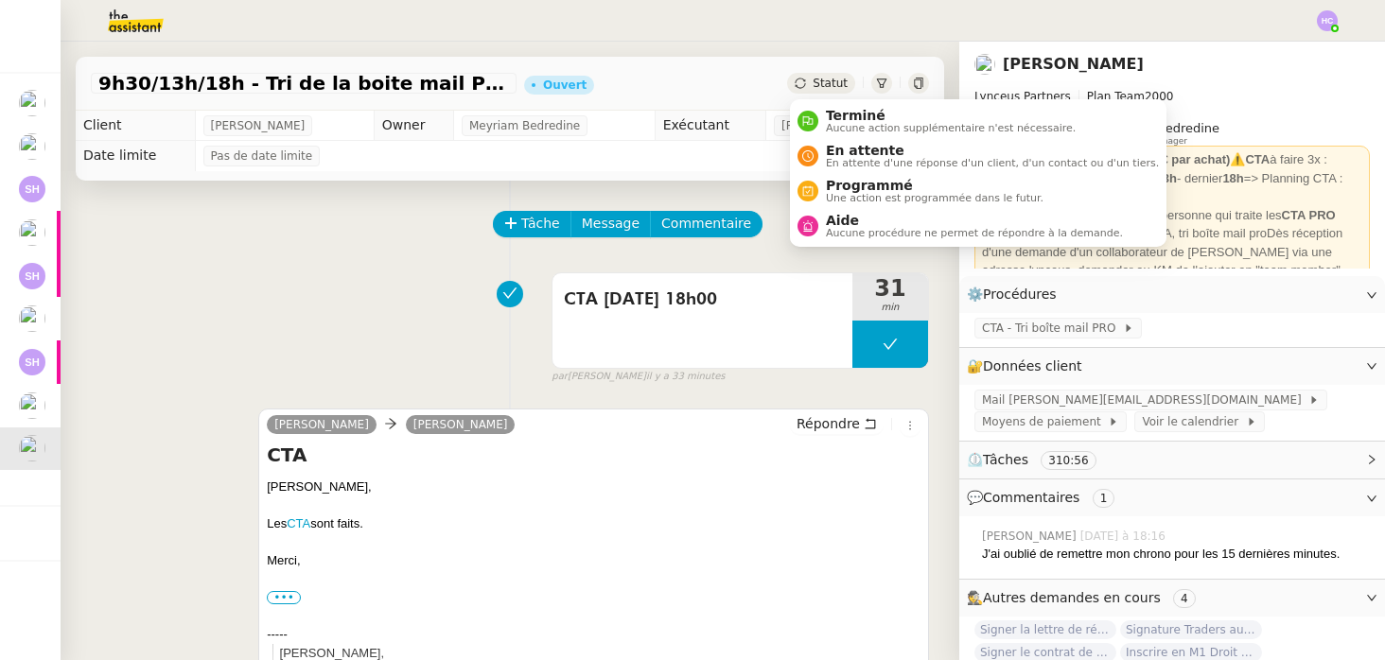
click at [818, 92] on div "Statut" at bounding box center [821, 83] width 68 height 21
click at [839, 184] on span "Programmé" at bounding box center [935, 185] width 218 height 15
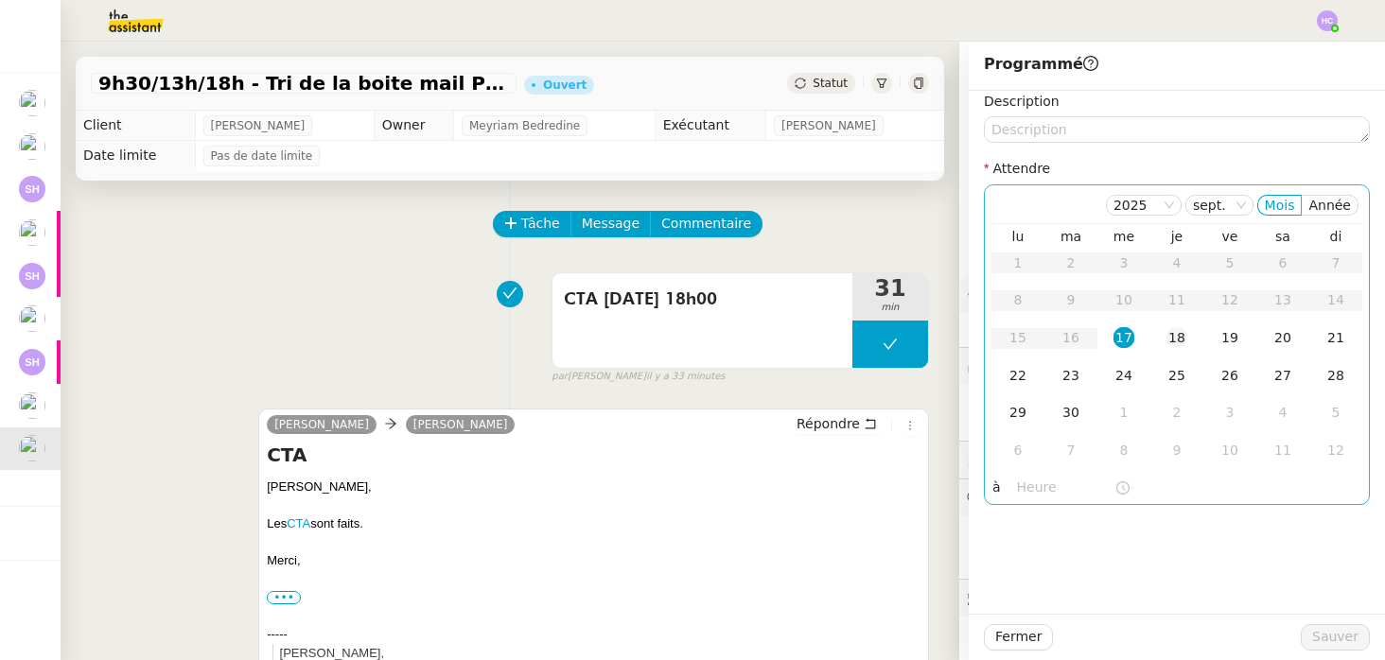
click at [1180, 340] on div "18" at bounding box center [1176, 337] width 21 height 21
click at [1053, 488] on input "text" at bounding box center [1065, 488] width 97 height 22
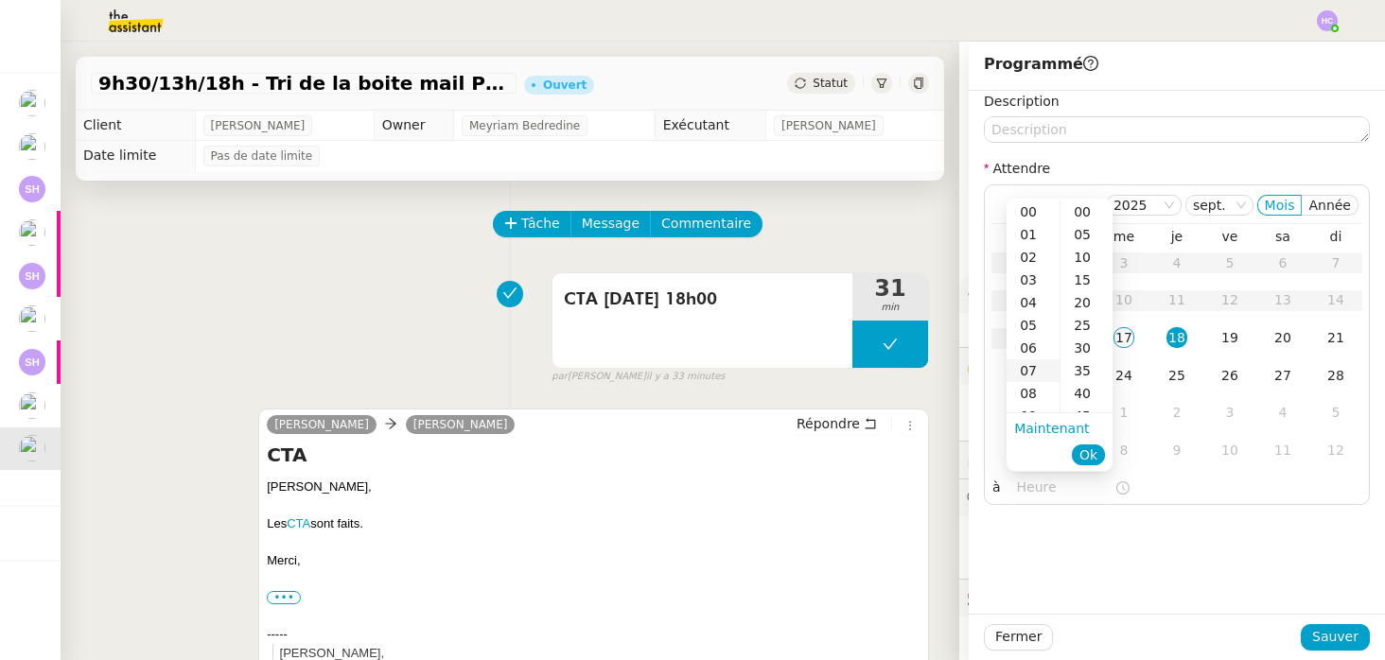
click at [1032, 366] on div "07" at bounding box center [1032, 370] width 53 height 23
click at [1077, 206] on div "00" at bounding box center [1086, 211] width 52 height 23
type input "07:00"
click at [1095, 451] on span "Ok" at bounding box center [1088, 454] width 18 height 19
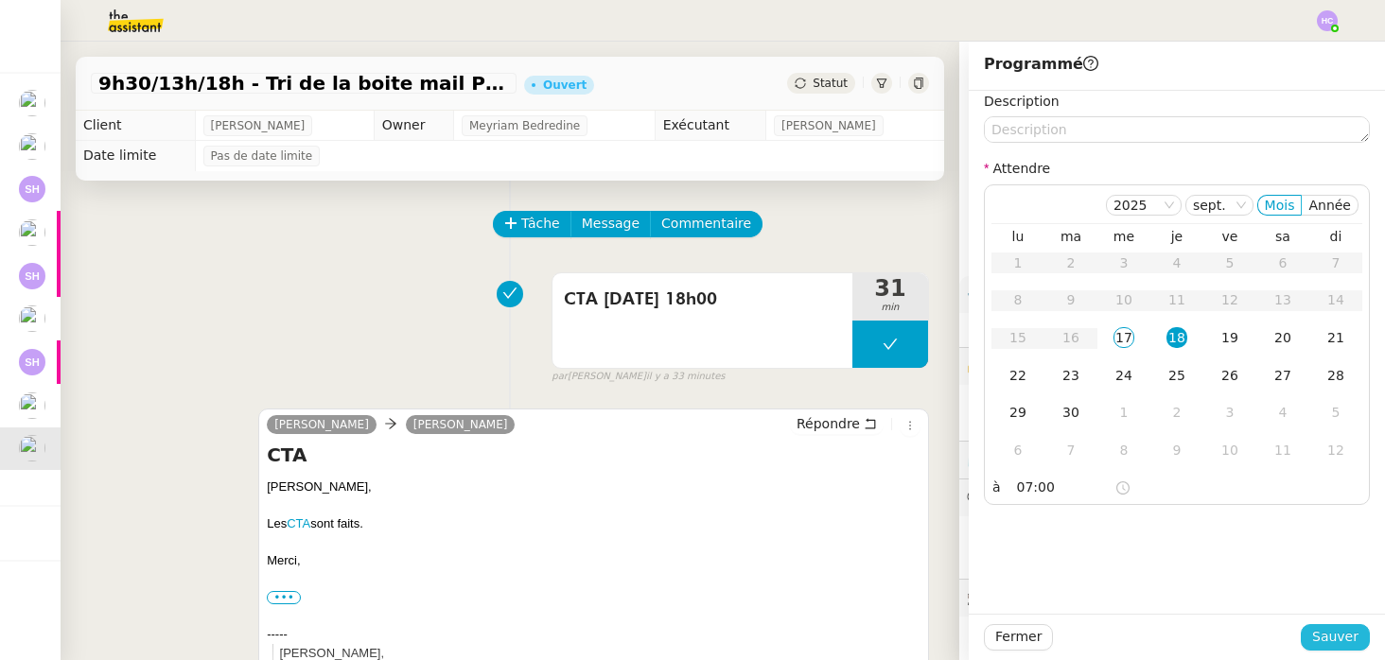
click at [1319, 632] on span "Sauver" at bounding box center [1335, 637] width 46 height 22
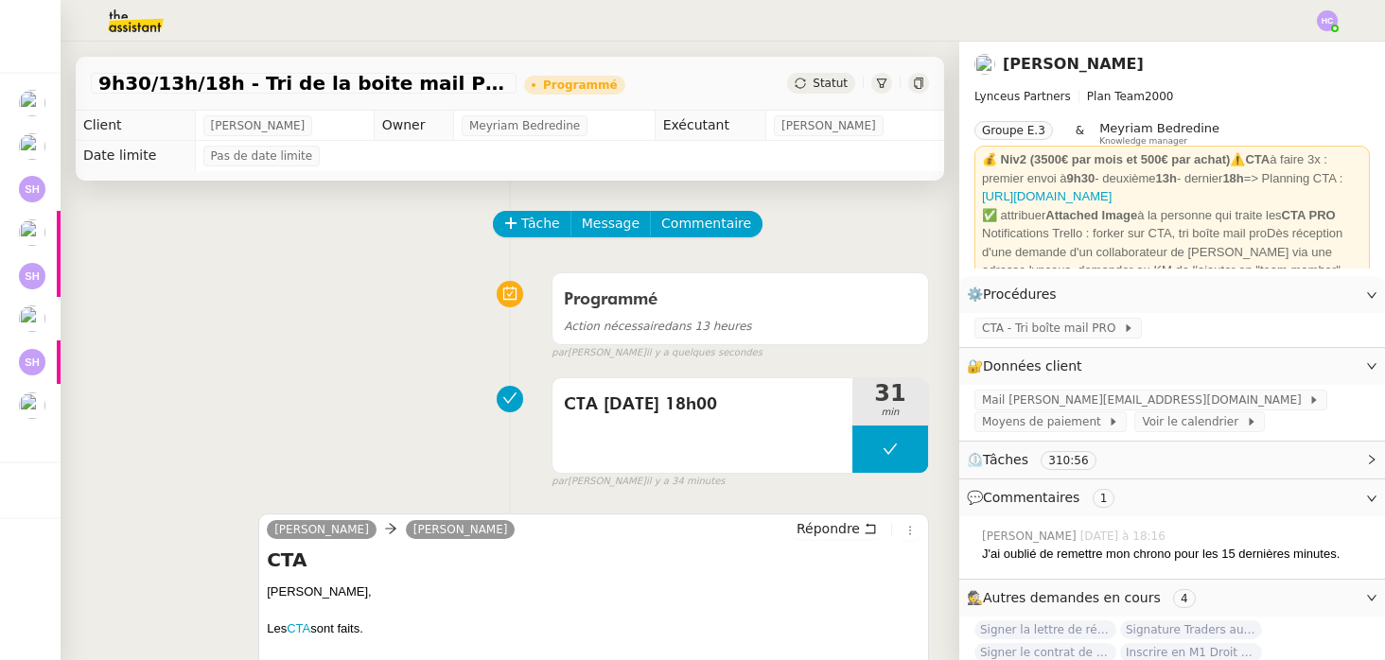
click at [1336, 19] on img at bounding box center [1326, 20] width 21 height 21
click at [1251, 52] on span "Suivi" at bounding box center [1260, 53] width 32 height 15
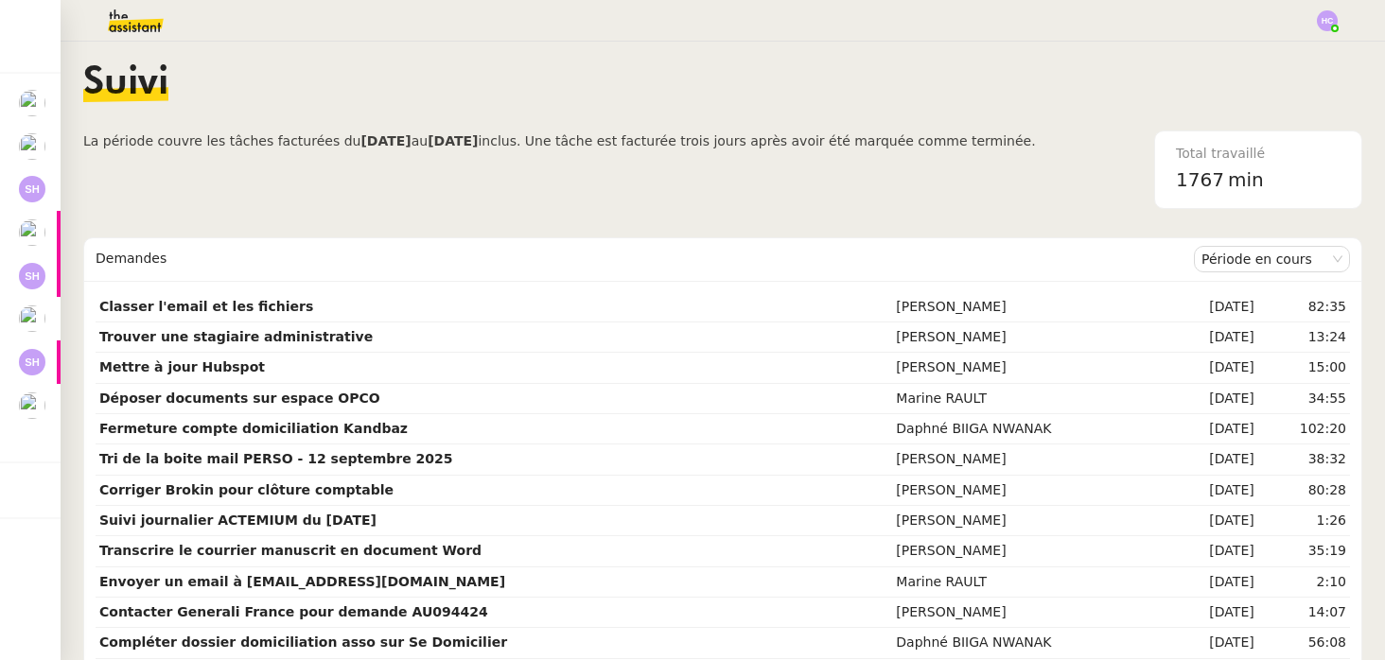
click at [132, 12] on img at bounding box center [120, 21] width 147 height 42
